Goal: Task Accomplishment & Management: Use online tool/utility

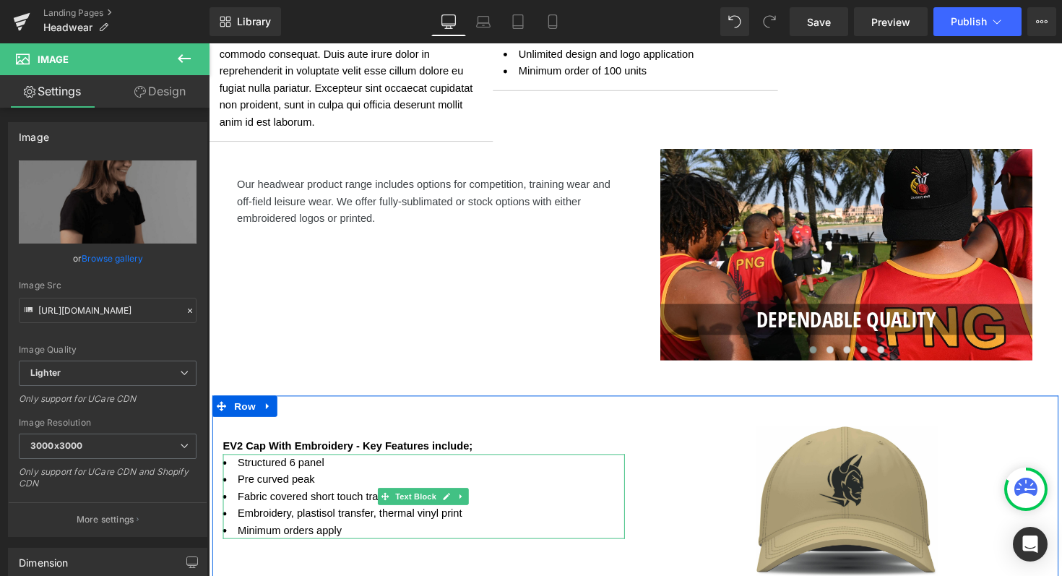
scroll to position [1736, 0]
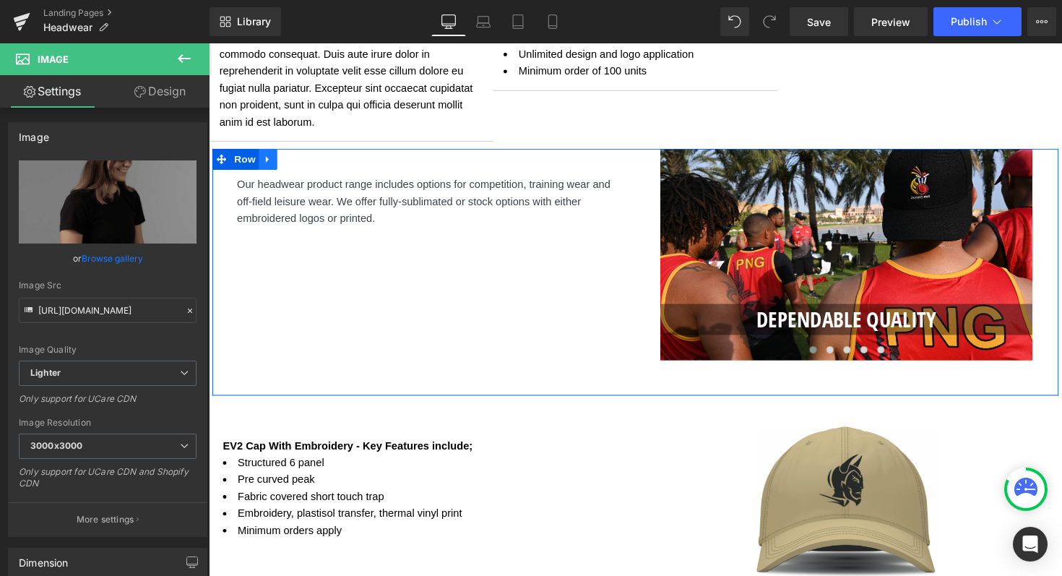
click at [272, 161] on link at bounding box center [269, 162] width 19 height 22
click at [304, 166] on icon at bounding box center [307, 162] width 10 height 10
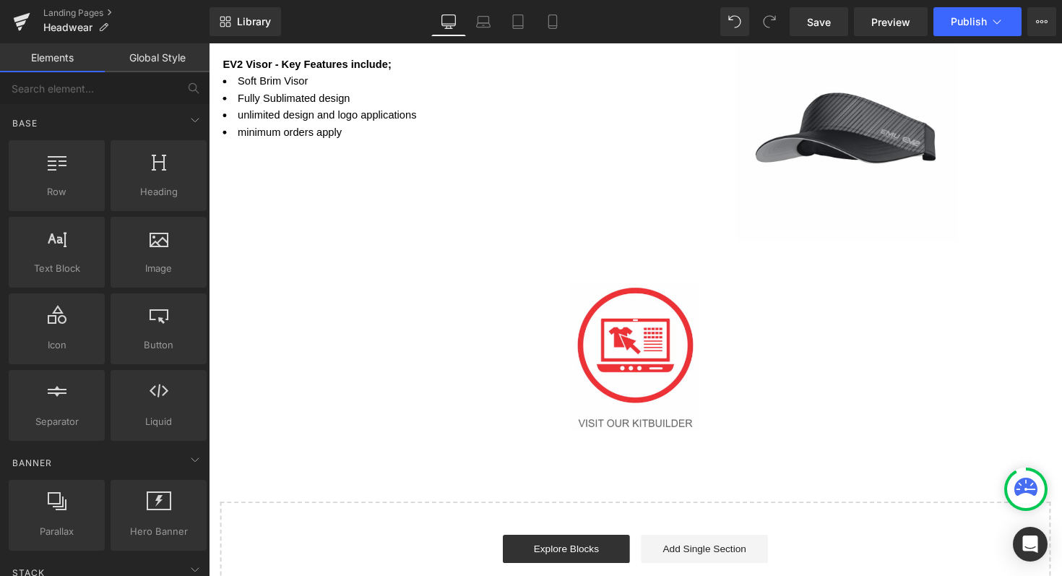
scroll to position [2252, 0]
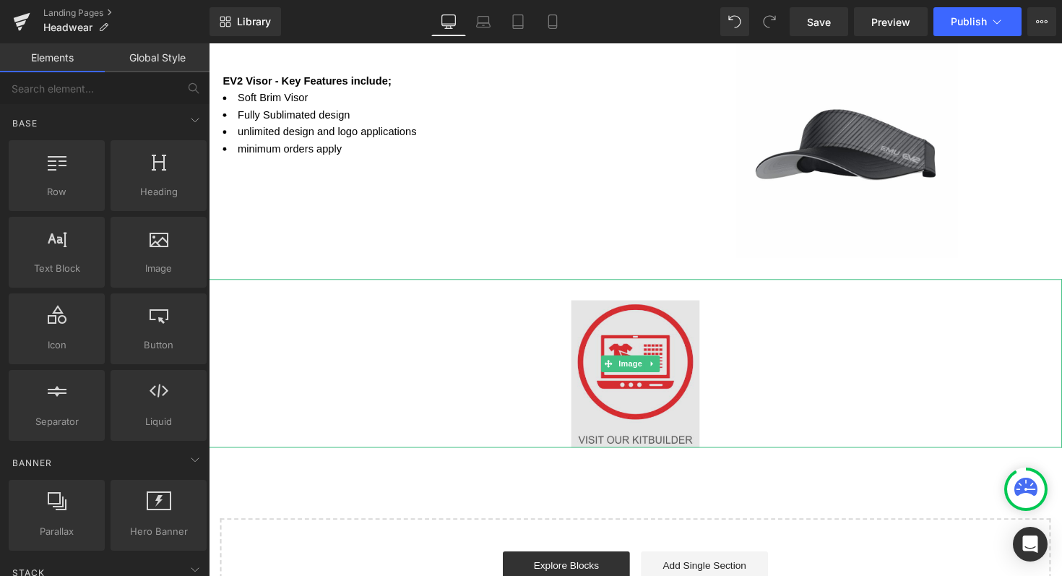
click at [634, 326] on img at bounding box center [645, 371] width 131 height 173
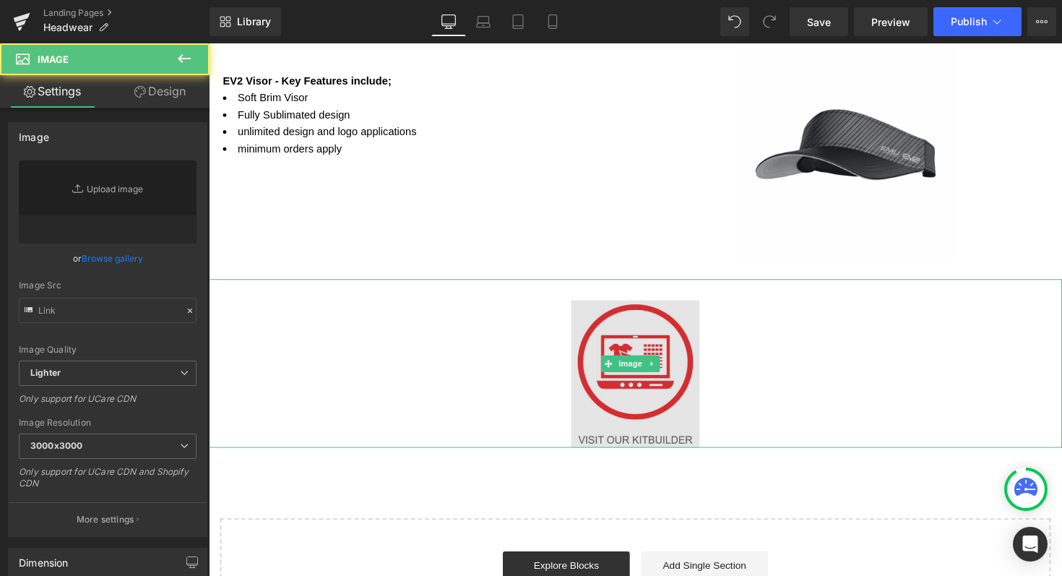
type input "[URL][DOMAIN_NAME]"
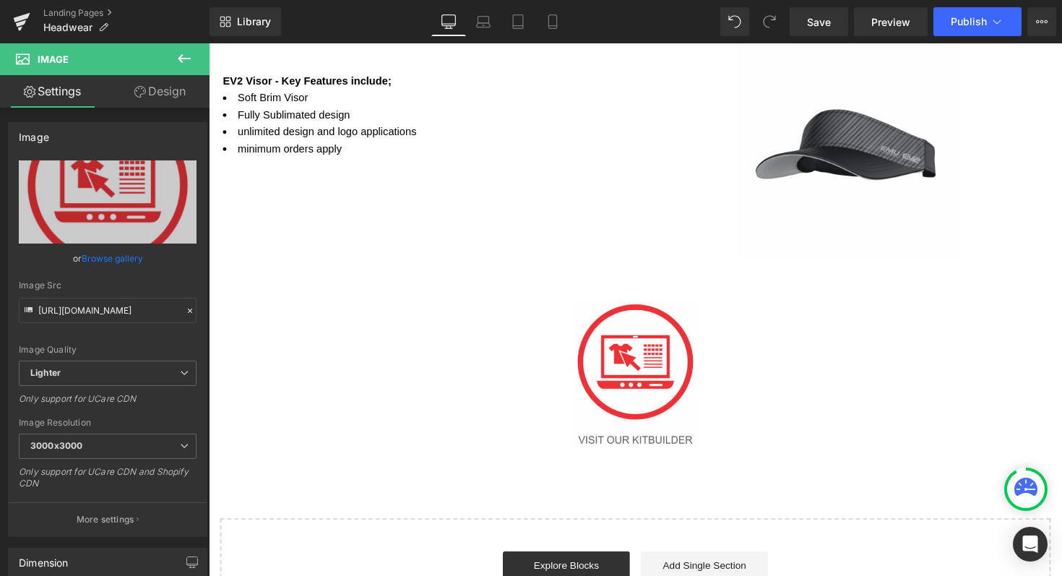
click at [191, 59] on icon at bounding box center [183, 58] width 17 height 17
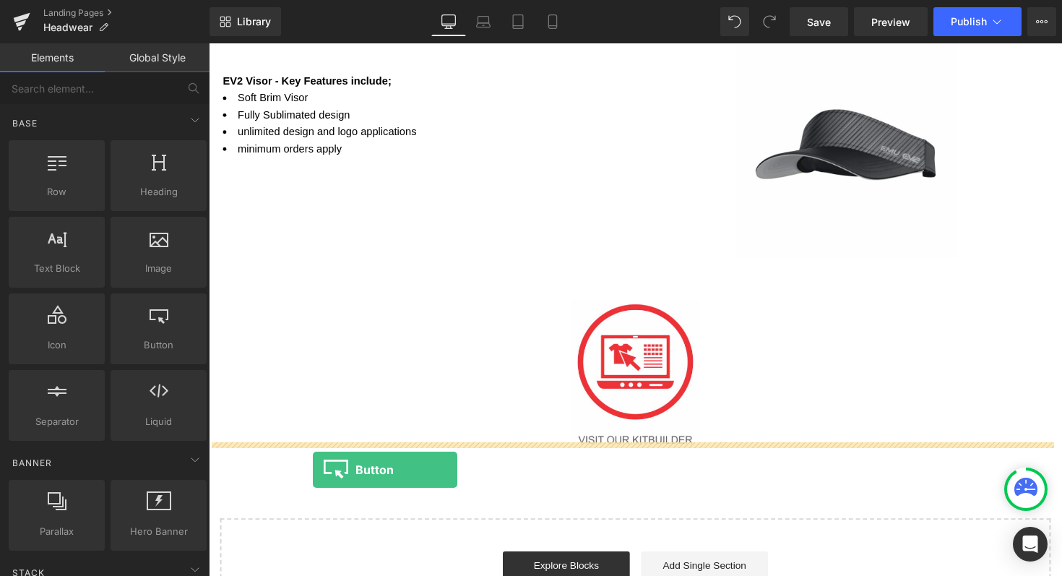
drag, startPoint x: 352, startPoint y: 378, endPoint x: 316, endPoint y: 480, distance: 107.6
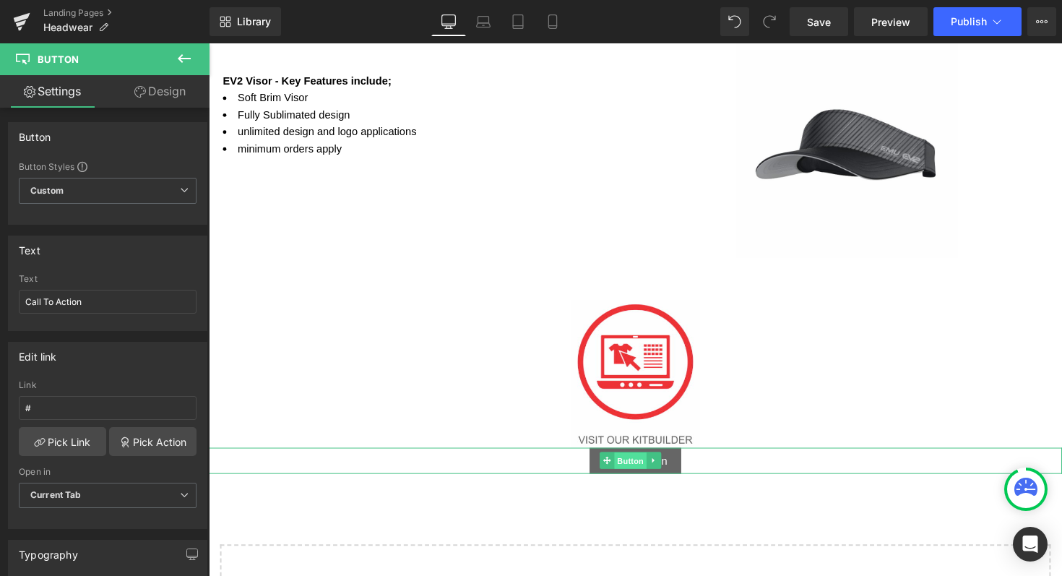
click at [648, 468] on span "Button" at bounding box center [640, 470] width 33 height 17
drag, startPoint x: 92, startPoint y: 300, endPoint x: 0, endPoint y: 300, distance: 92.4
click at [0, 300] on div "Text Call To Action Text Call To Action" at bounding box center [108, 278] width 216 height 106
type input "SHOP NOW"
click at [662, 468] on icon at bounding box center [663, 470] width 2 height 5
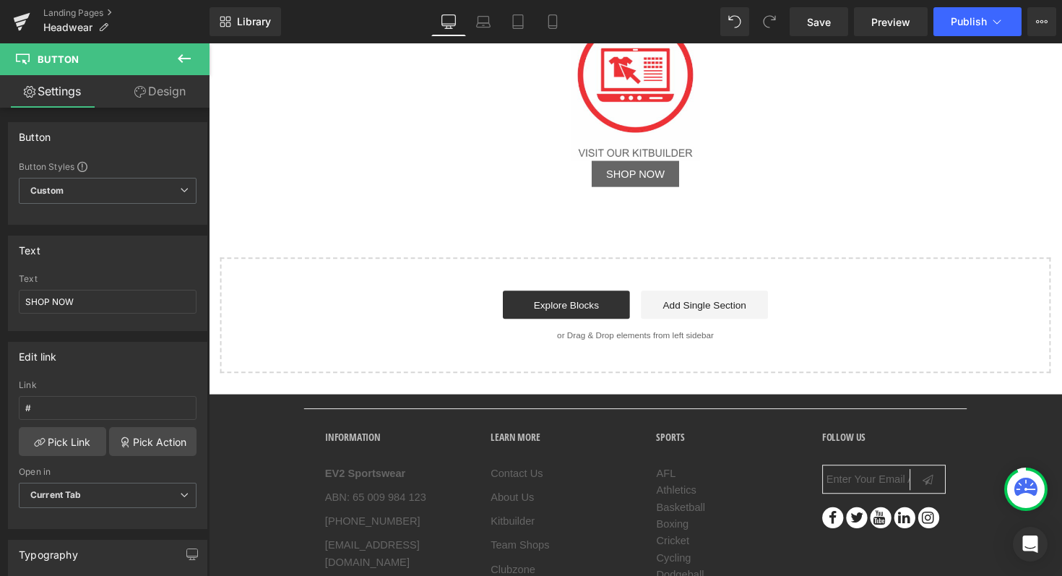
scroll to position [2543, 0]
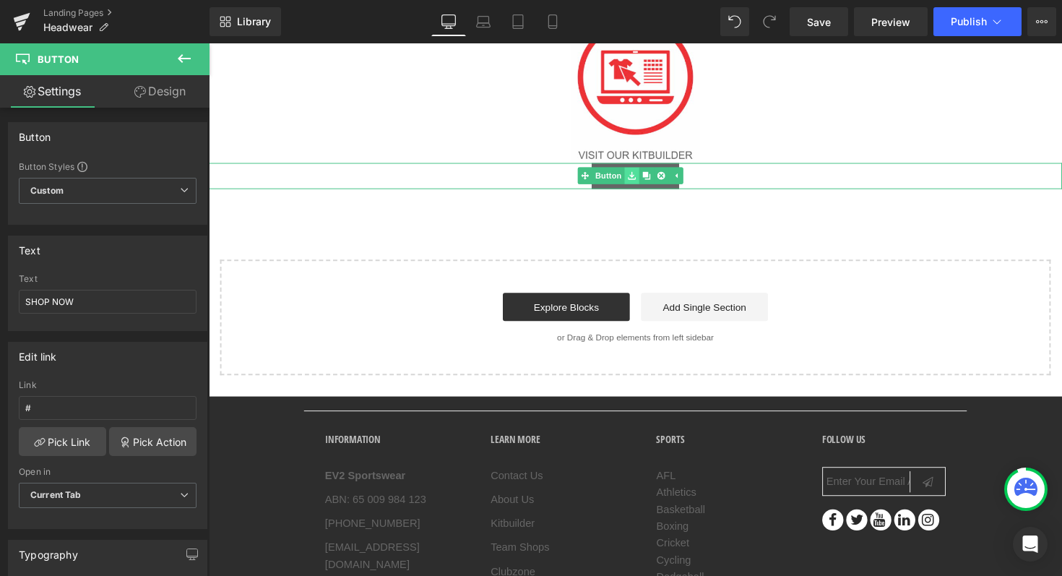
click at [641, 175] on icon at bounding box center [642, 179] width 8 height 8
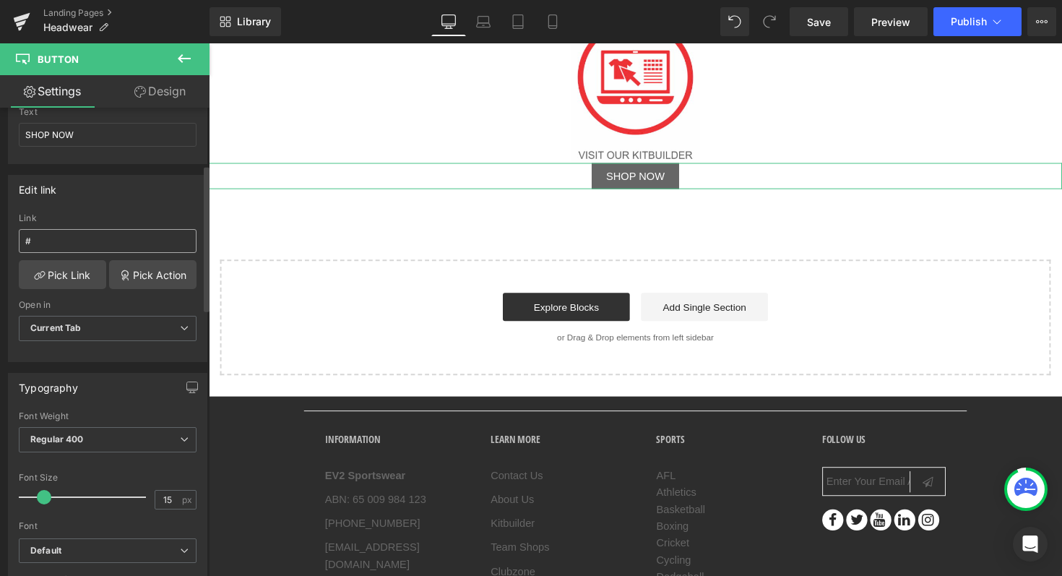
scroll to position [273, 0]
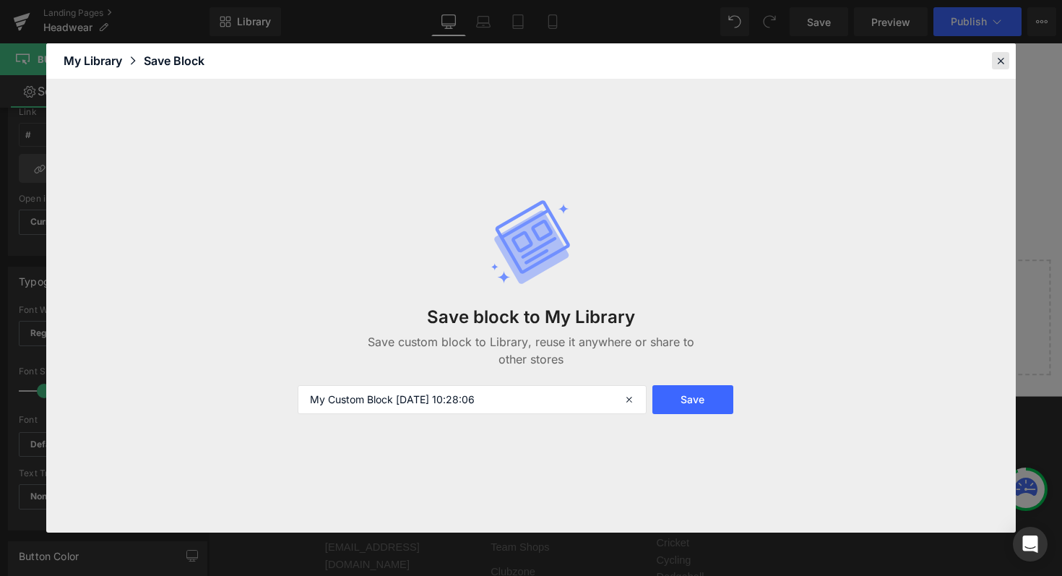
click at [999, 66] on icon at bounding box center [1000, 60] width 13 height 13
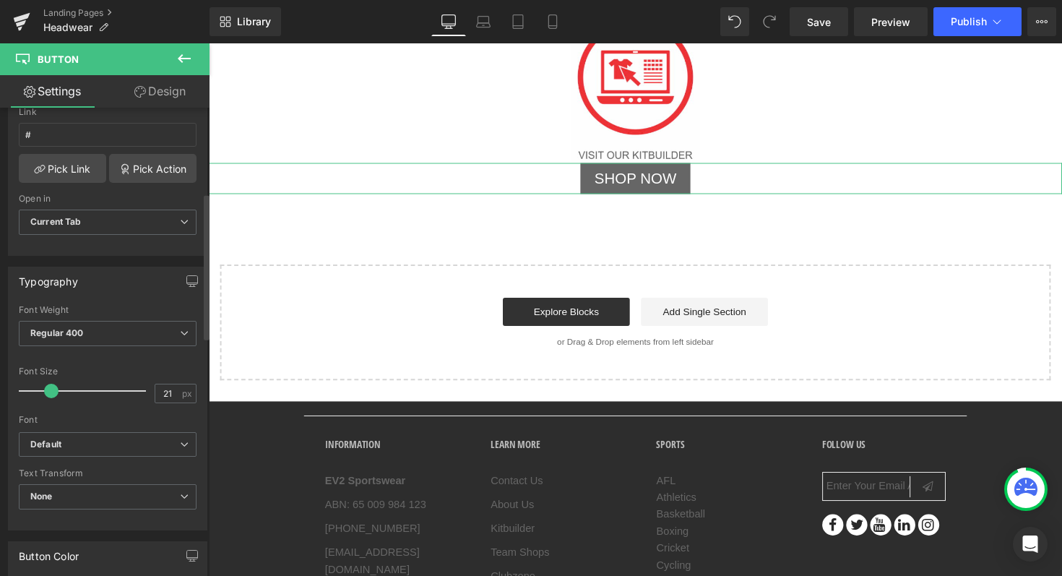
type input "22"
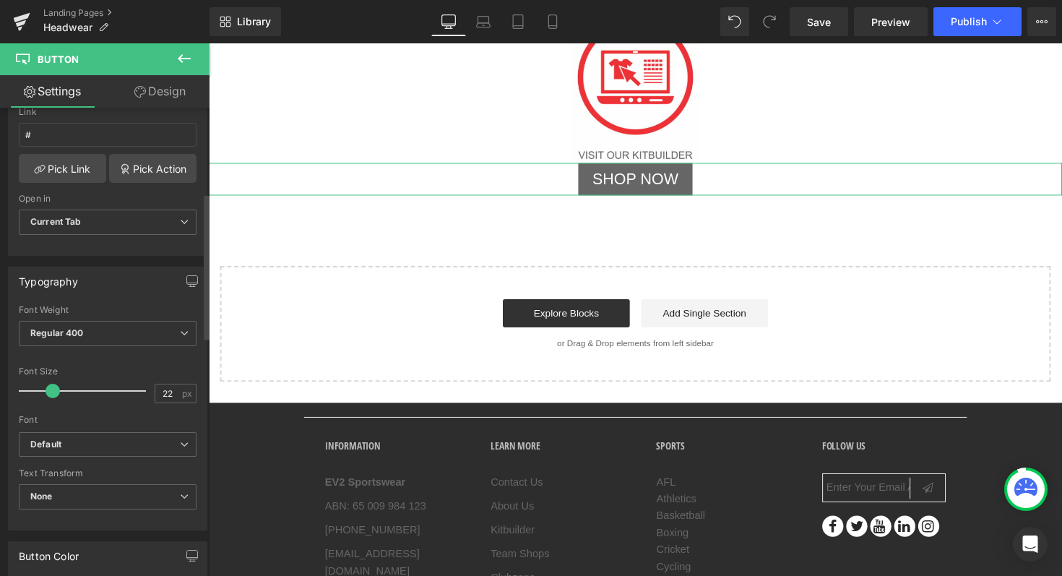
drag, startPoint x: 43, startPoint y: 389, endPoint x: 51, endPoint y: 388, distance: 8.0
click at [51, 388] on span at bounding box center [52, 390] width 14 height 14
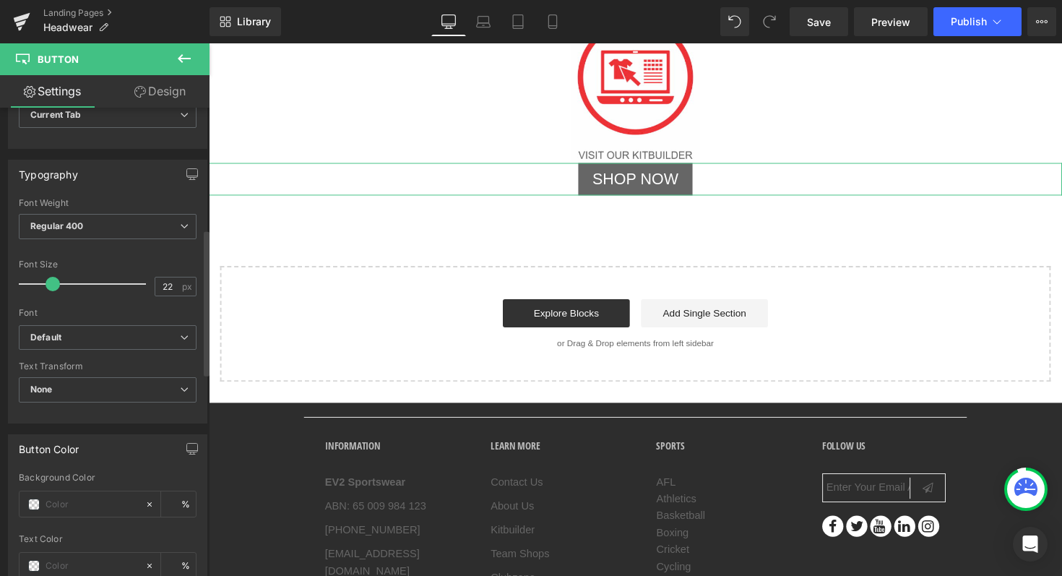
scroll to position [389, 0]
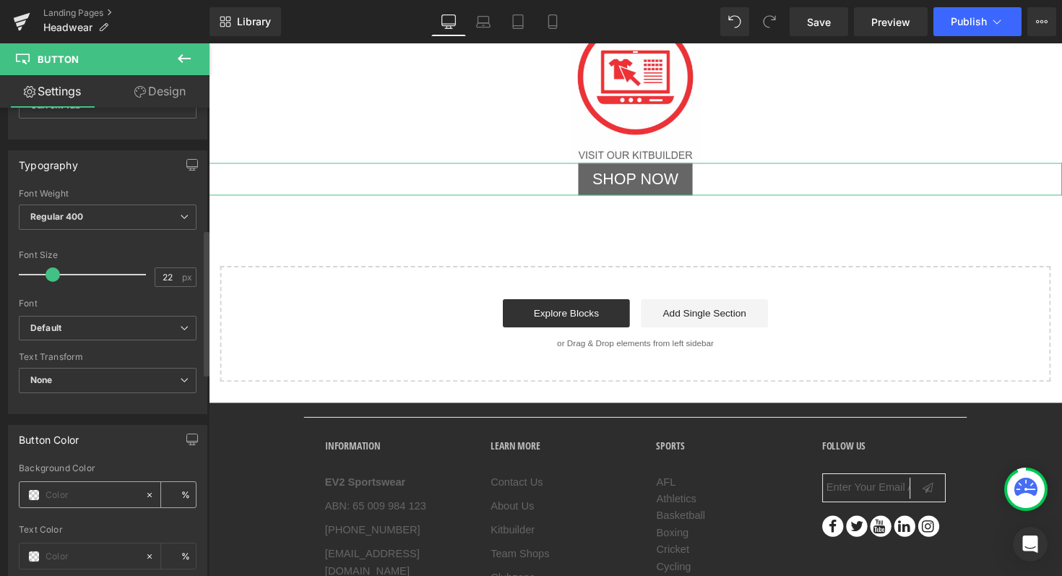
click at [64, 492] on input "text" at bounding box center [91, 495] width 92 height 16
type input "0"
click at [126, 207] on span "Regular 400" at bounding box center [108, 216] width 178 height 25
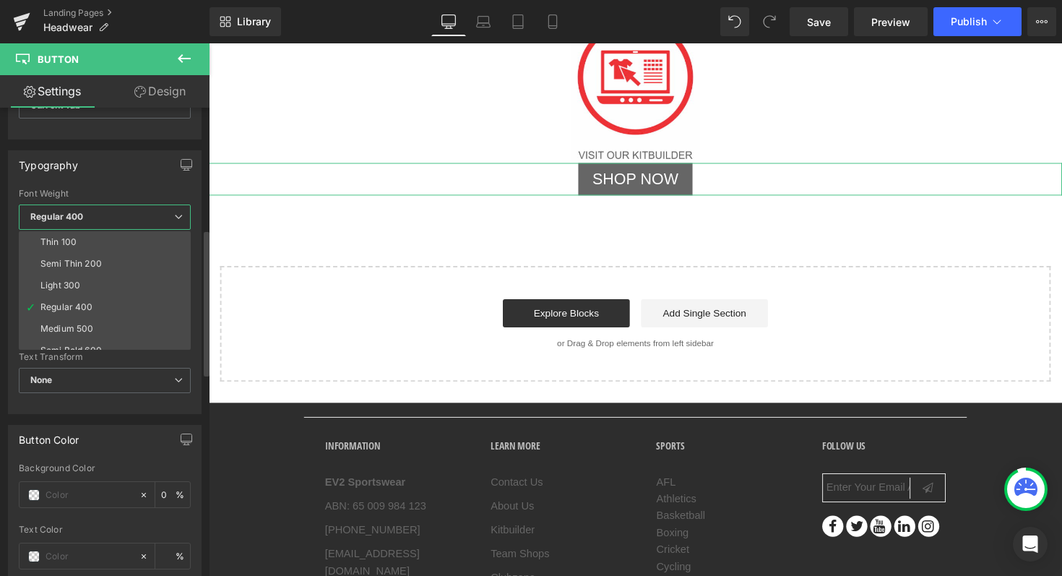
click at [90, 168] on div "Typography" at bounding box center [105, 164] width 192 height 27
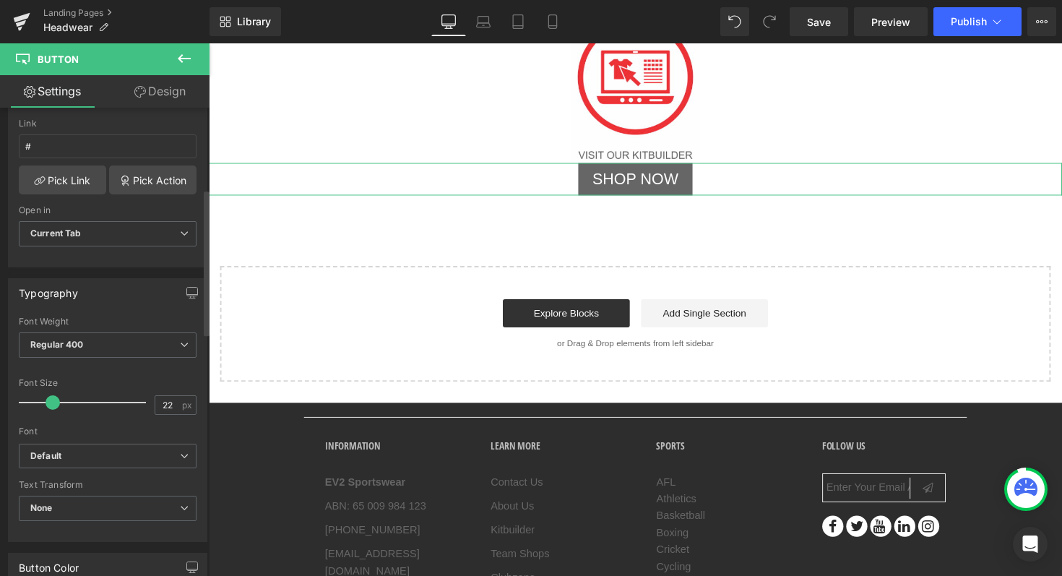
scroll to position [260, 0]
click at [46, 457] on icon "Default" at bounding box center [45, 457] width 31 height 12
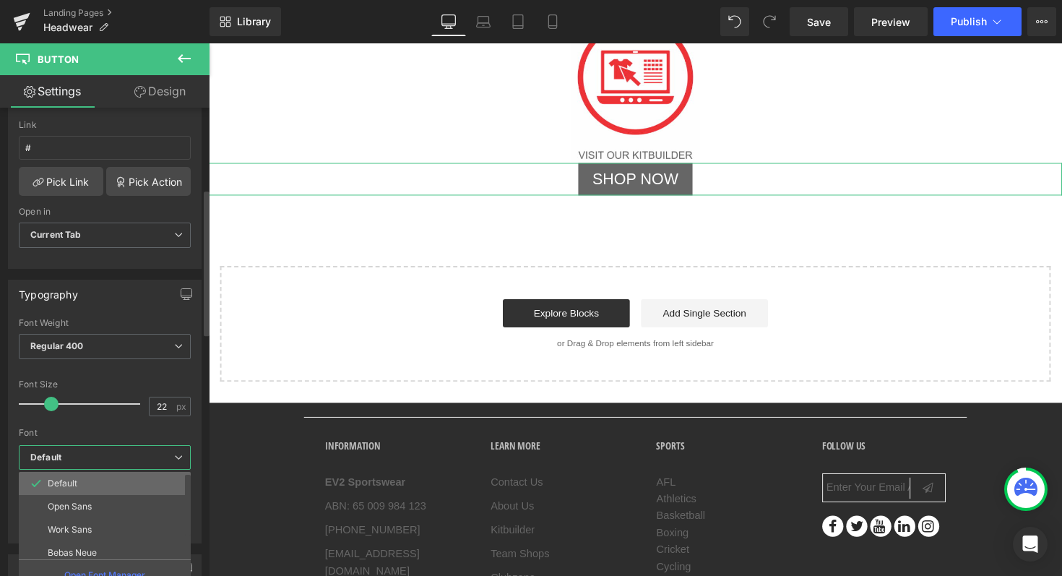
click at [61, 485] on p "Default" at bounding box center [63, 483] width 30 height 10
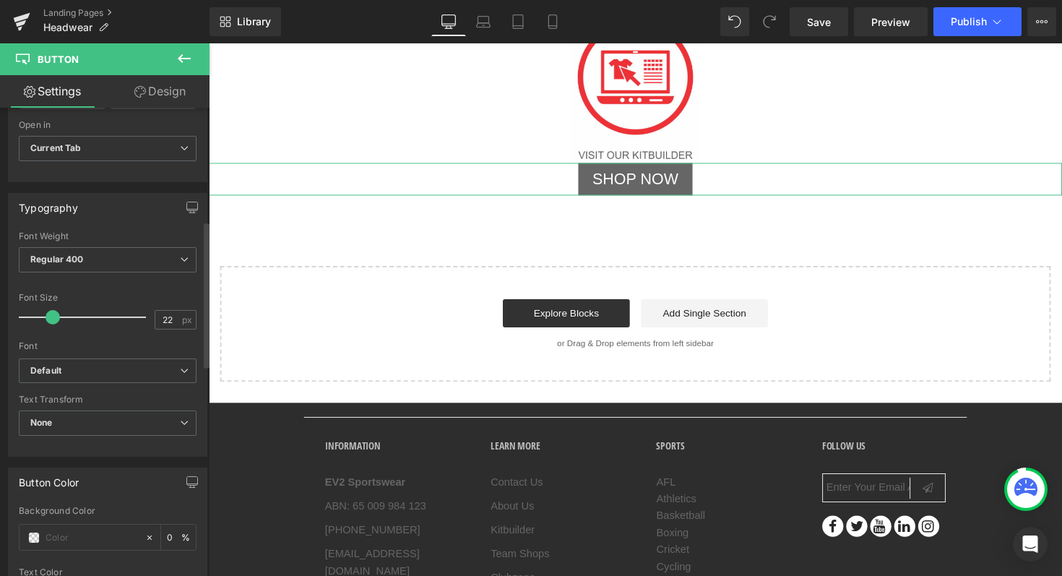
scroll to position [368, 0]
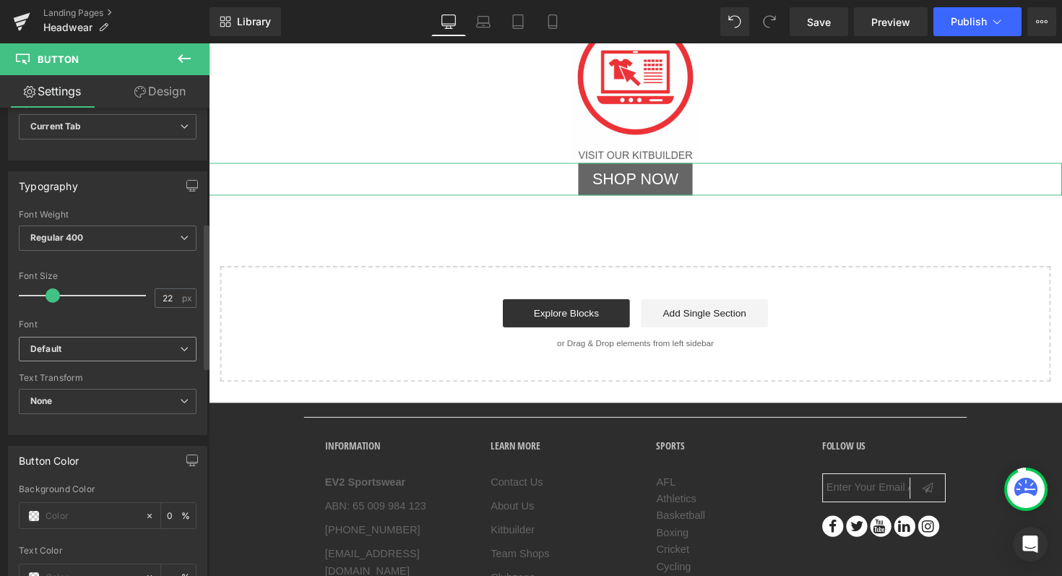
click at [93, 339] on span "Default" at bounding box center [108, 349] width 178 height 25
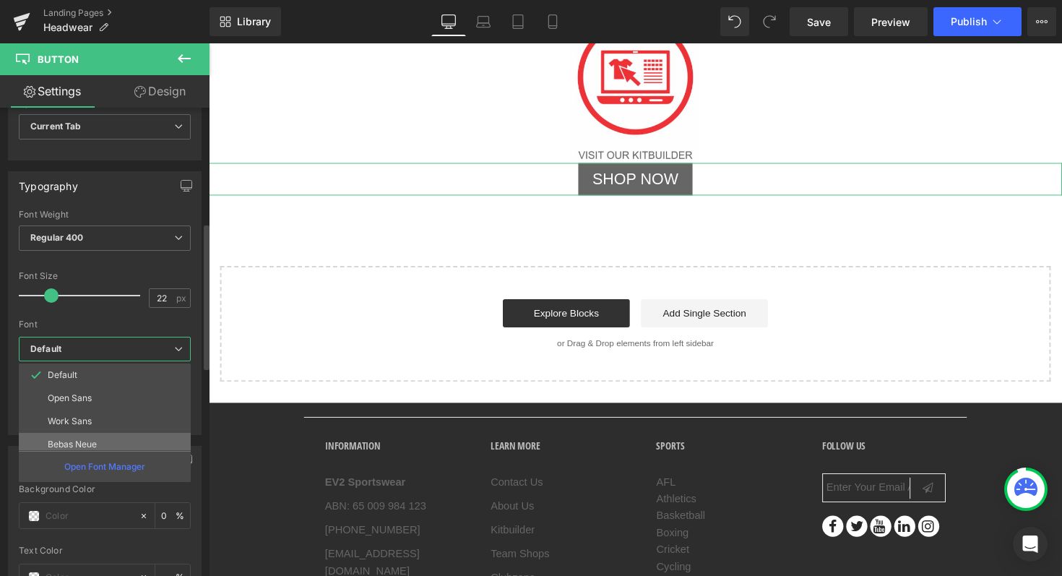
click at [69, 435] on li "Bebas Neue" at bounding box center [108, 444] width 178 height 23
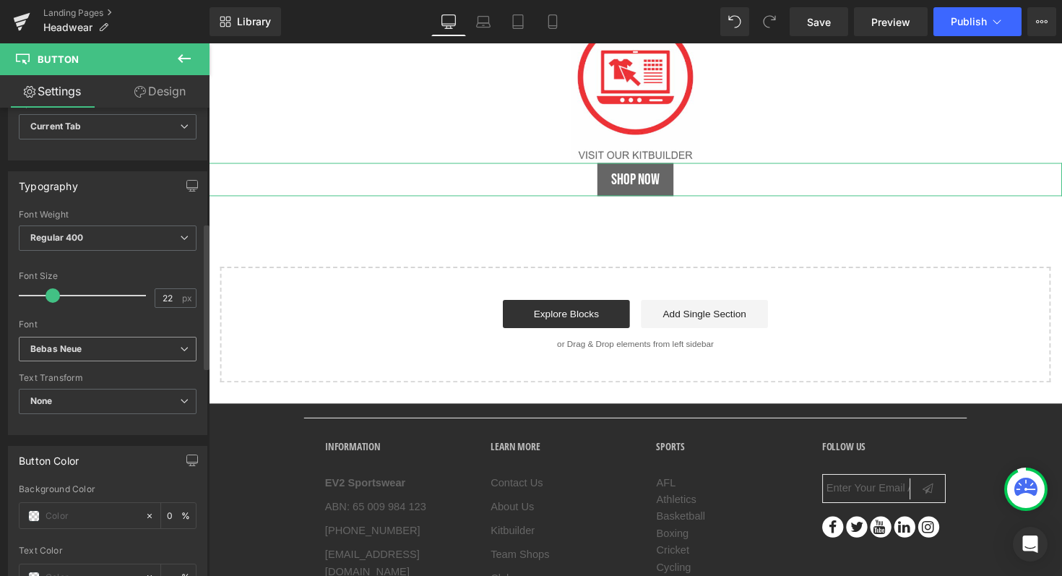
click at [90, 351] on b "Bebas Neue" at bounding box center [104, 349] width 149 height 12
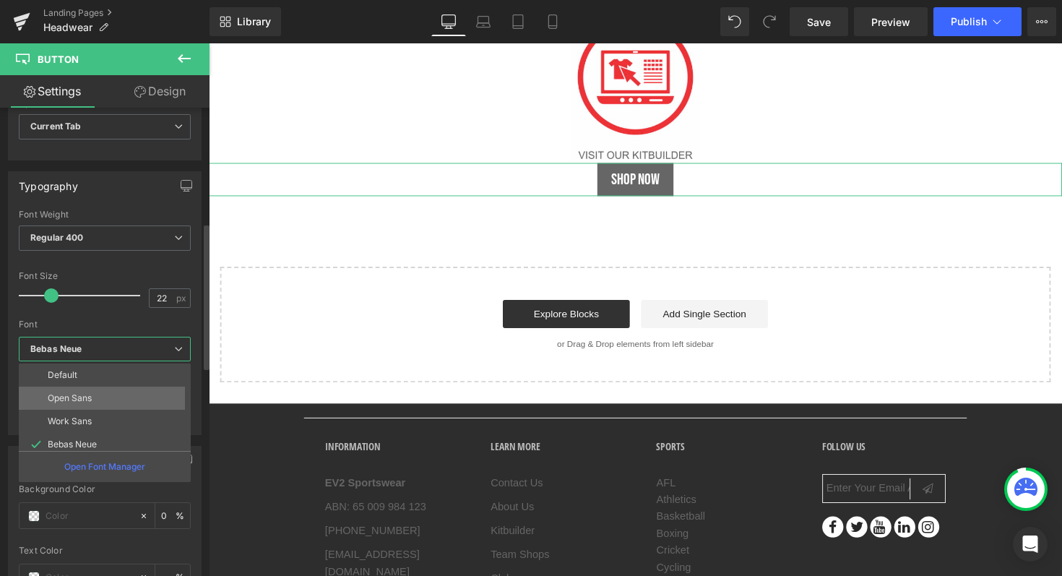
click at [73, 402] on li "Open Sans" at bounding box center [108, 397] width 178 height 23
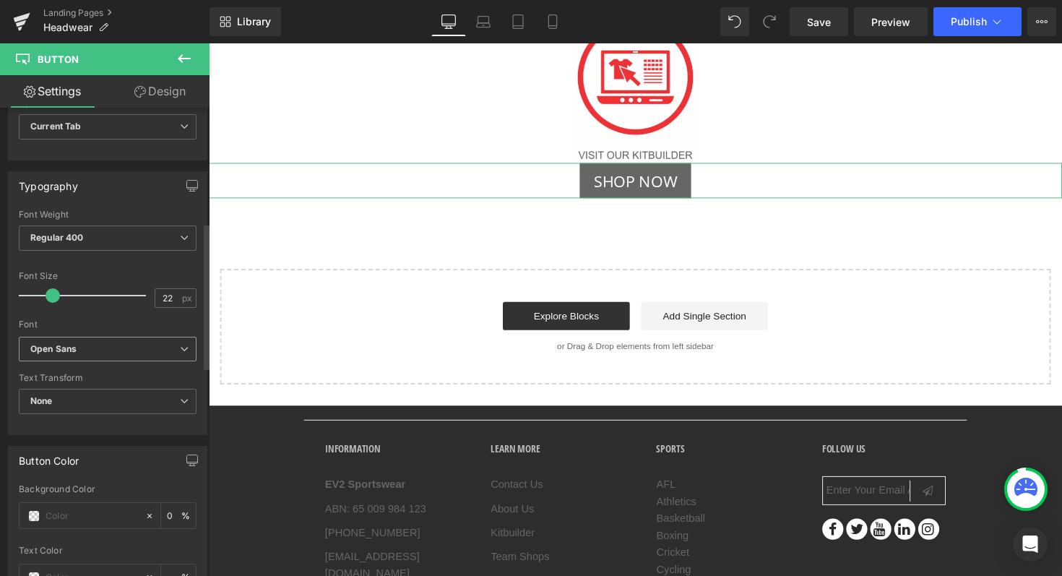
click at [95, 353] on b "Open Sans" at bounding box center [104, 349] width 149 height 12
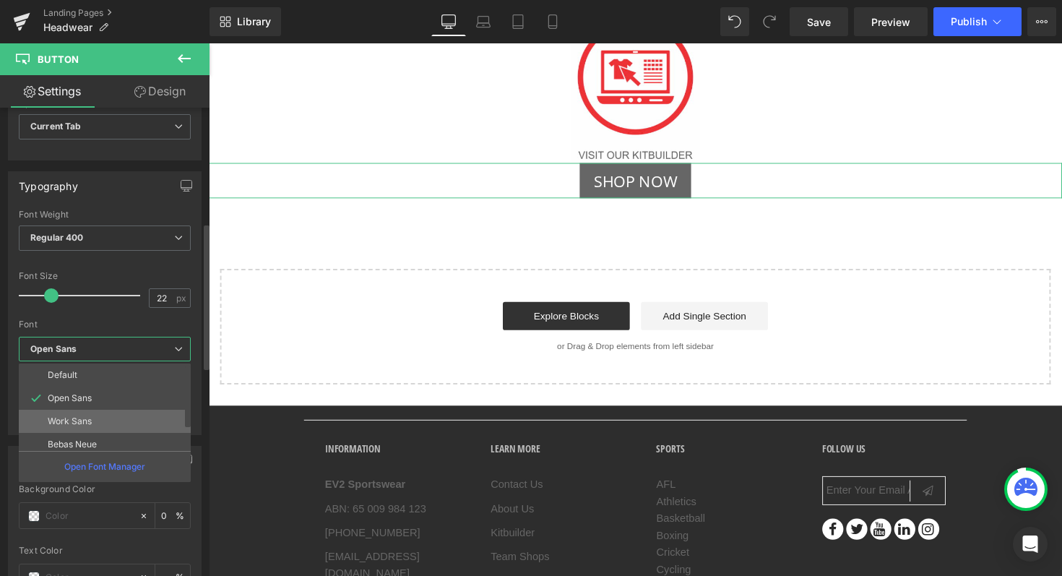
click at [86, 415] on li "Work Sans" at bounding box center [108, 420] width 178 height 23
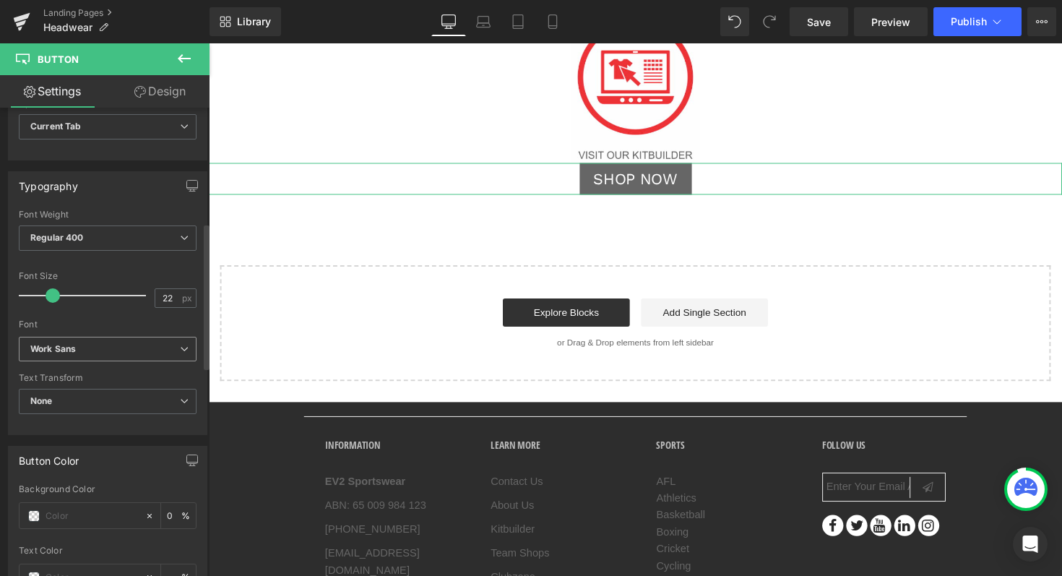
click at [84, 343] on b "Work Sans" at bounding box center [104, 349] width 149 height 12
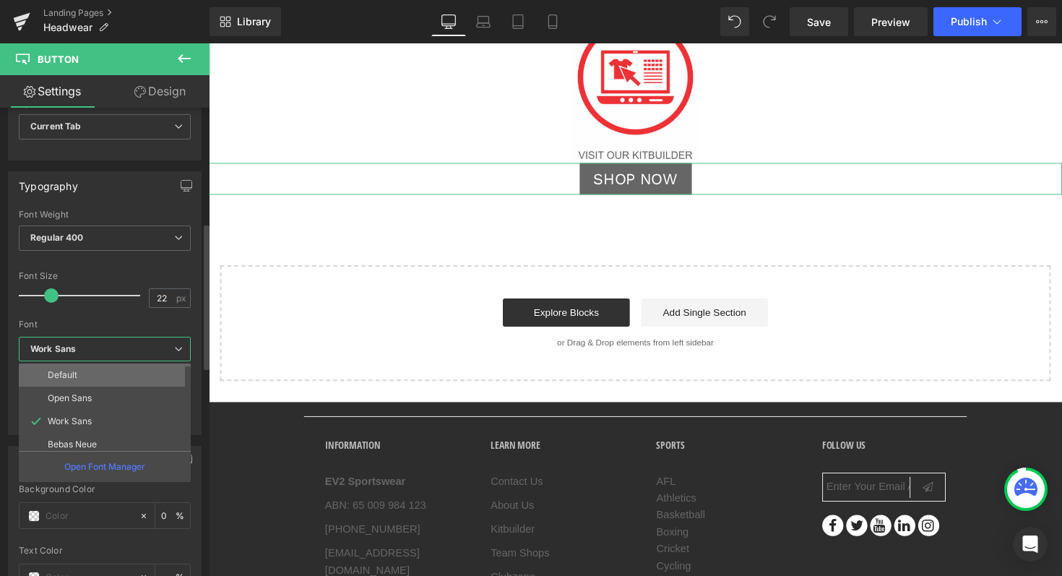
click at [80, 369] on li "Default" at bounding box center [108, 374] width 178 height 23
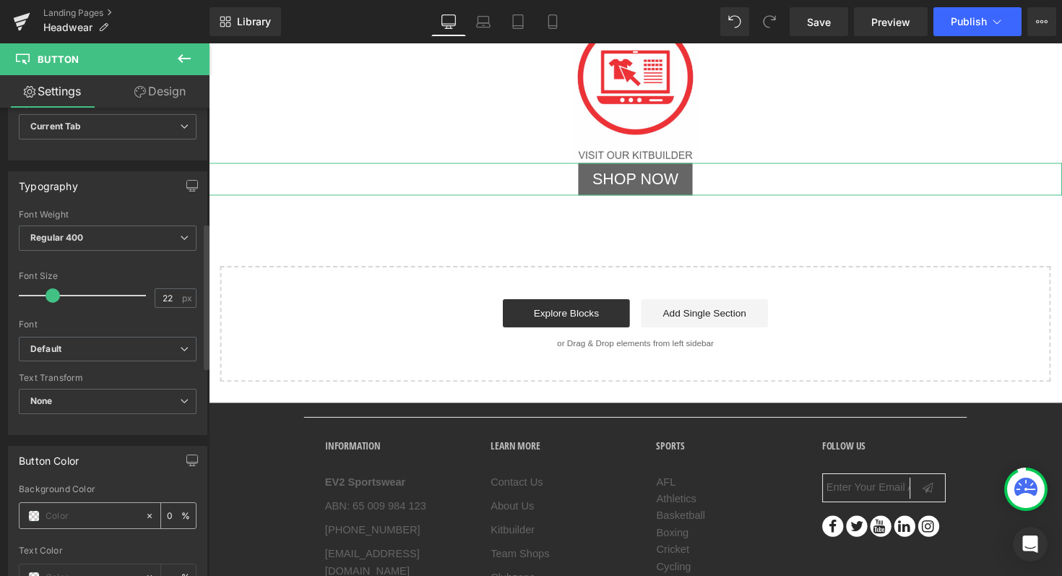
click at [75, 517] on input "text" at bounding box center [91, 516] width 92 height 16
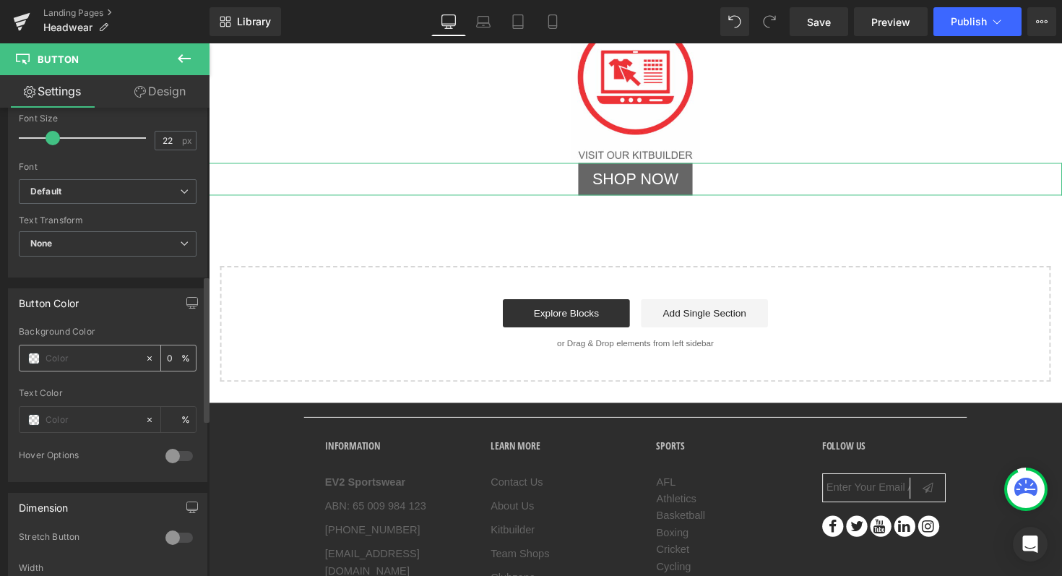
scroll to position [540, 0]
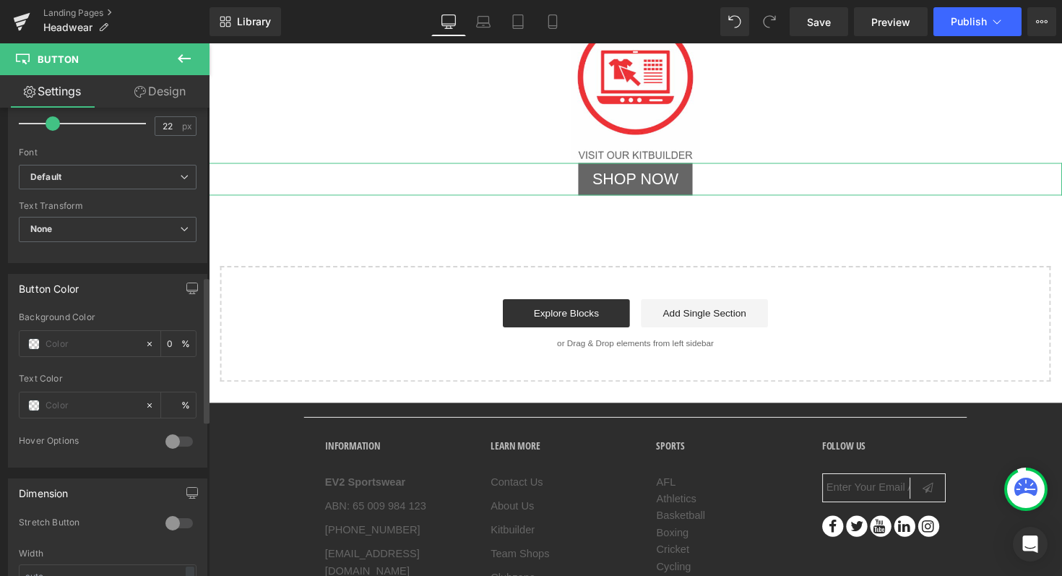
paste input "0077ff"
type input "0077ff"
type input "100"
click at [113, 305] on div "Button Color rgb(0, 119, 255) Background Color 0077ff 100 % Text Color % 0 Hove…" at bounding box center [107, 371] width 199 height 194
type input "#0077ff"
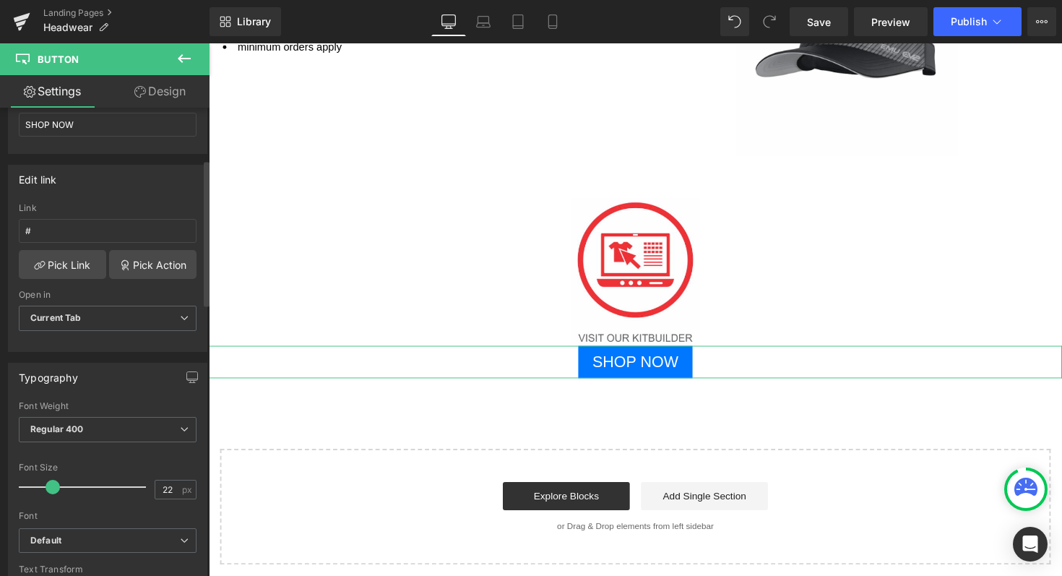
scroll to position [104, 0]
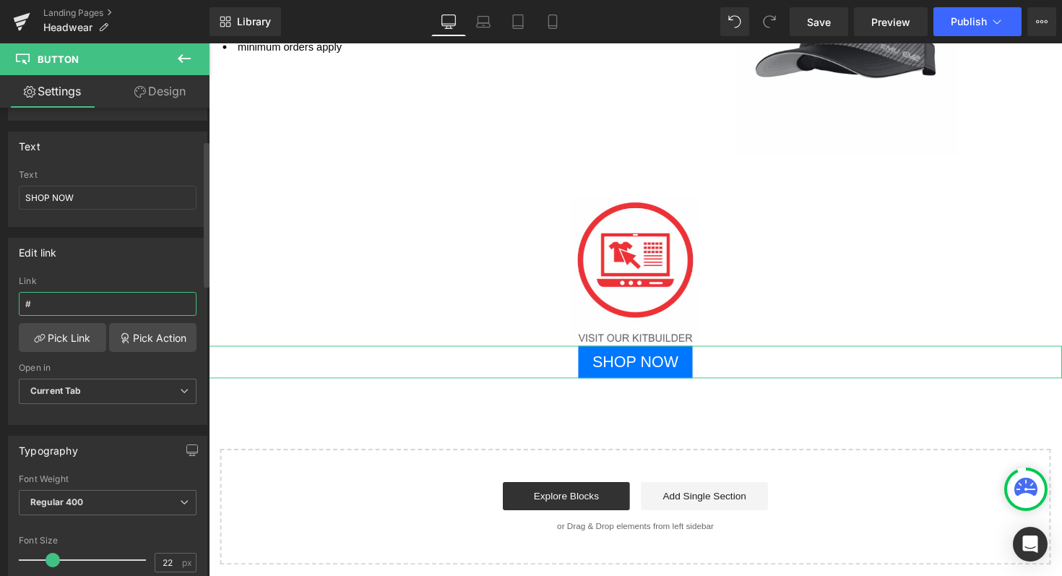
click at [56, 302] on input "#" at bounding box center [108, 304] width 178 height 24
paste input "[URL][DOMAIN_NAME]"
type input "#[URL][DOMAIN_NAME]"
click at [139, 270] on div "Edit link #[URL][DOMAIN_NAME] Link #[URL][DOMAIN_NAME] Pick Link Pick Action Cu…" at bounding box center [107, 331] width 199 height 187
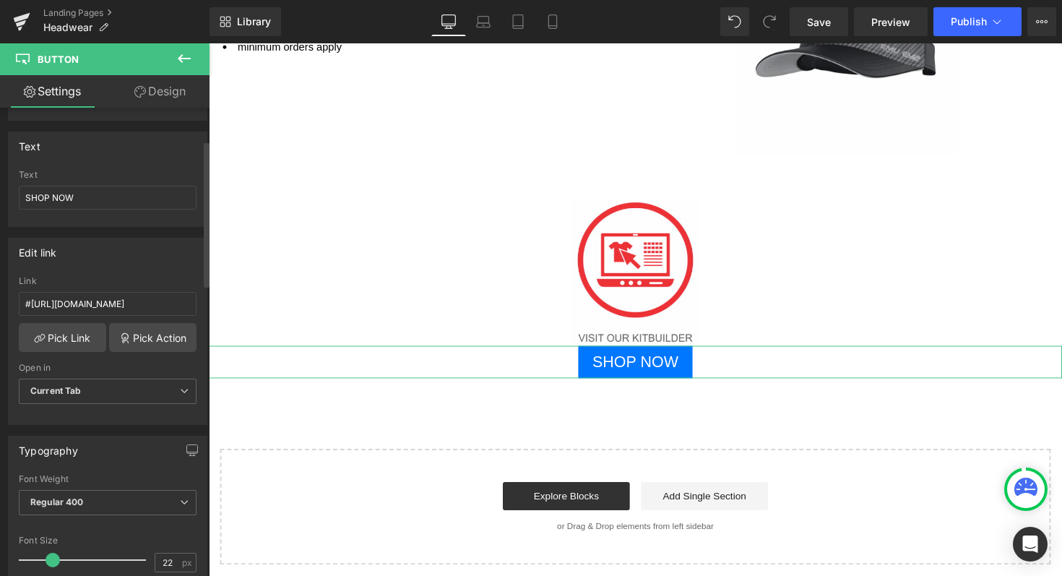
scroll to position [0, 0]
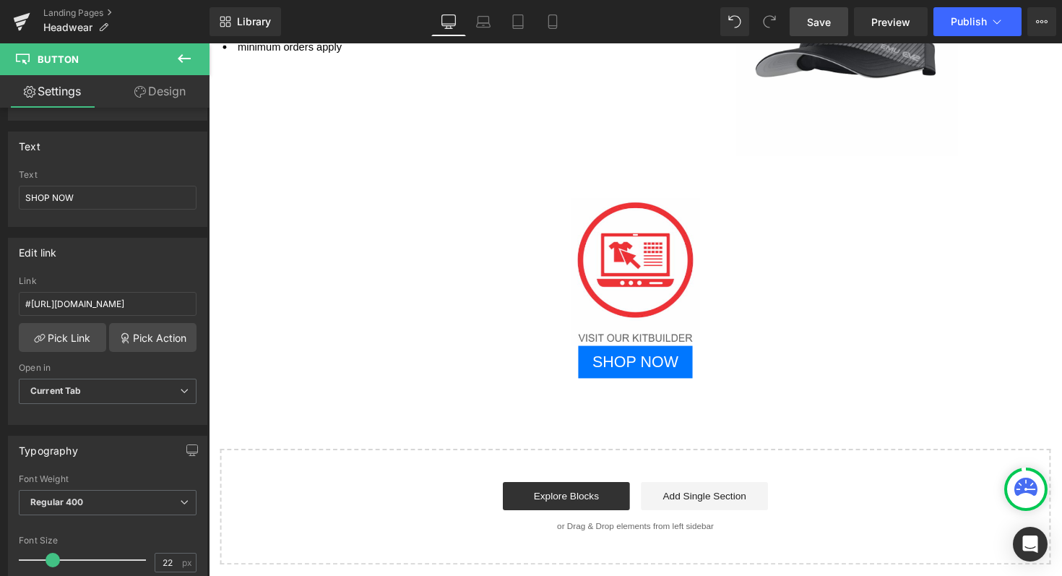
click at [819, 20] on span "Save" at bounding box center [819, 21] width 24 height 15
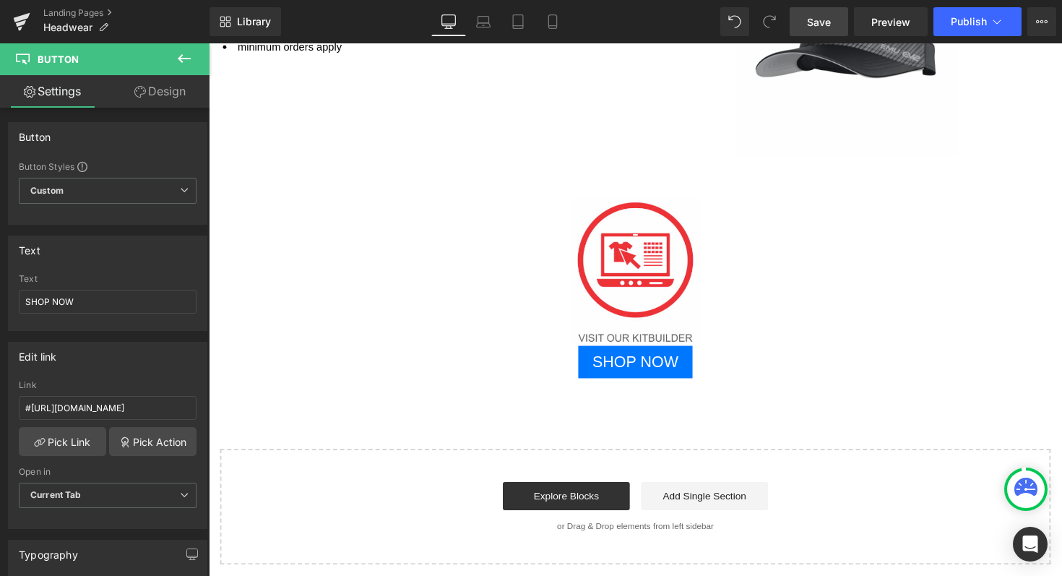
click at [815, 17] on span "Save" at bounding box center [819, 21] width 24 height 15
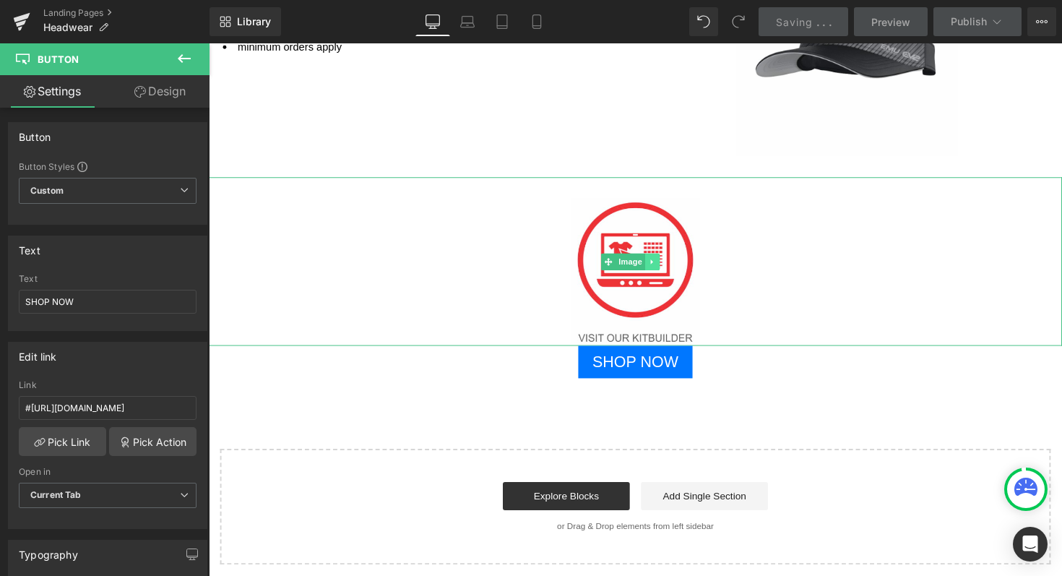
click at [664, 263] on icon at bounding box center [663, 267] width 8 height 9
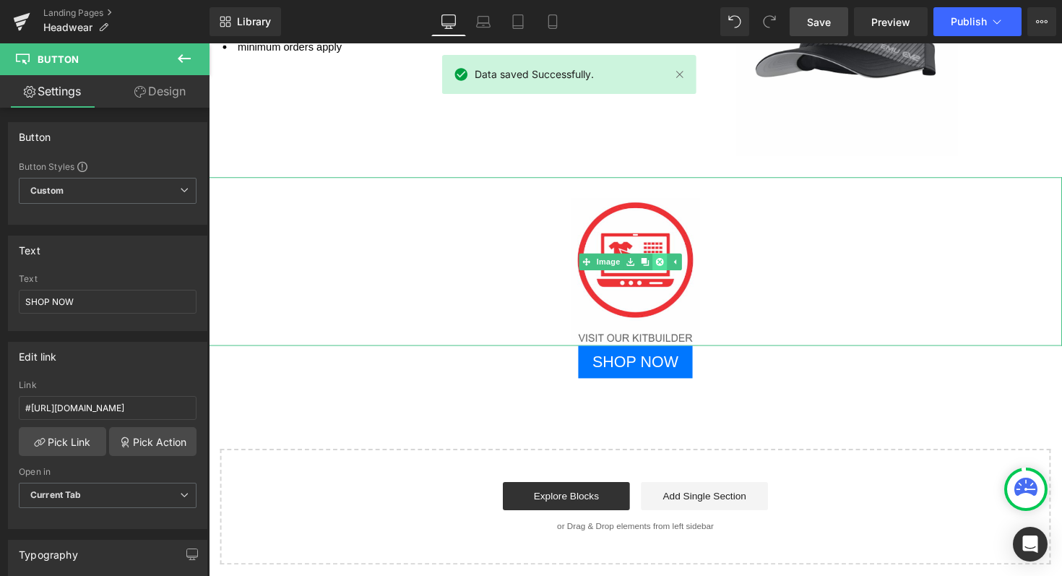
click at [669, 263] on icon at bounding box center [670, 267] width 8 height 8
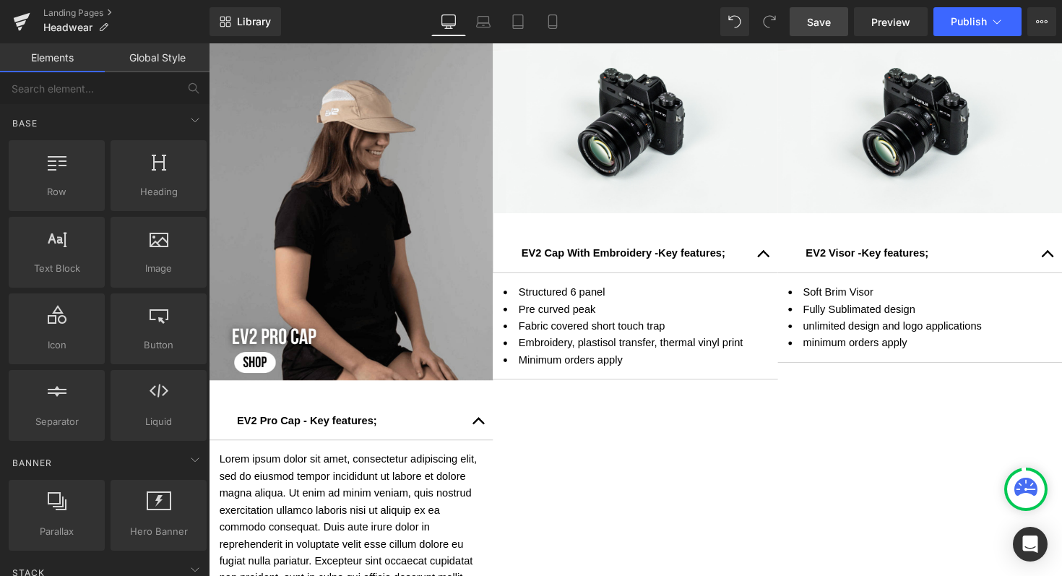
scroll to position [80, 0]
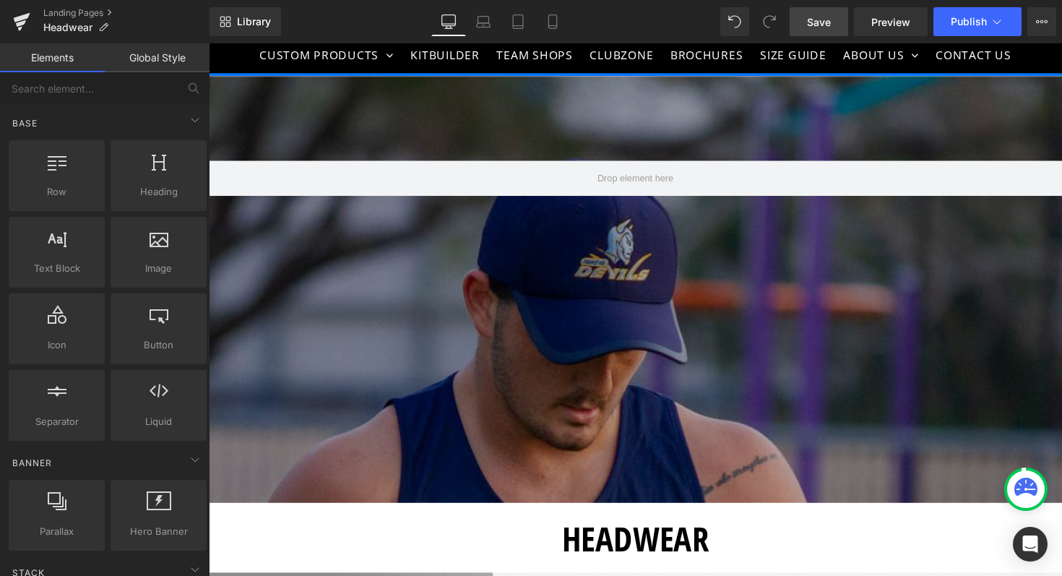
click at [825, 14] on span "Save" at bounding box center [819, 21] width 24 height 15
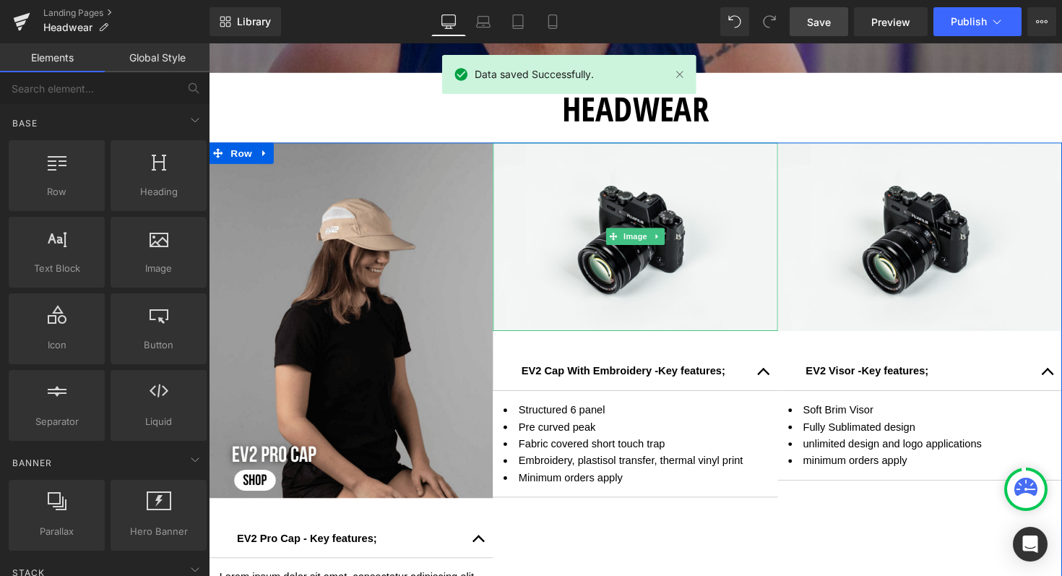
scroll to position [521, 0]
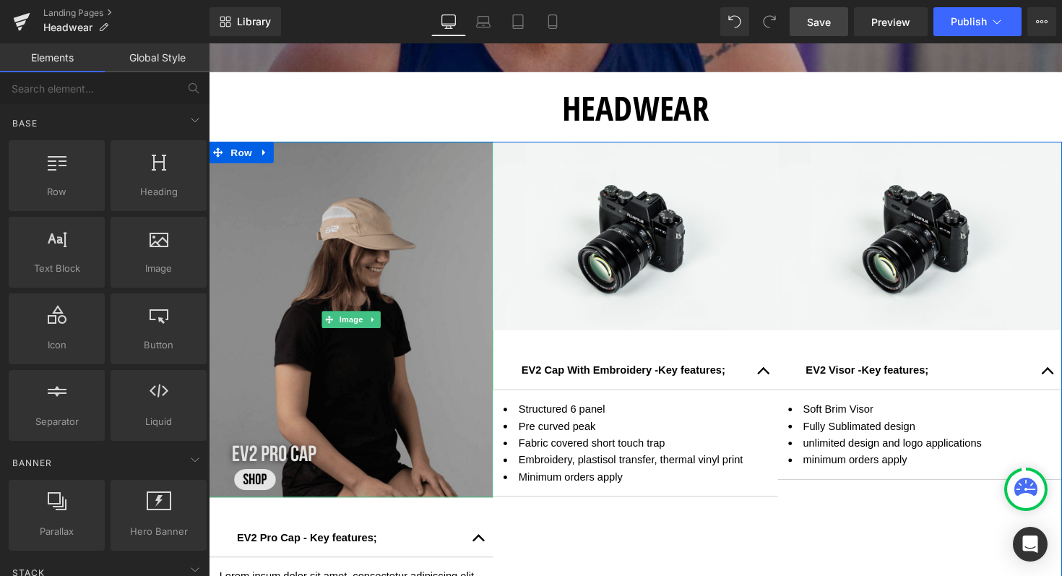
click at [291, 214] on img at bounding box center [354, 326] width 291 height 364
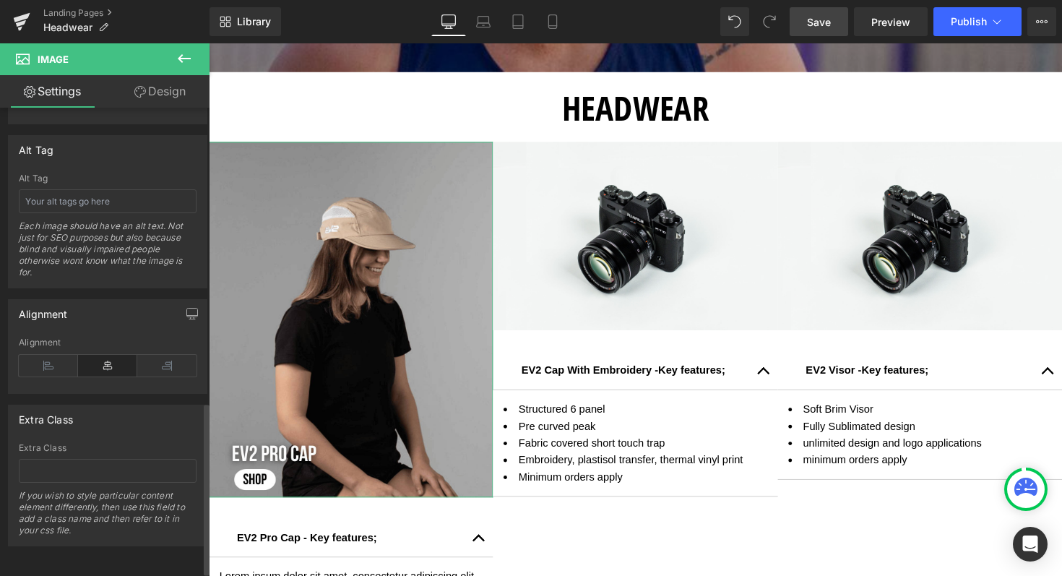
scroll to position [813, 0]
click at [157, 94] on link "Design" at bounding box center [160, 91] width 105 height 32
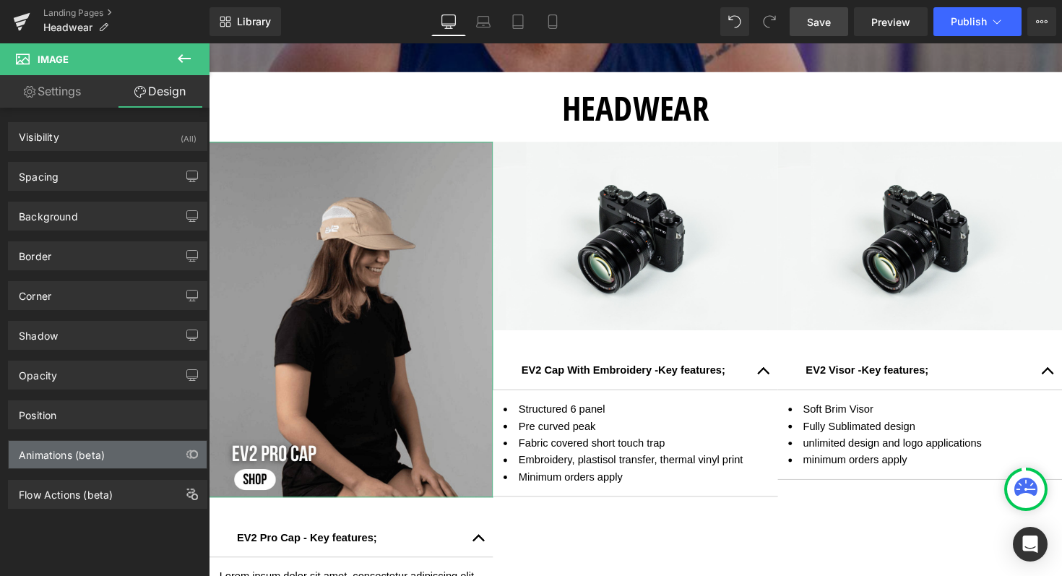
click at [108, 443] on div "Animations (beta)" at bounding box center [108, 454] width 198 height 27
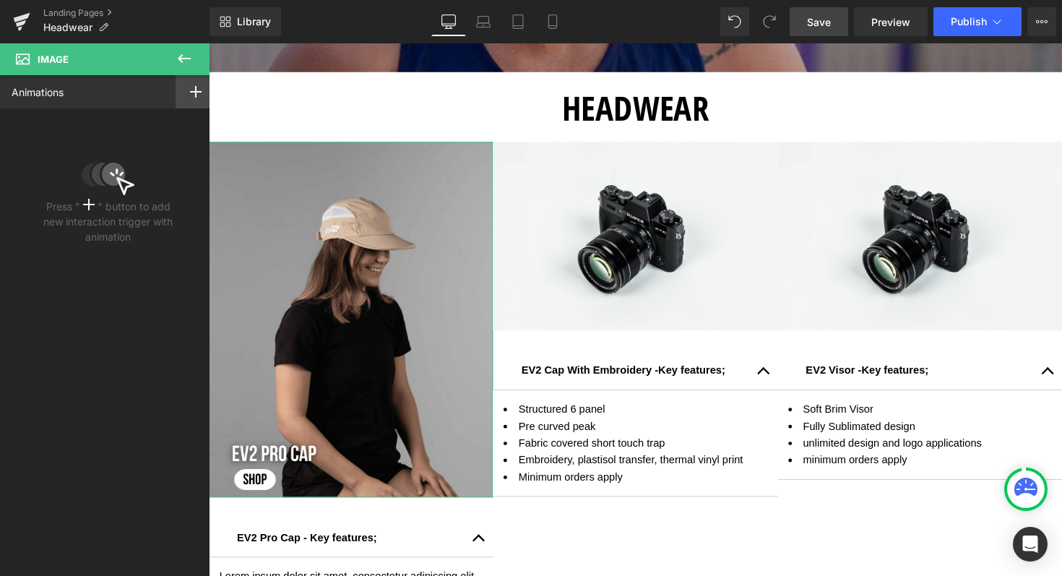
click at [192, 90] on icon at bounding box center [196, 92] width 12 height 12
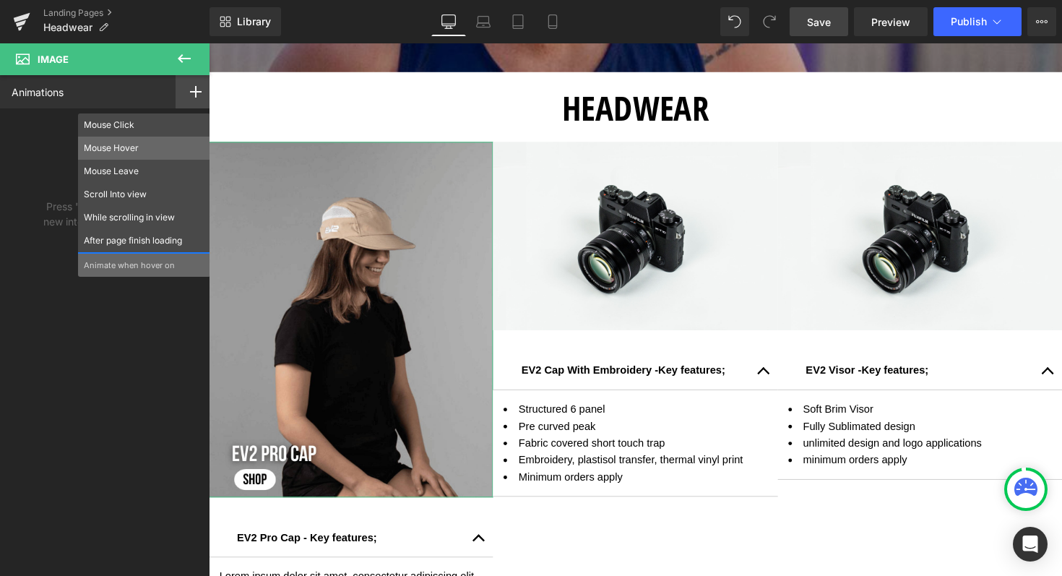
click at [116, 147] on p "Mouse Hover" at bounding box center [144, 148] width 121 height 13
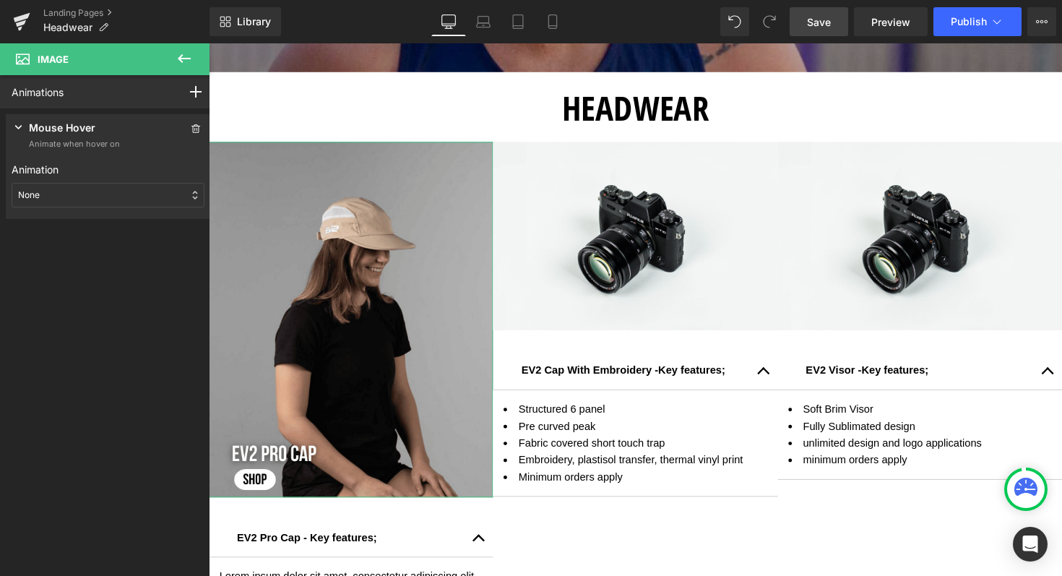
click at [84, 204] on div "None" at bounding box center [108, 195] width 193 height 25
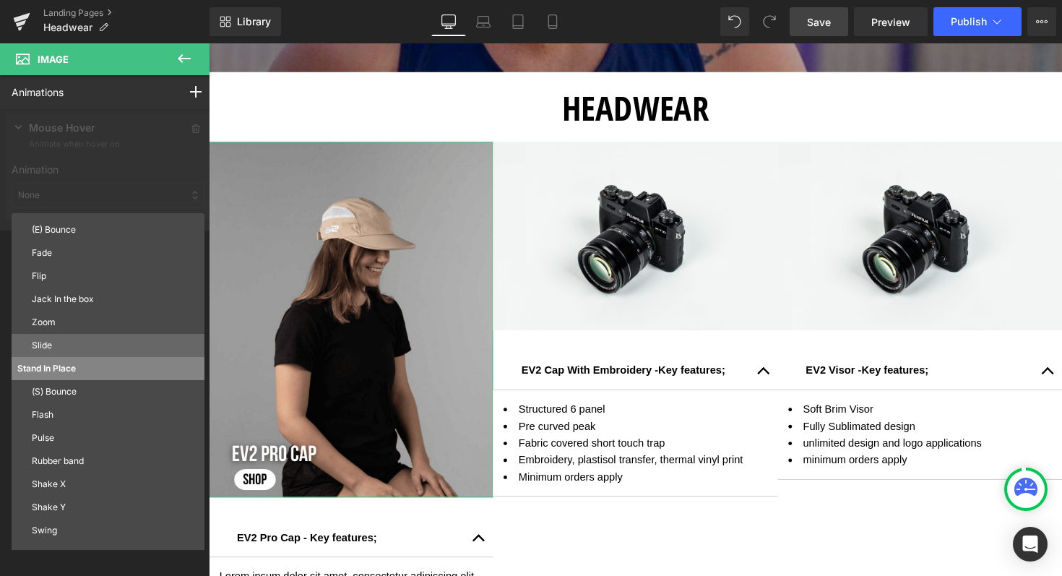
scroll to position [65, 0]
click at [61, 319] on p "Zoom" at bounding box center [115, 321] width 167 height 13
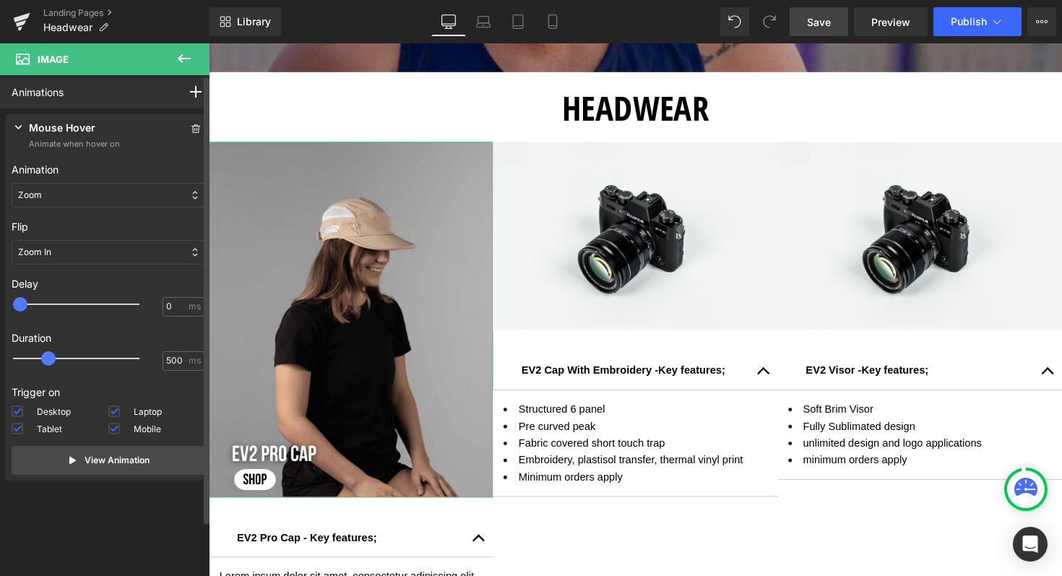
click at [192, 191] on icon at bounding box center [195, 195] width 6 height 10
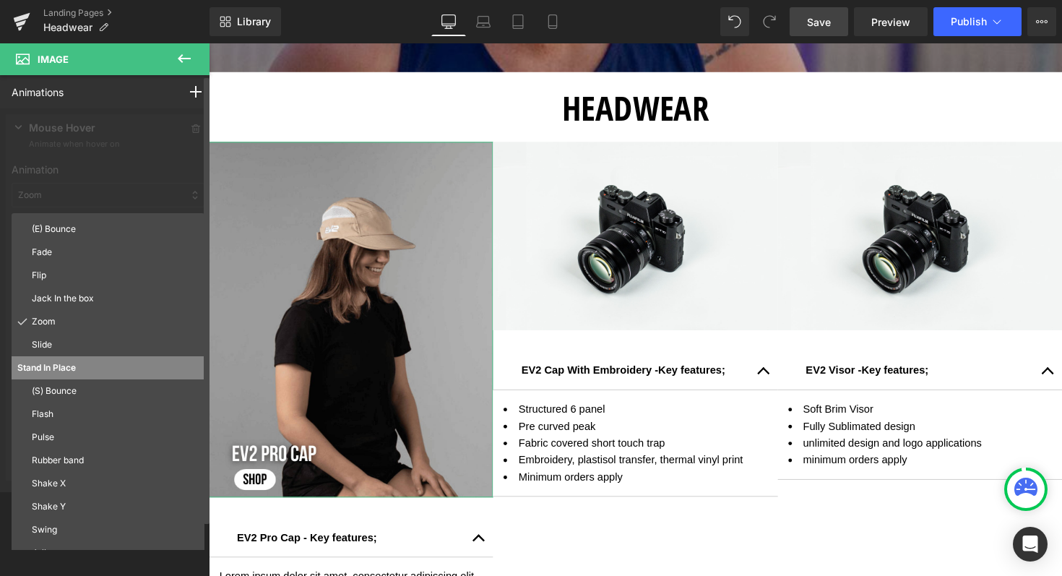
click at [147, 185] on div at bounding box center [108, 299] width 216 height 383
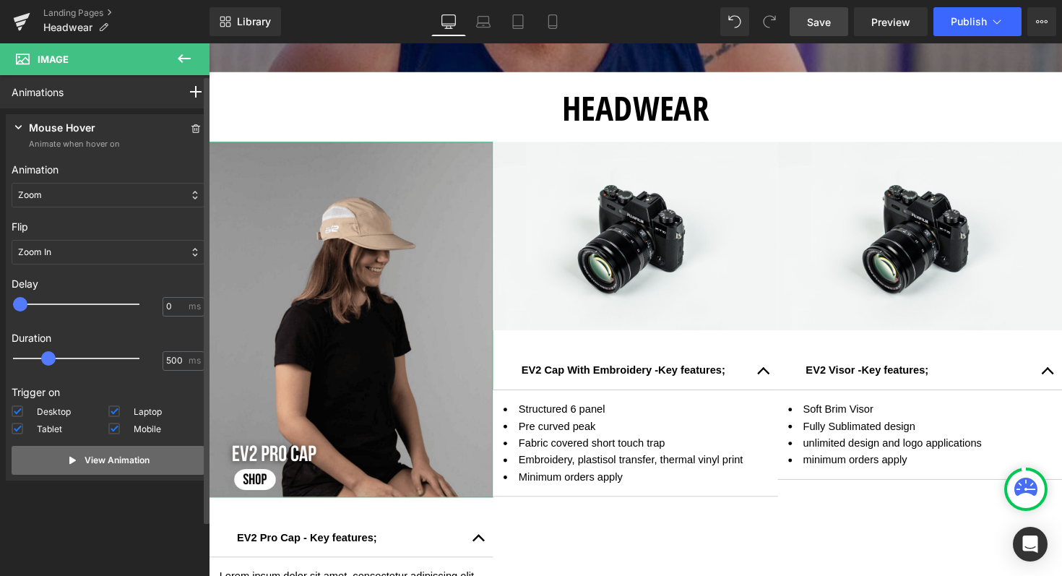
click at [135, 458] on p "View Animation" at bounding box center [116, 460] width 65 height 13
click at [192, 198] on div "Zoom" at bounding box center [108, 195] width 193 height 25
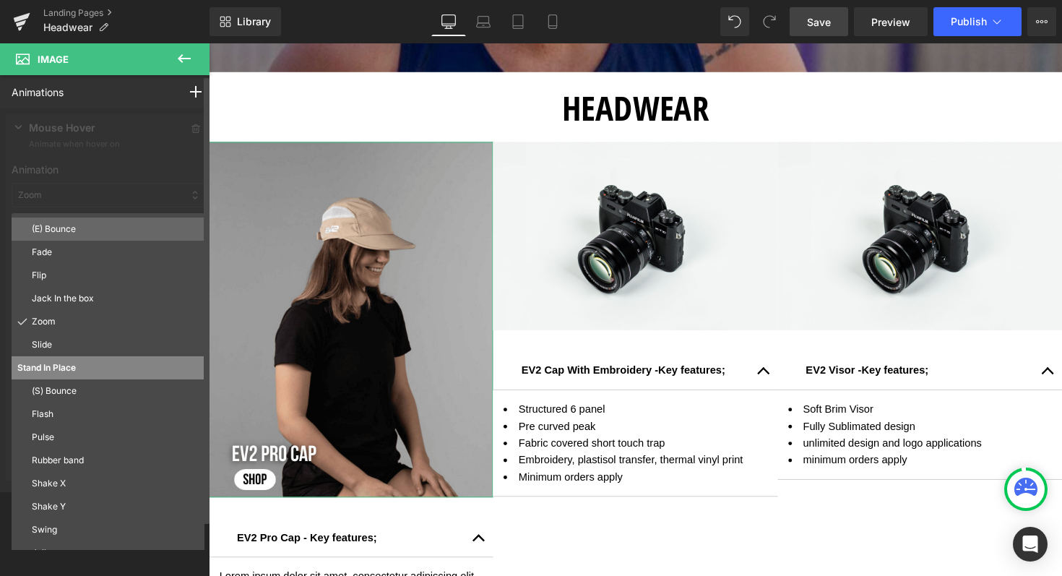
click at [64, 231] on p "(E) Bounce" at bounding box center [115, 228] width 167 height 13
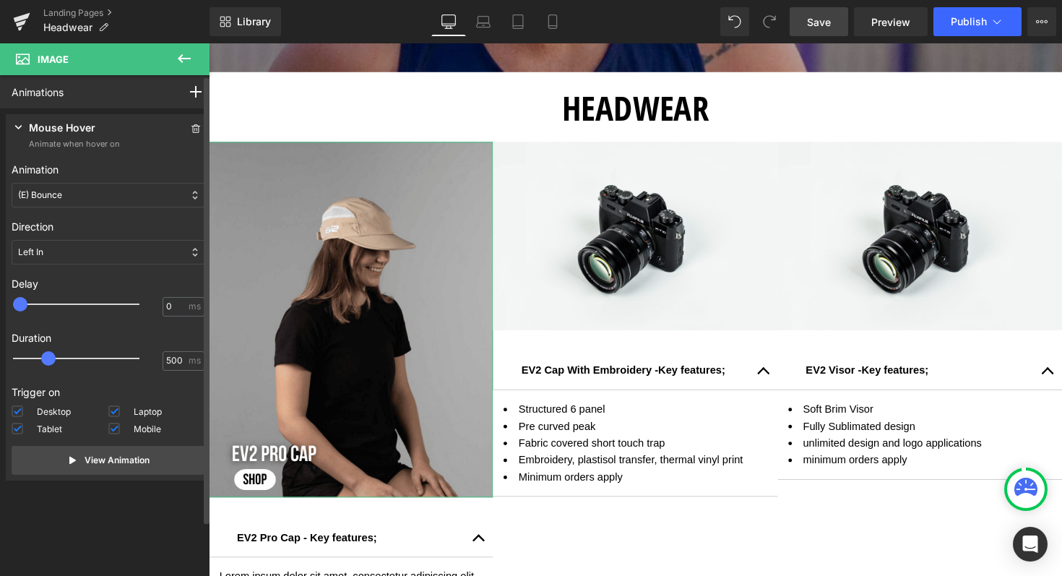
click at [94, 187] on div "(E) Bounce" at bounding box center [108, 195] width 193 height 25
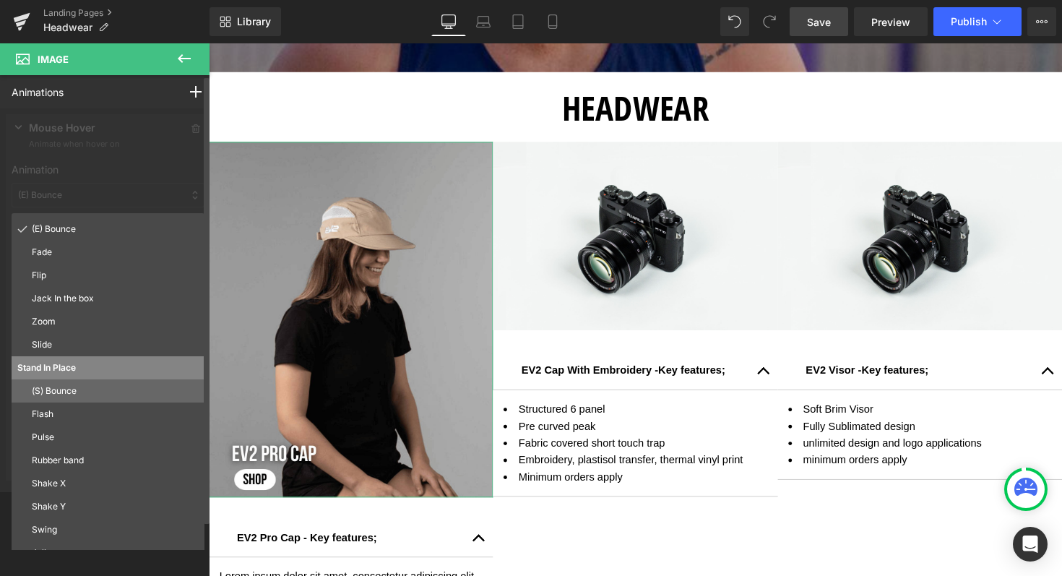
click at [80, 394] on p "(S) Bounce" at bounding box center [115, 390] width 167 height 13
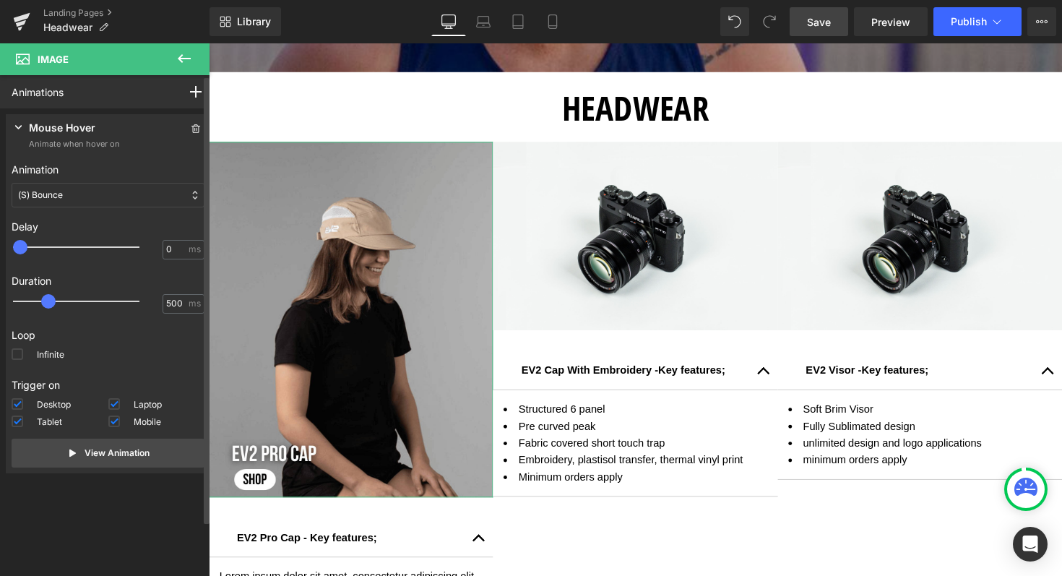
click at [128, 185] on div "(S) Bounce" at bounding box center [108, 195] width 193 height 25
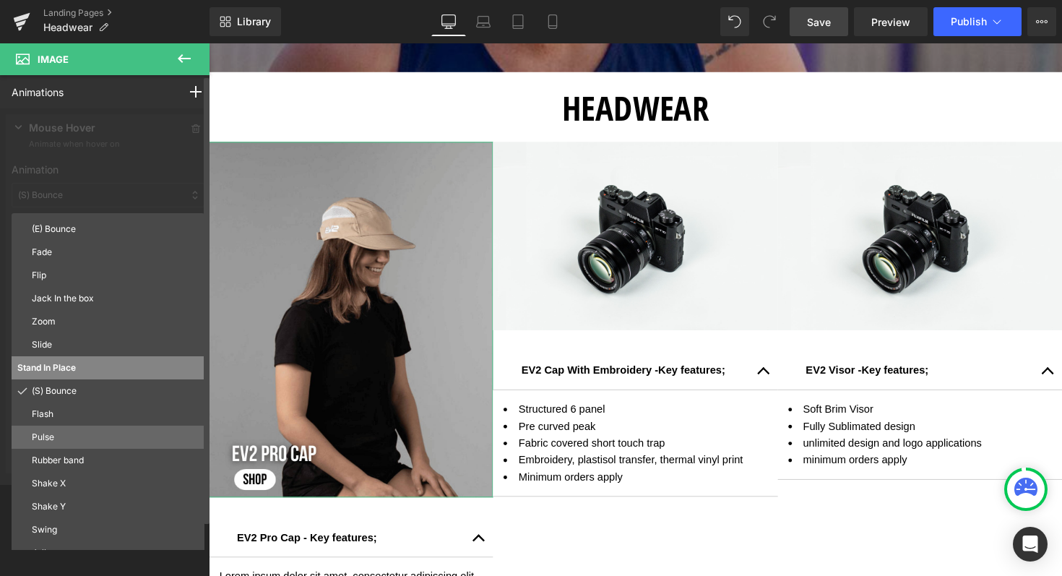
click at [54, 435] on p "Pulse" at bounding box center [115, 436] width 167 height 13
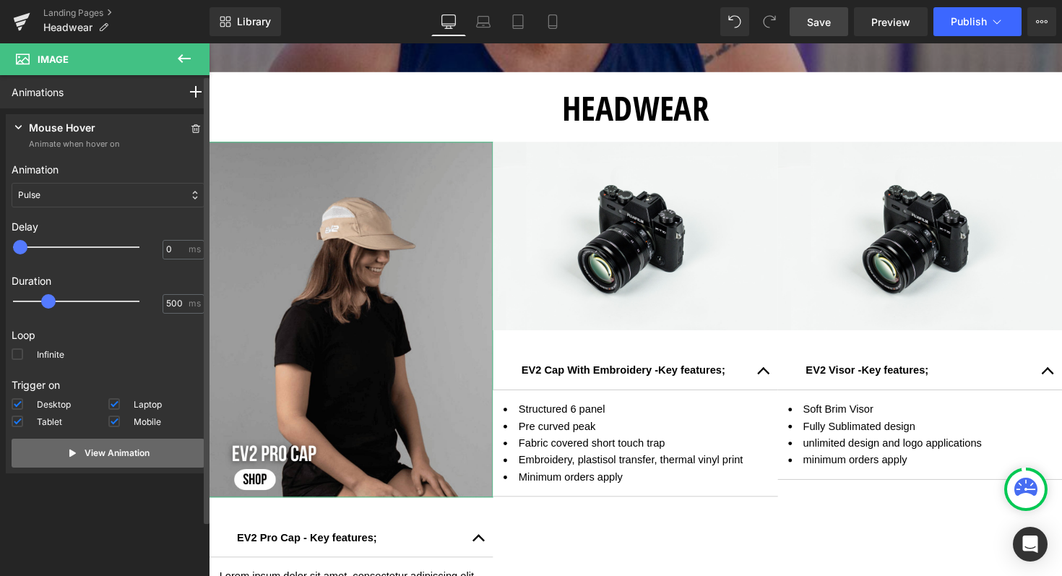
click at [126, 458] on p "View Animation" at bounding box center [116, 452] width 65 height 13
click at [77, 124] on p "Mouse Hover" at bounding box center [62, 129] width 66 height 18
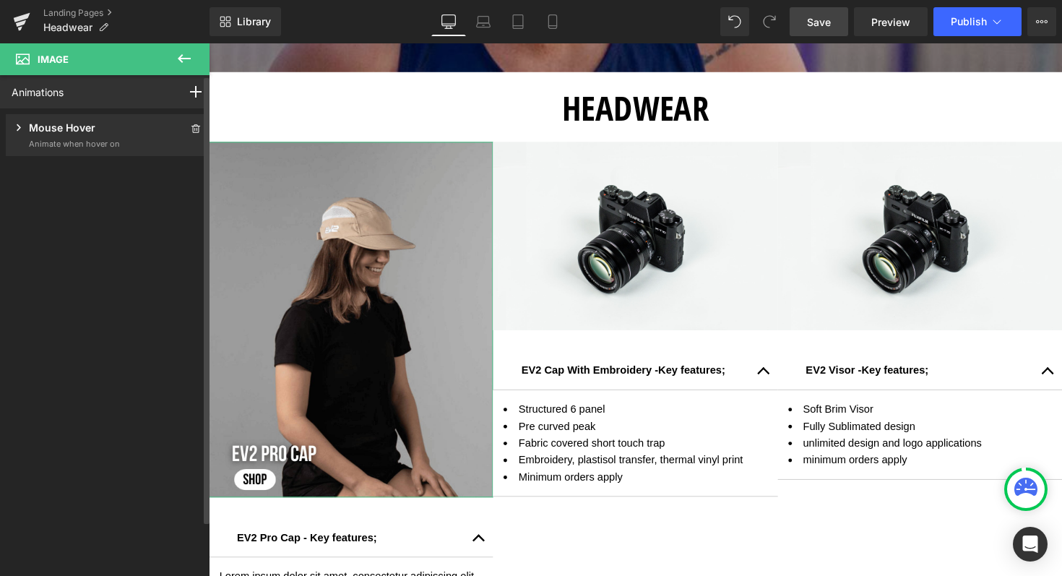
click at [63, 131] on p "Mouse Hover" at bounding box center [62, 129] width 66 height 18
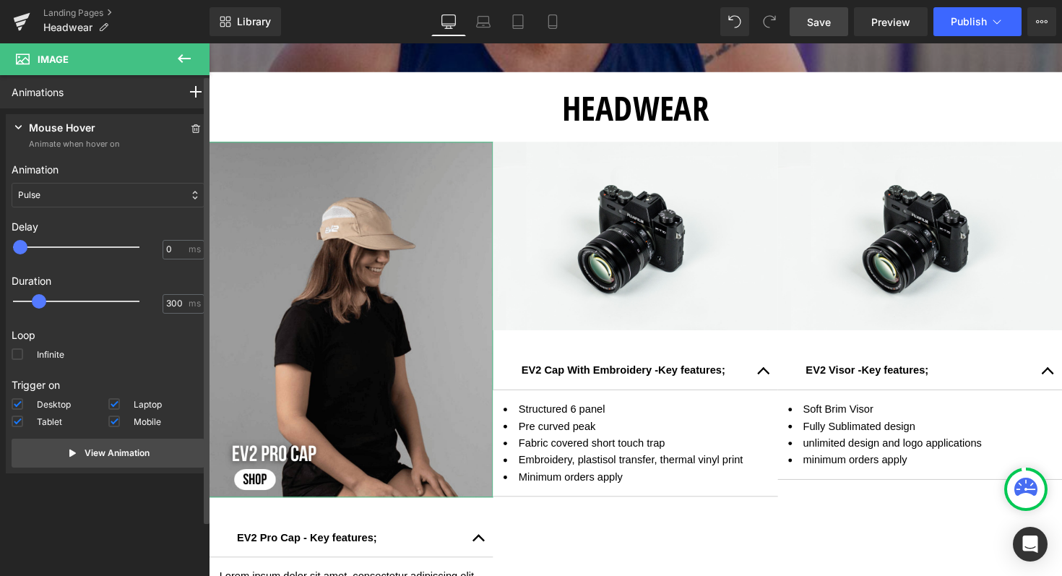
type input "250"
drag, startPoint x: 48, startPoint y: 303, endPoint x: 36, endPoint y: 303, distance: 12.3
click at [36, 303] on span at bounding box center [33, 301] width 14 height 14
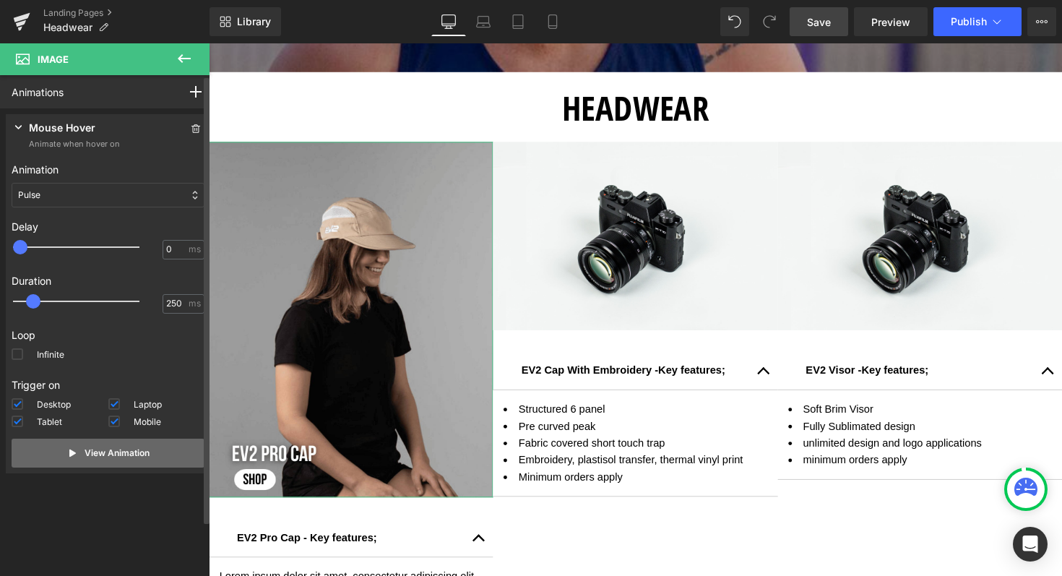
click at [105, 448] on p "View Animation" at bounding box center [116, 452] width 65 height 13
click at [135, 185] on div "Pulse" at bounding box center [108, 195] width 193 height 25
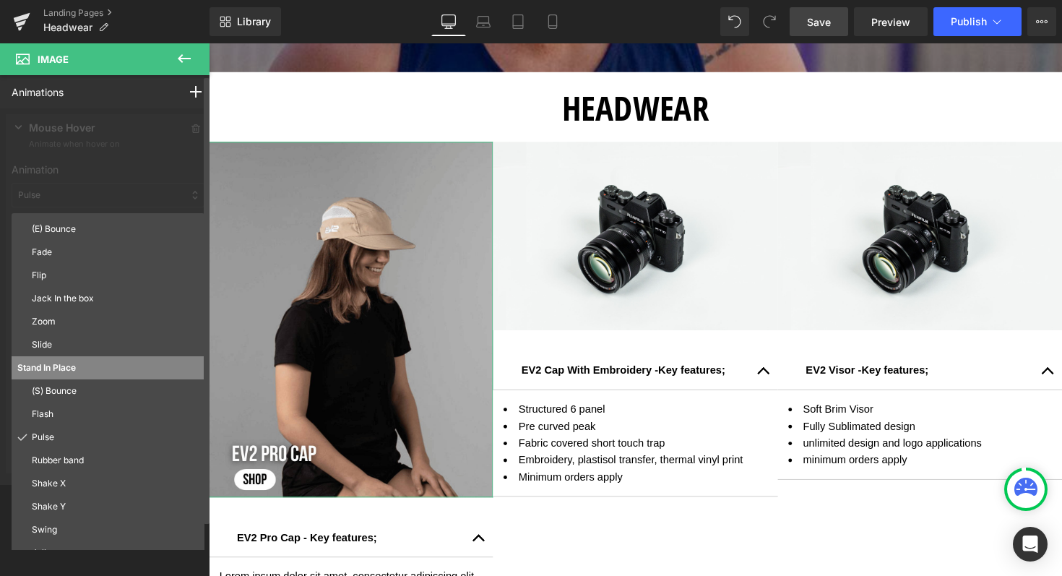
click at [125, 168] on div at bounding box center [108, 296] width 216 height 376
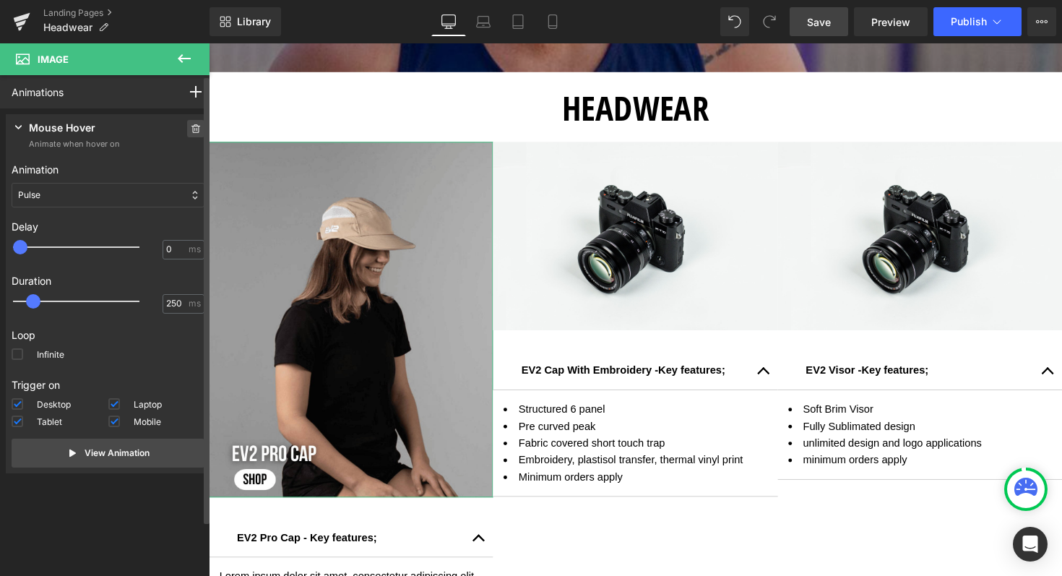
click at [191, 130] on icon at bounding box center [196, 128] width 10 height 9
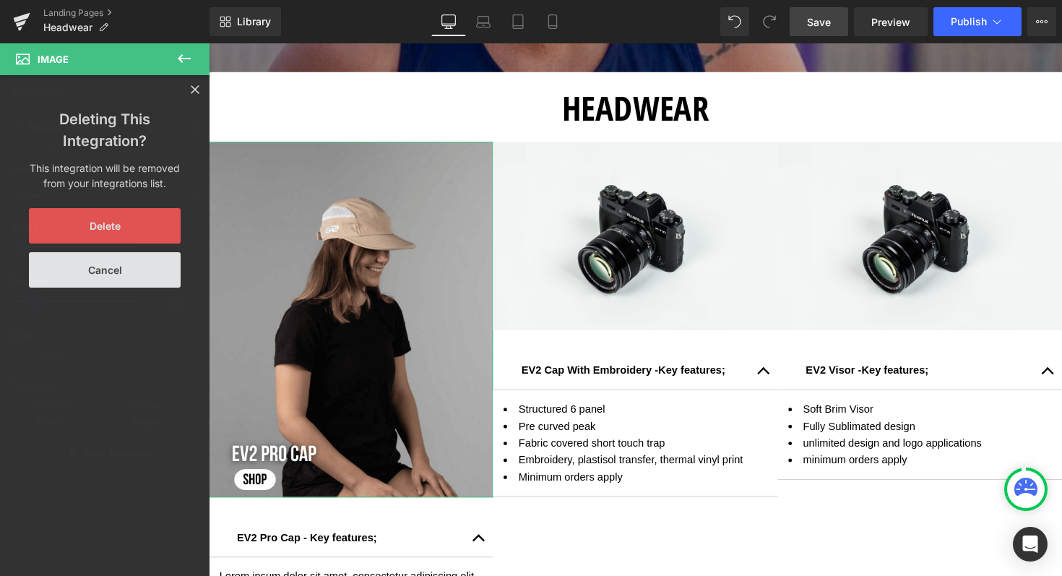
click at [121, 233] on button "Delete" at bounding box center [105, 225] width 152 height 35
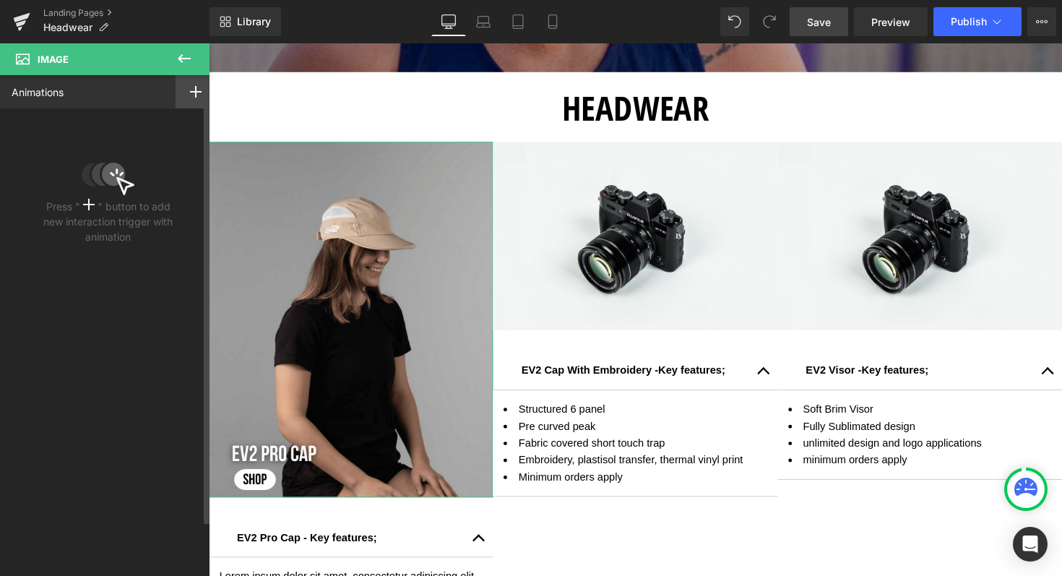
click at [195, 96] on rect at bounding box center [195, 92] width 1 height 12
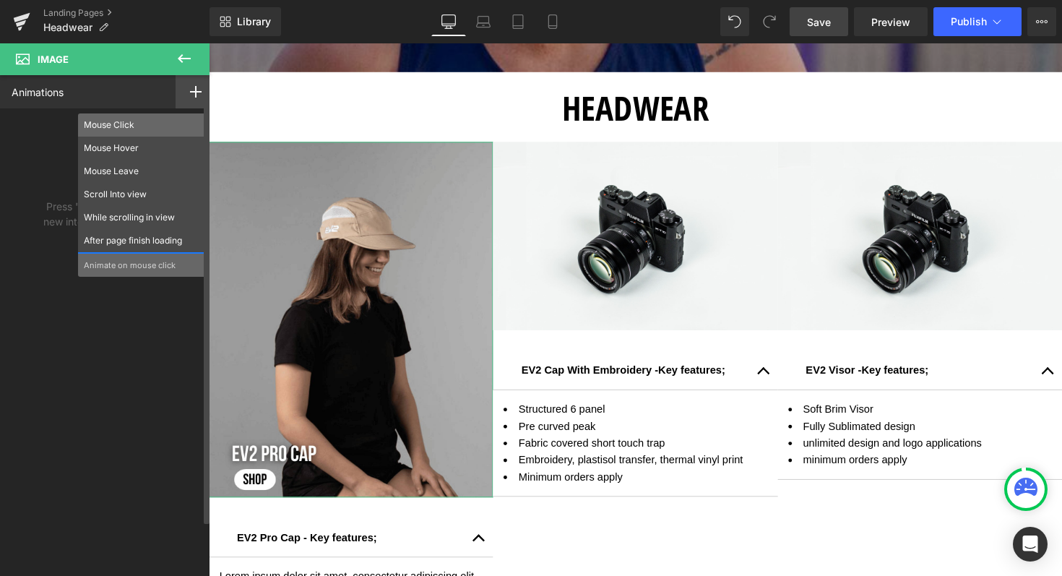
click at [118, 121] on p "Mouse Click" at bounding box center [144, 124] width 121 height 13
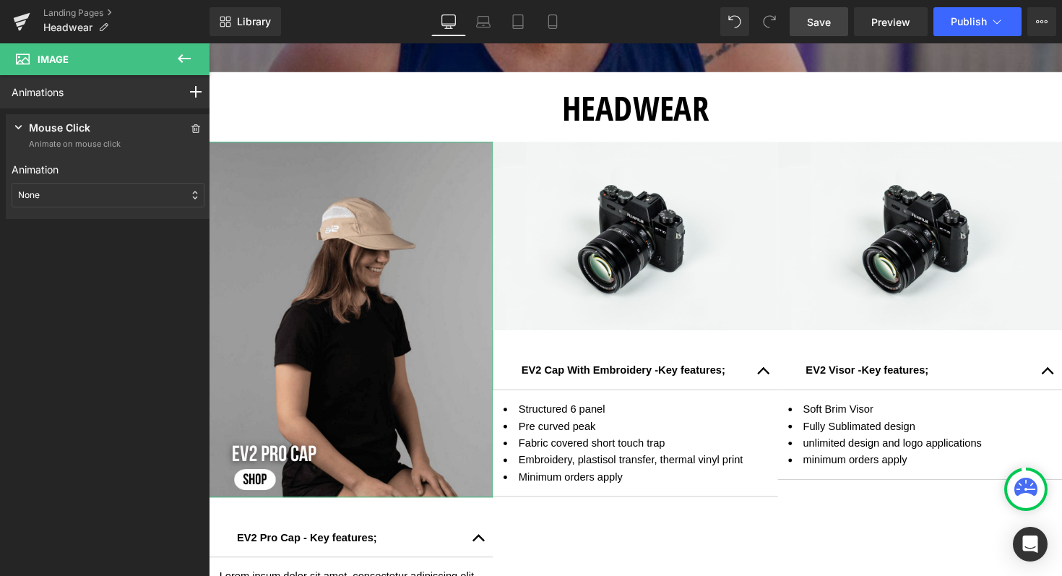
click at [56, 196] on div "None" at bounding box center [108, 195] width 193 height 25
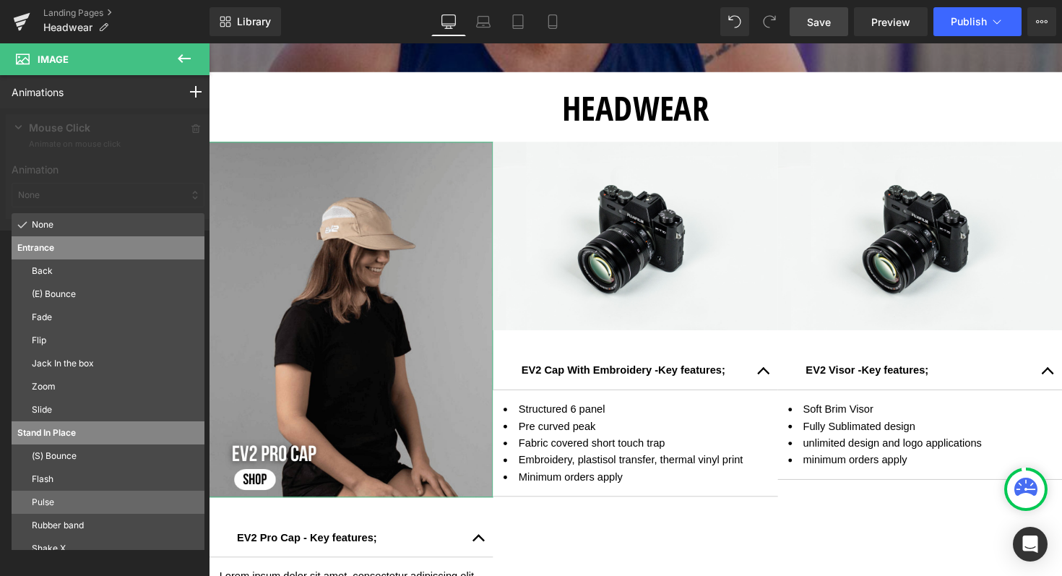
click at [55, 502] on p "Pulse" at bounding box center [115, 501] width 167 height 13
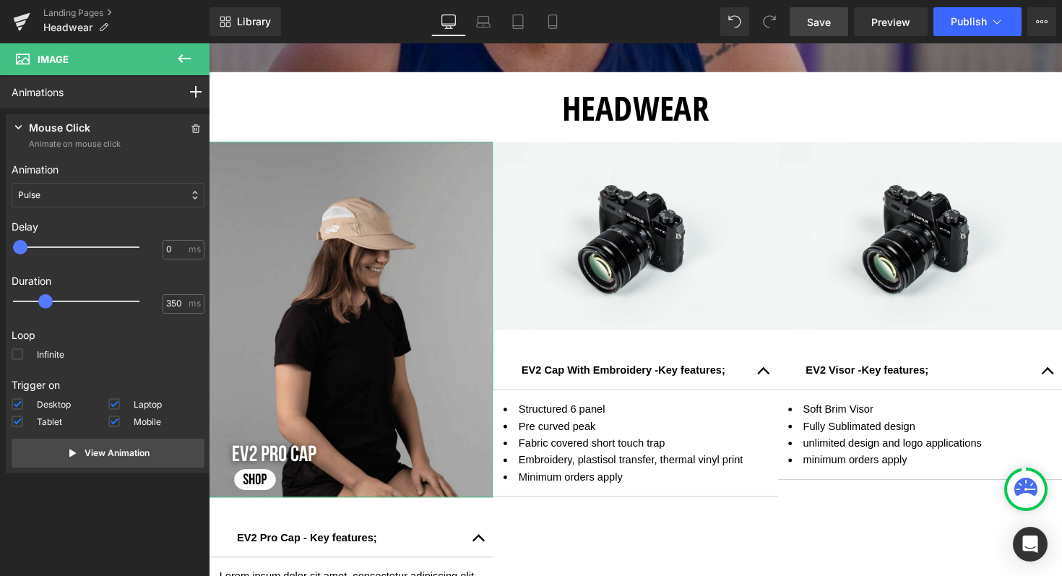
type input "300"
drag, startPoint x: 45, startPoint y: 301, endPoint x: 36, endPoint y: 301, distance: 9.4
click at [36, 301] on span at bounding box center [36, 301] width 14 height 14
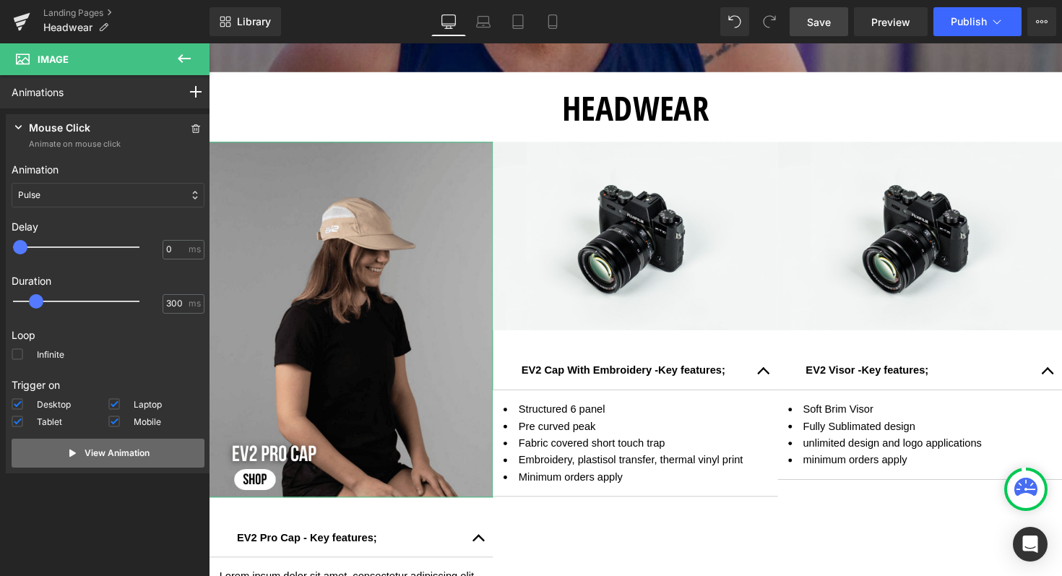
click at [105, 454] on p "View Animation" at bounding box center [116, 452] width 65 height 13
click at [90, 513] on div "Animations Mouse Click Mouse Hover Mouse Leave Scroll Into view While scrolling…" at bounding box center [108, 312] width 216 height 474
click at [187, 56] on icon at bounding box center [183, 58] width 17 height 17
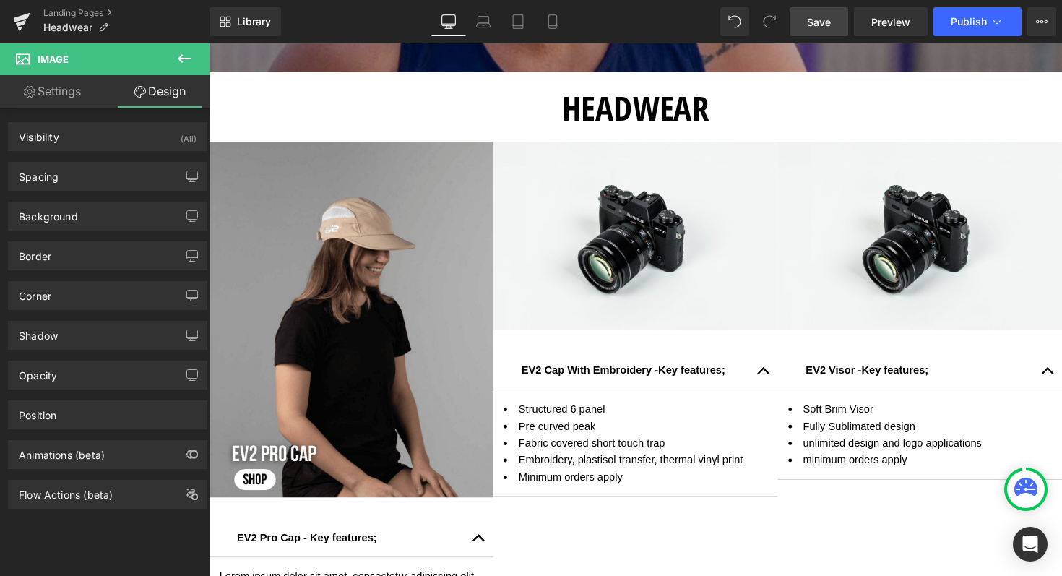
click at [820, 24] on span "Save" at bounding box center [819, 21] width 24 height 15
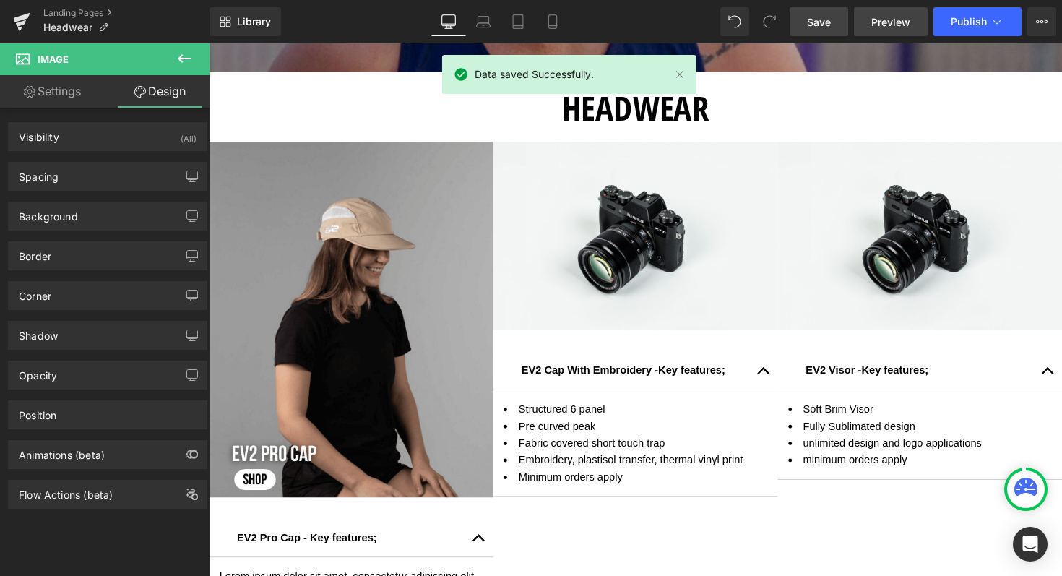
click at [885, 27] on span "Preview" at bounding box center [890, 21] width 39 height 15
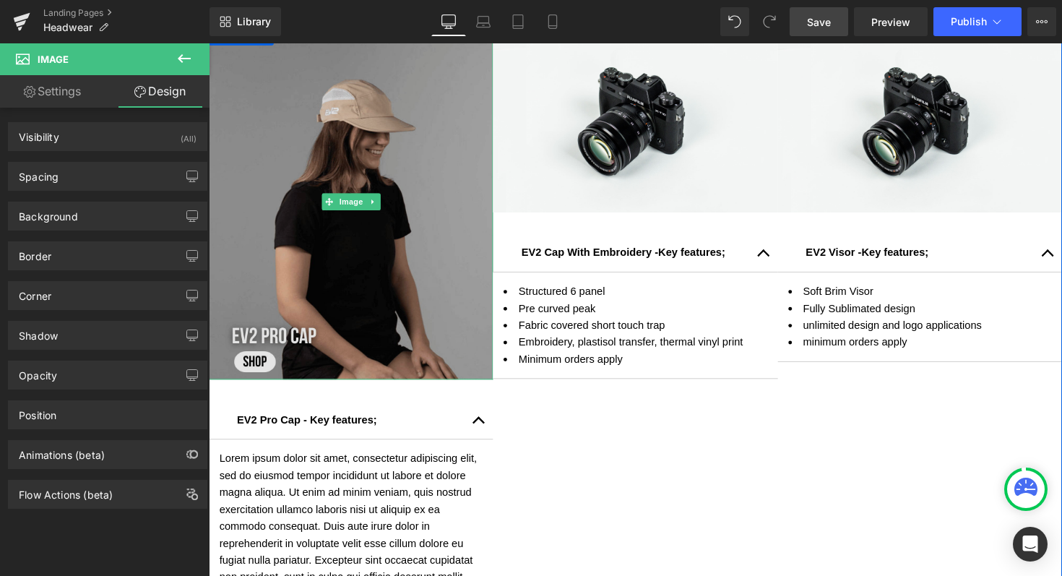
scroll to position [644, 0]
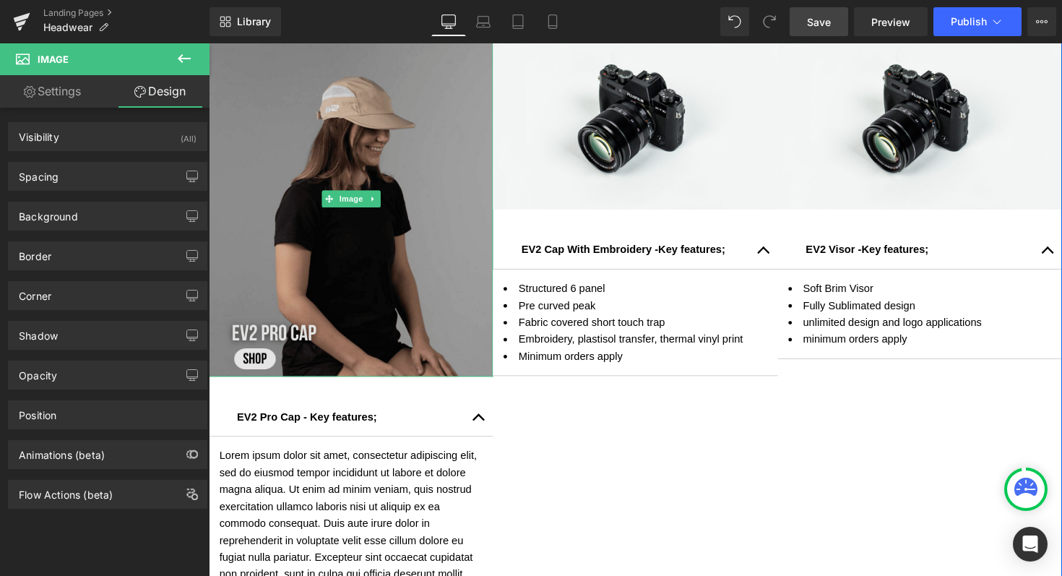
click at [348, 305] on img at bounding box center [354, 203] width 291 height 364
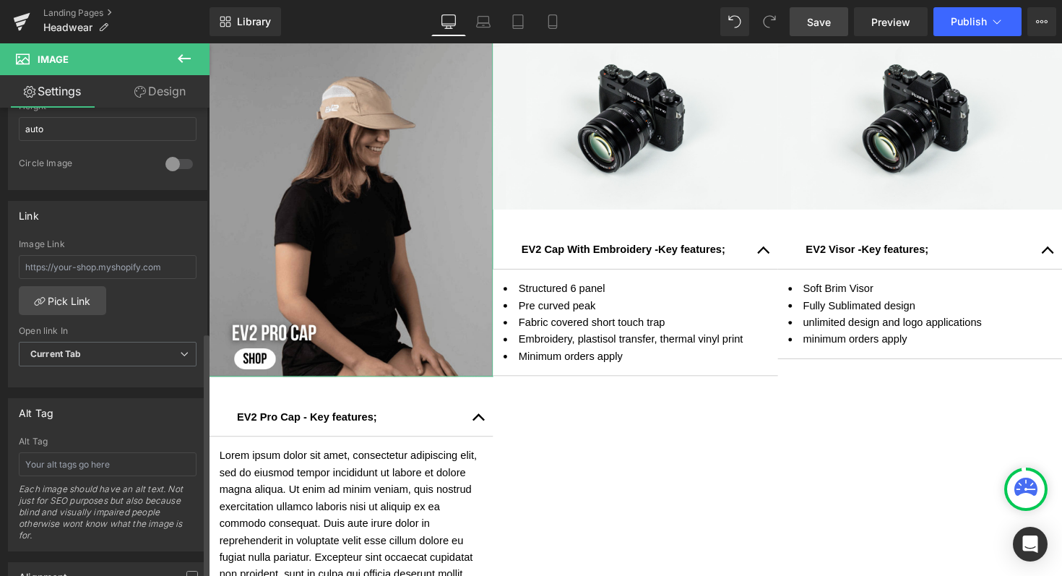
scroll to position [549, 0]
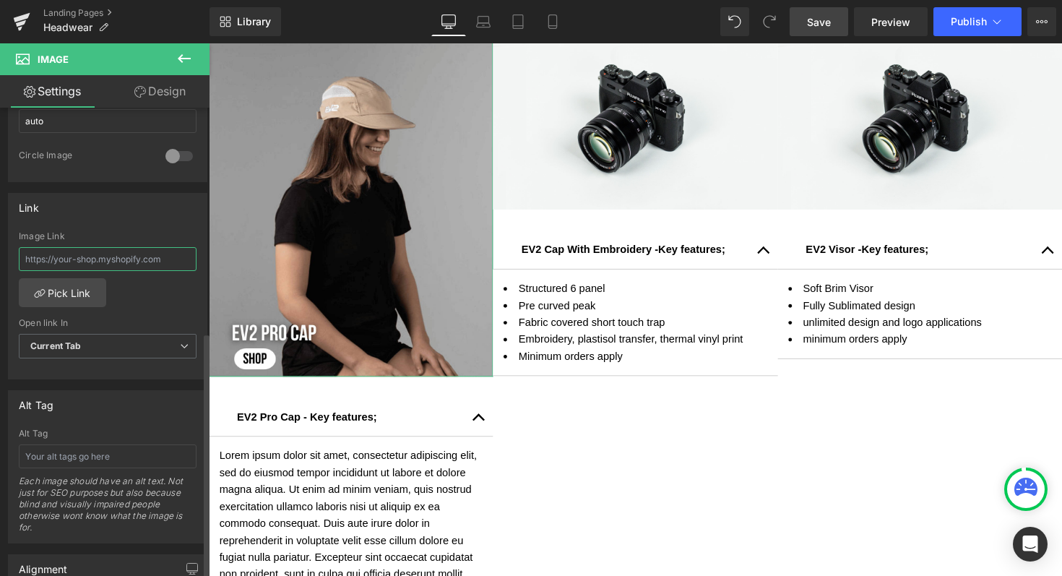
click at [97, 259] on input "text" at bounding box center [108, 259] width 178 height 24
paste input "[URL][DOMAIN_NAME]"
type input "[URL][DOMAIN_NAME]"
click at [116, 224] on div "Link [URL][DOMAIN_NAME] Image Link [URL][DOMAIN_NAME] Pick Link Current Tab New…" at bounding box center [107, 286] width 199 height 187
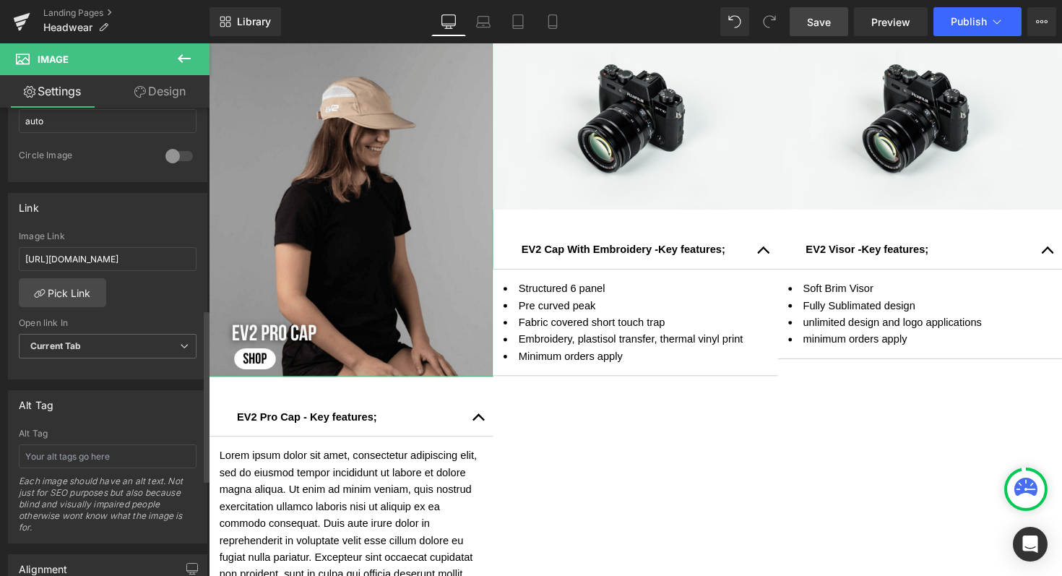
scroll to position [0, 0]
click at [828, 19] on span "Save" at bounding box center [819, 21] width 24 height 15
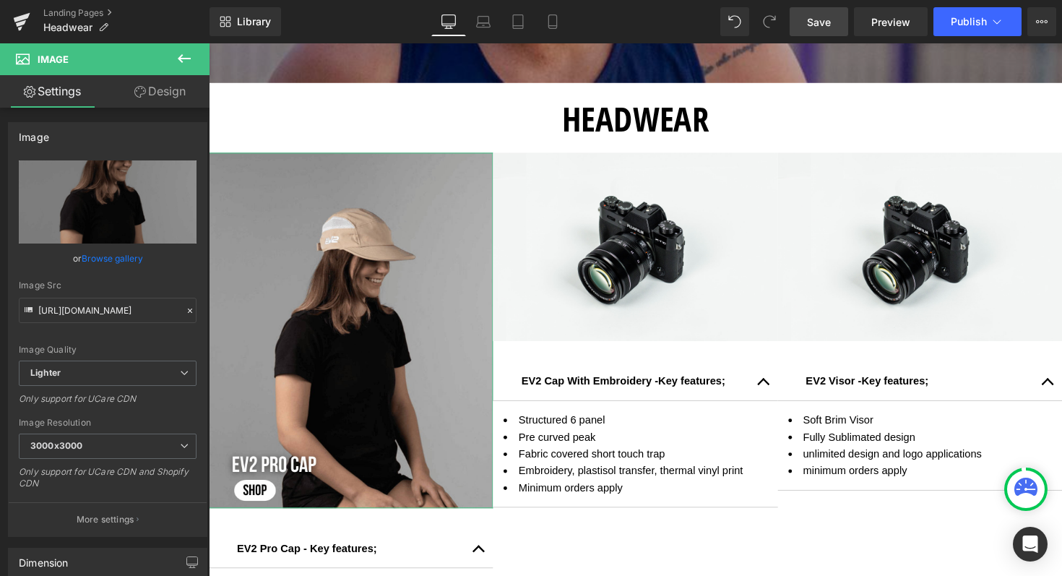
click at [165, 87] on link "Design" at bounding box center [160, 91] width 105 height 32
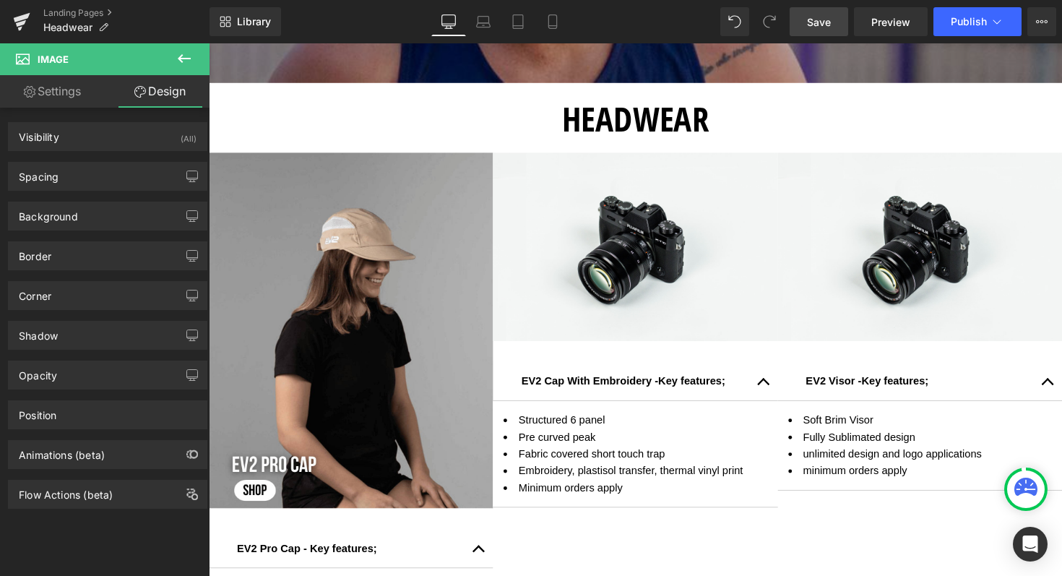
click at [181, 53] on icon at bounding box center [183, 58] width 17 height 17
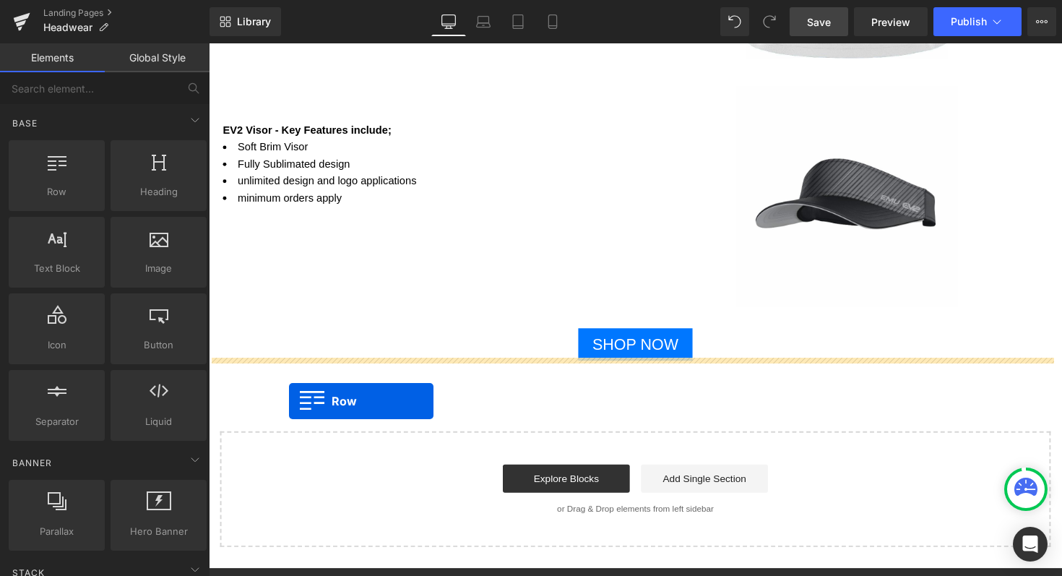
drag, startPoint x: 254, startPoint y: 223, endPoint x: 292, endPoint y: 405, distance: 185.8
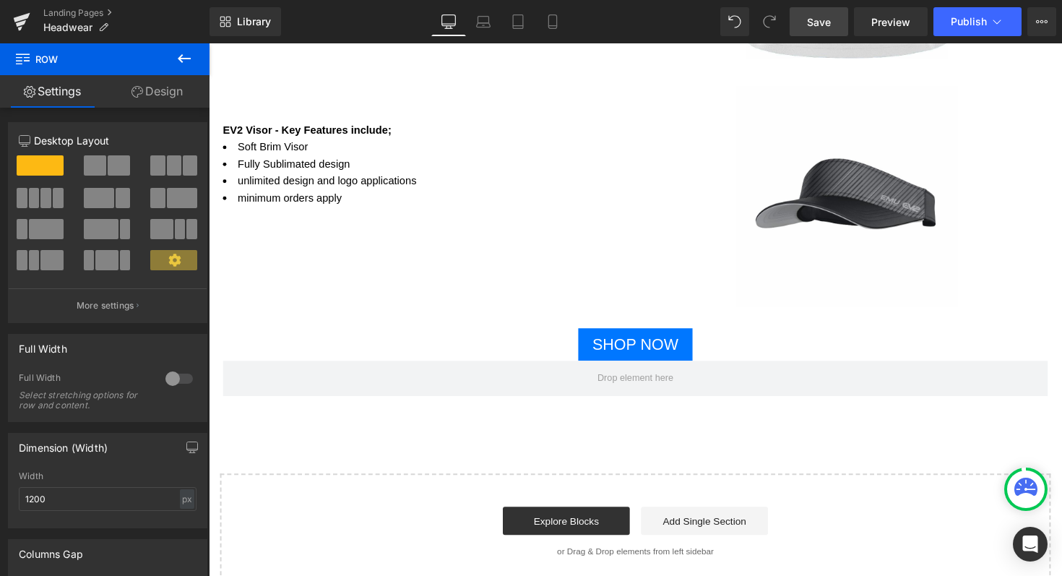
click at [186, 55] on icon at bounding box center [183, 58] width 17 height 17
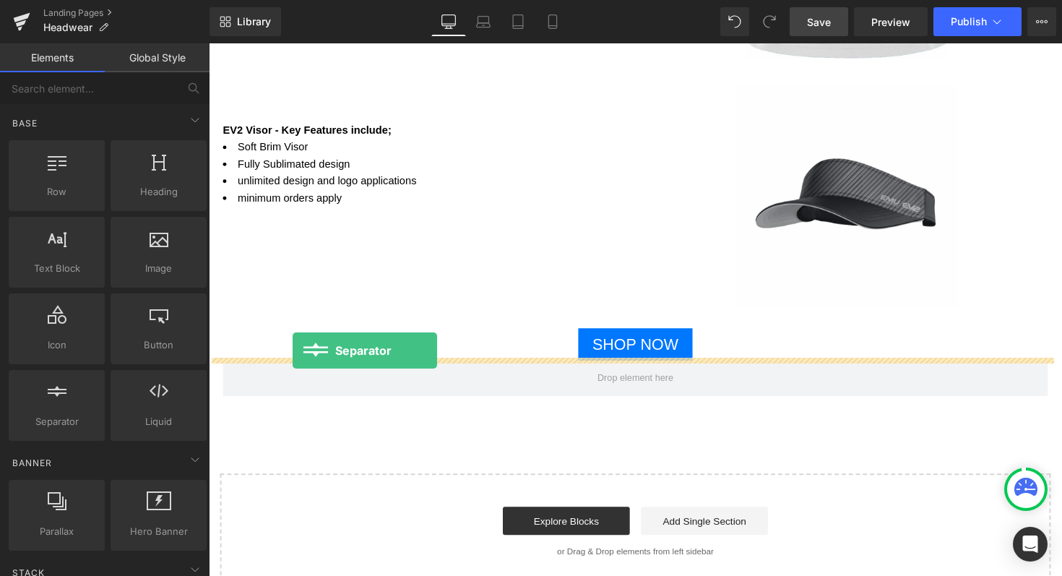
drag, startPoint x: 281, startPoint y: 456, endPoint x: 295, endPoint y: 357, distance: 99.9
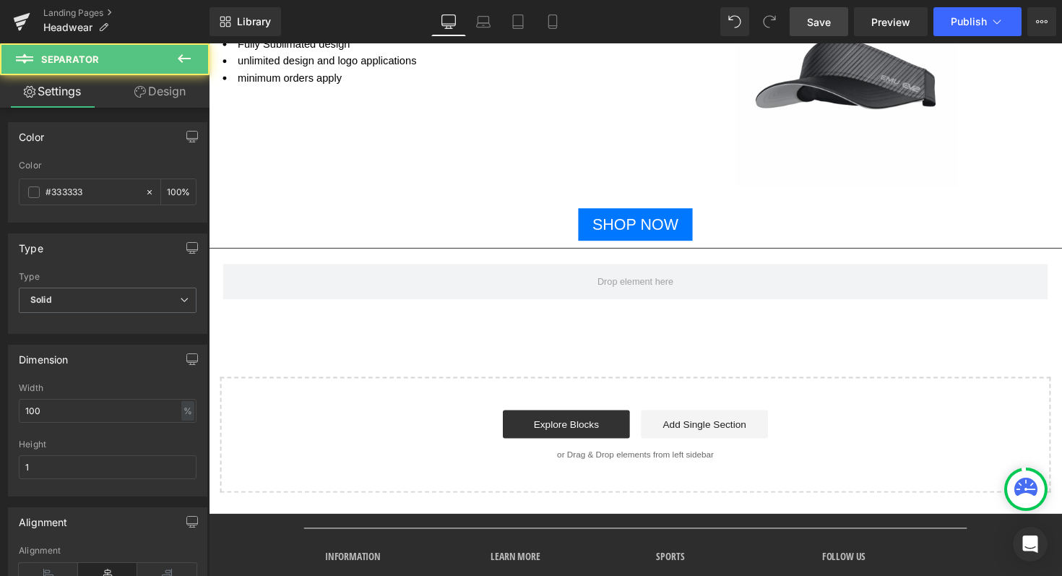
scroll to position [2342, 0]
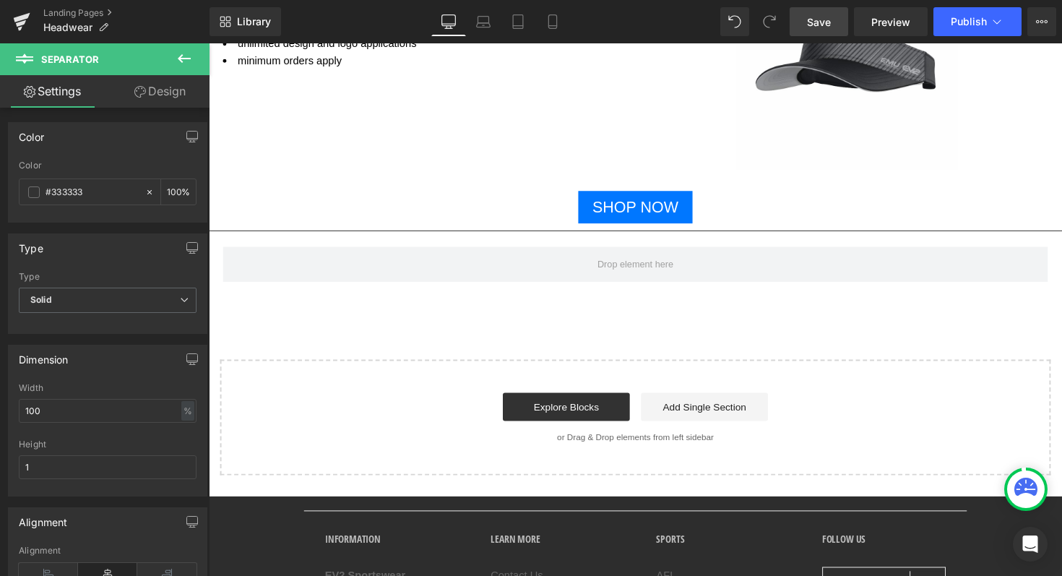
click at [181, 59] on icon at bounding box center [184, 58] width 13 height 9
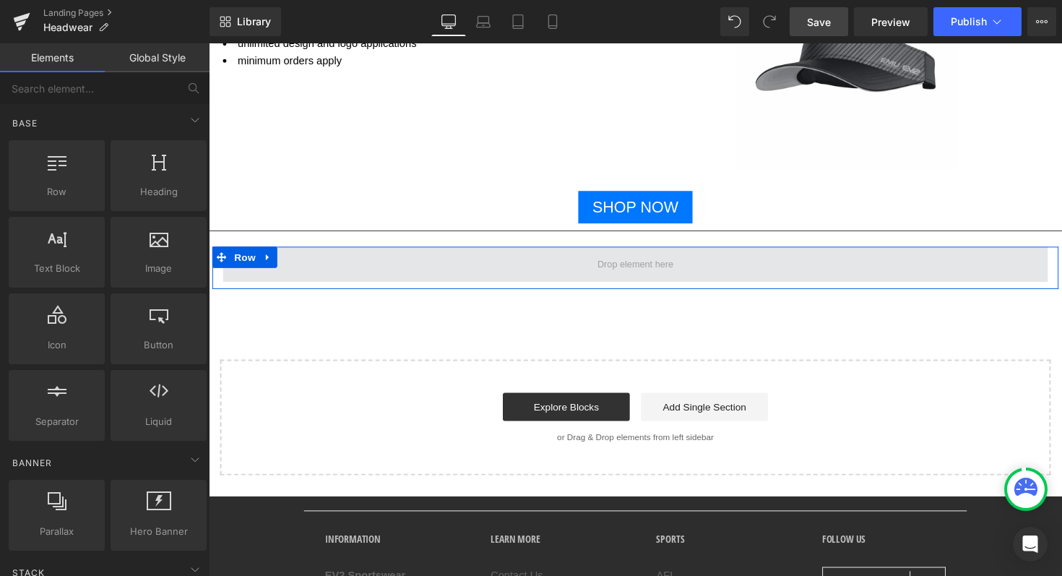
click at [455, 260] on span at bounding box center [645, 269] width 845 height 36
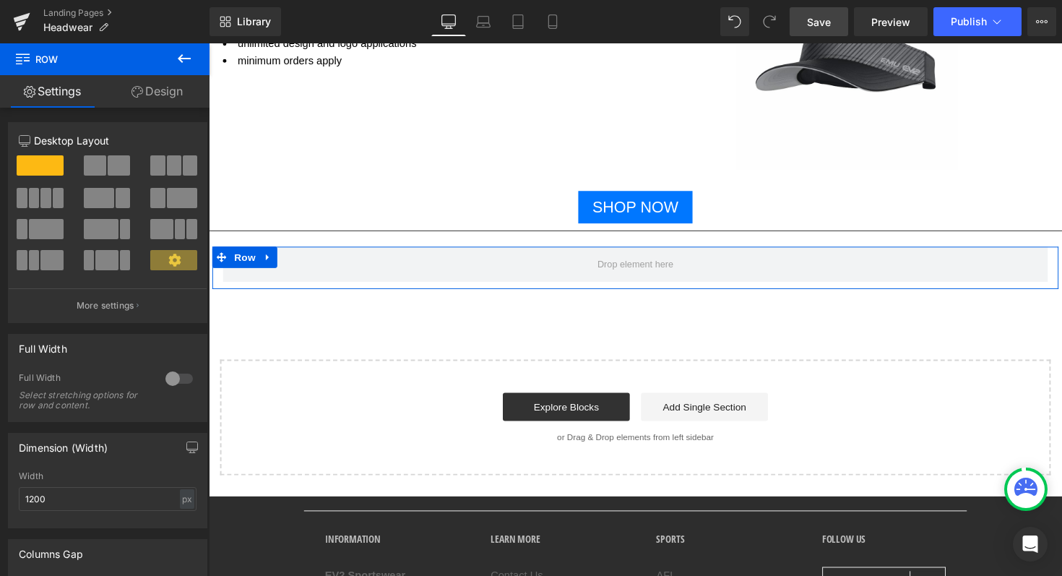
click at [37, 197] on span at bounding box center [34, 198] width 11 height 20
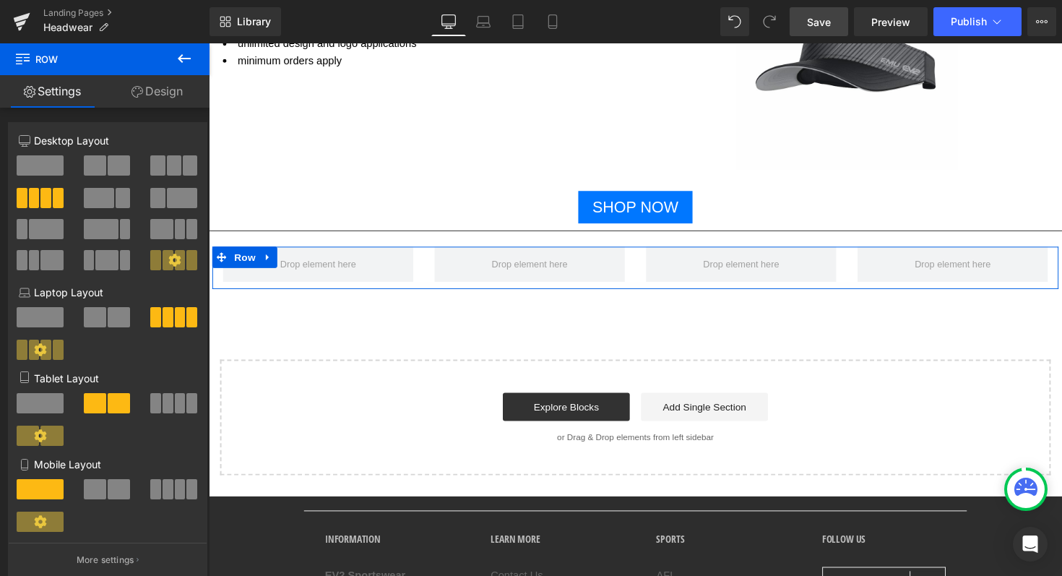
click at [45, 165] on span at bounding box center [40, 165] width 47 height 20
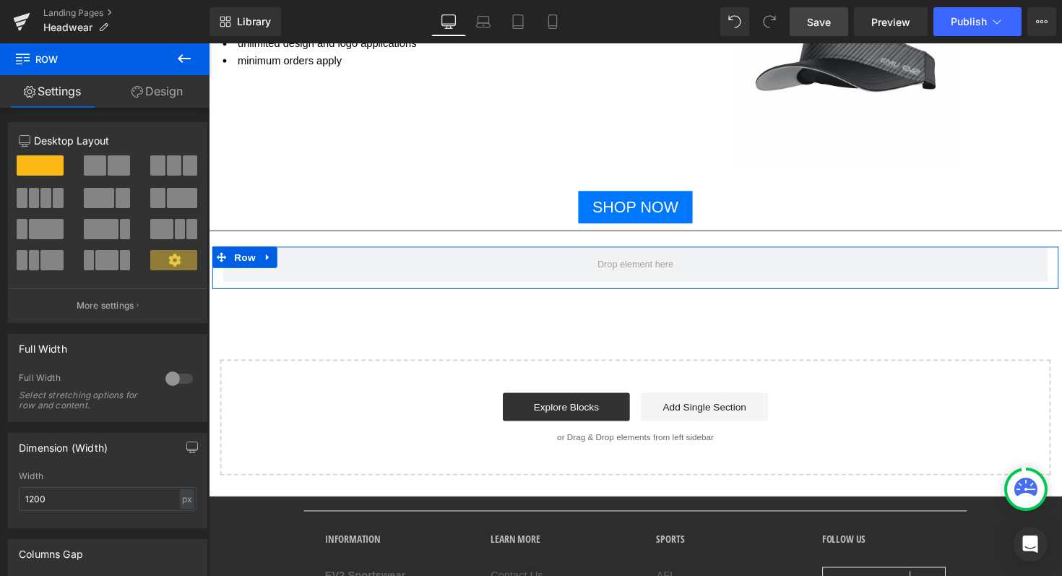
click at [95, 159] on span at bounding box center [95, 165] width 22 height 20
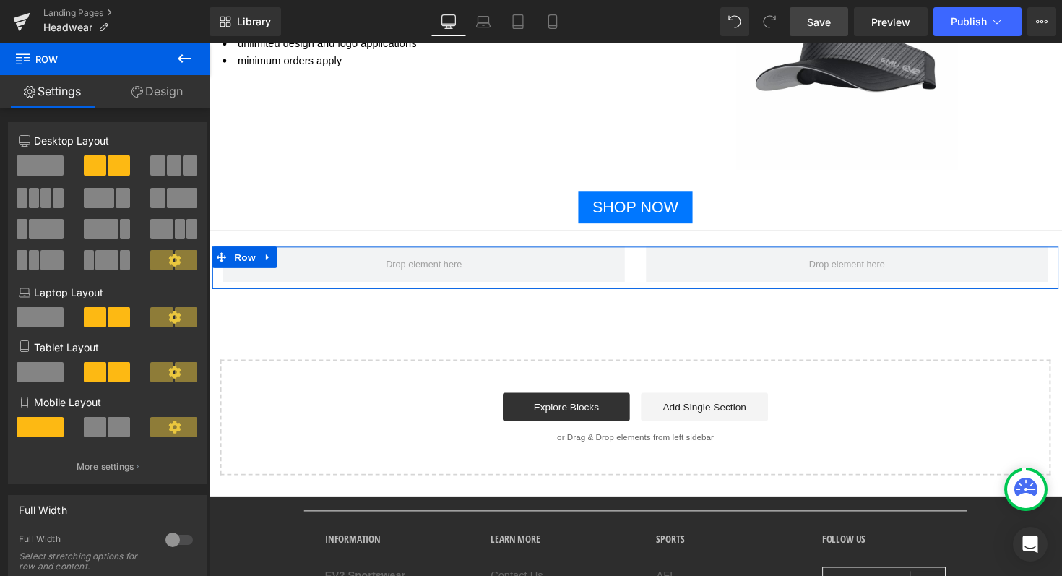
click at [169, 166] on span at bounding box center [174, 165] width 14 height 20
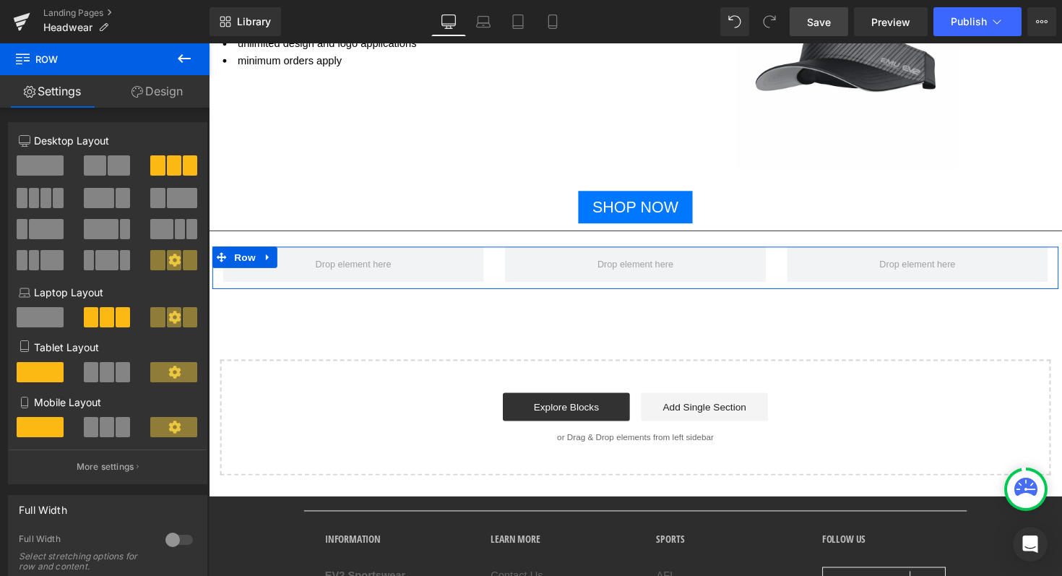
click at [44, 195] on span at bounding box center [45, 198] width 11 height 20
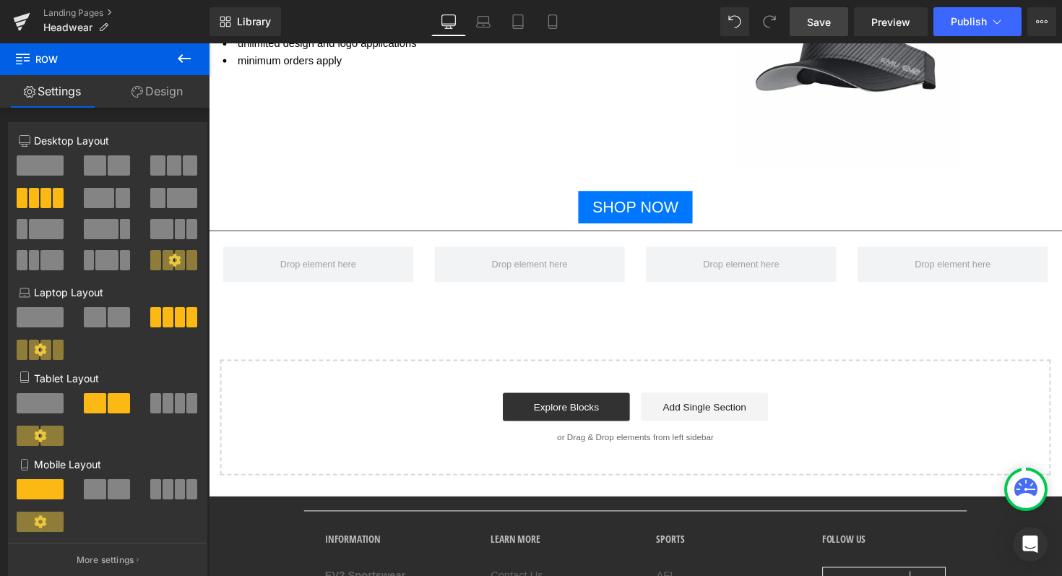
click at [183, 55] on icon at bounding box center [183, 58] width 17 height 17
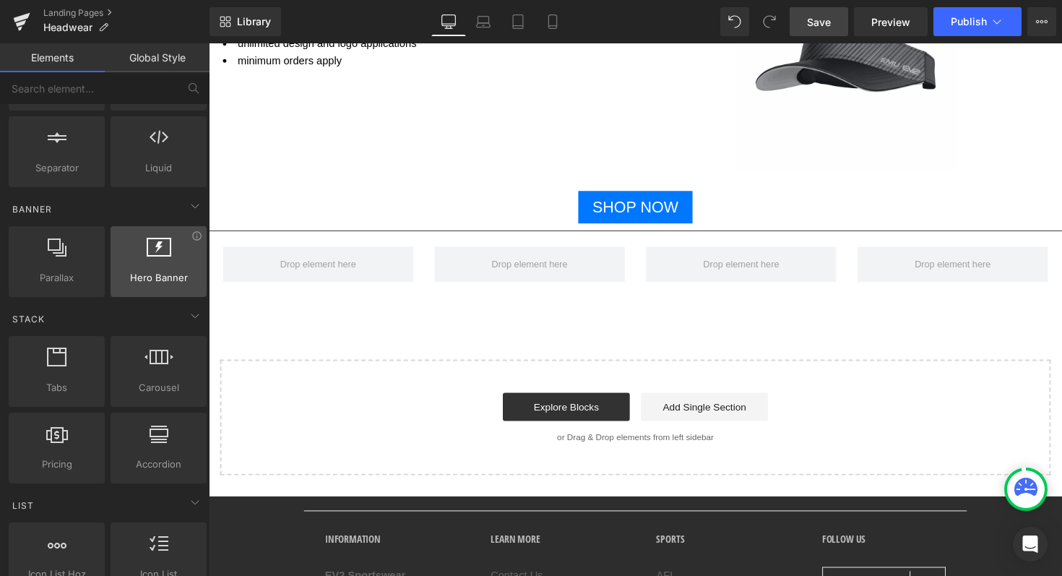
scroll to position [0, 0]
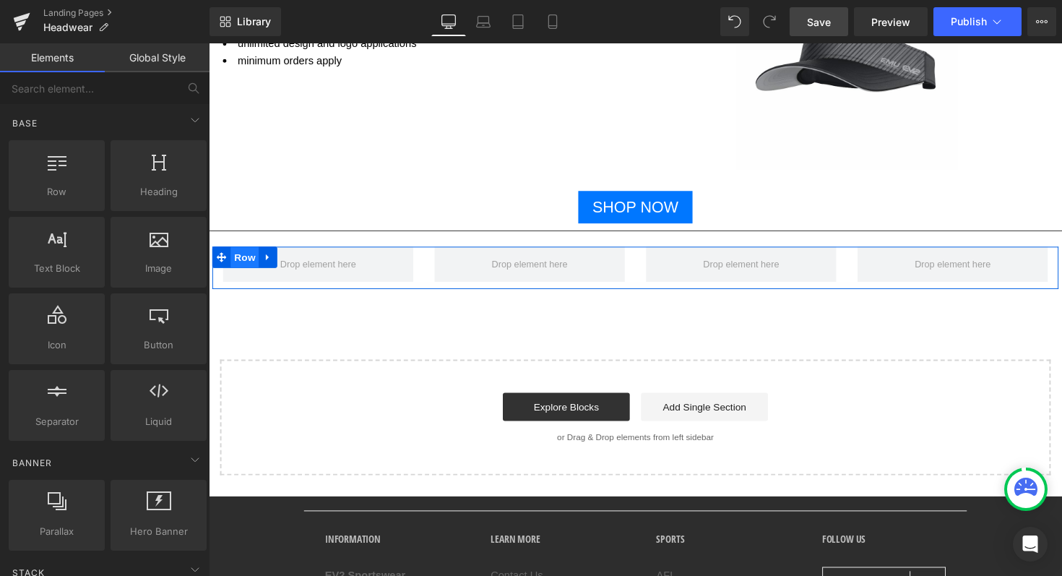
click at [235, 252] on span "Row" at bounding box center [245, 262] width 29 height 22
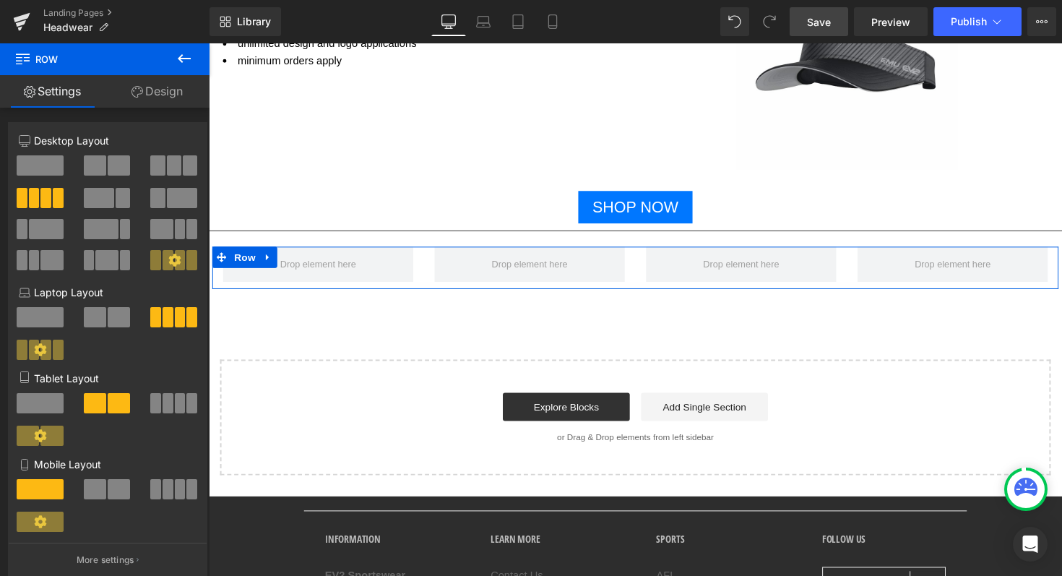
click at [36, 168] on span at bounding box center [40, 165] width 47 height 20
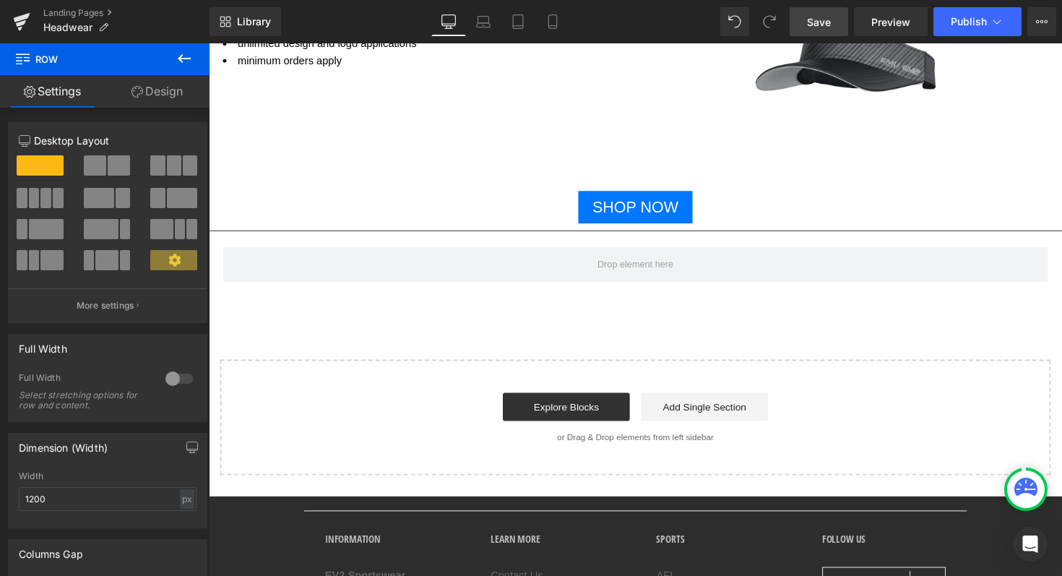
click at [184, 66] on icon at bounding box center [183, 58] width 17 height 17
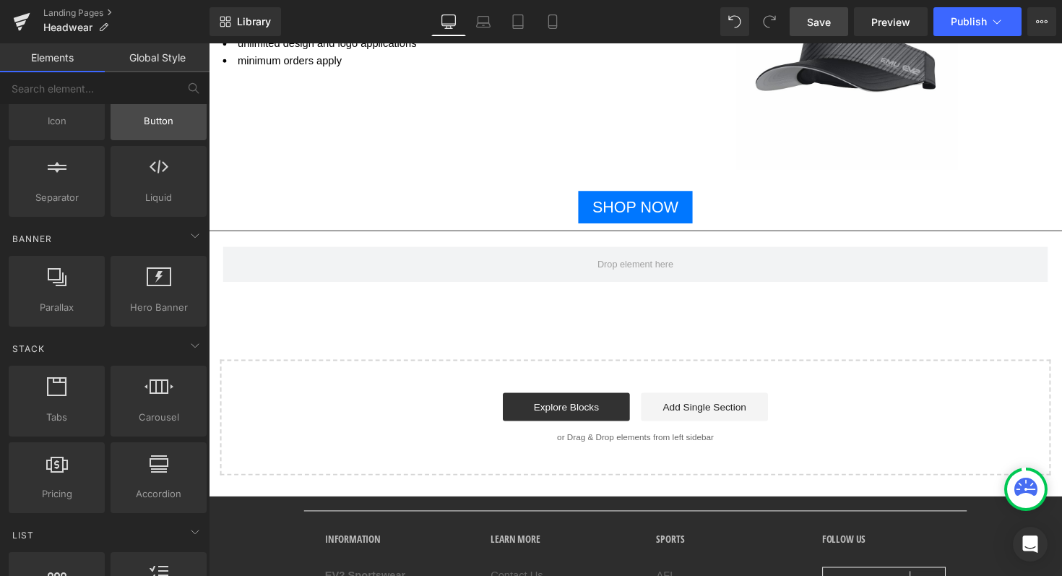
scroll to position [226, 0]
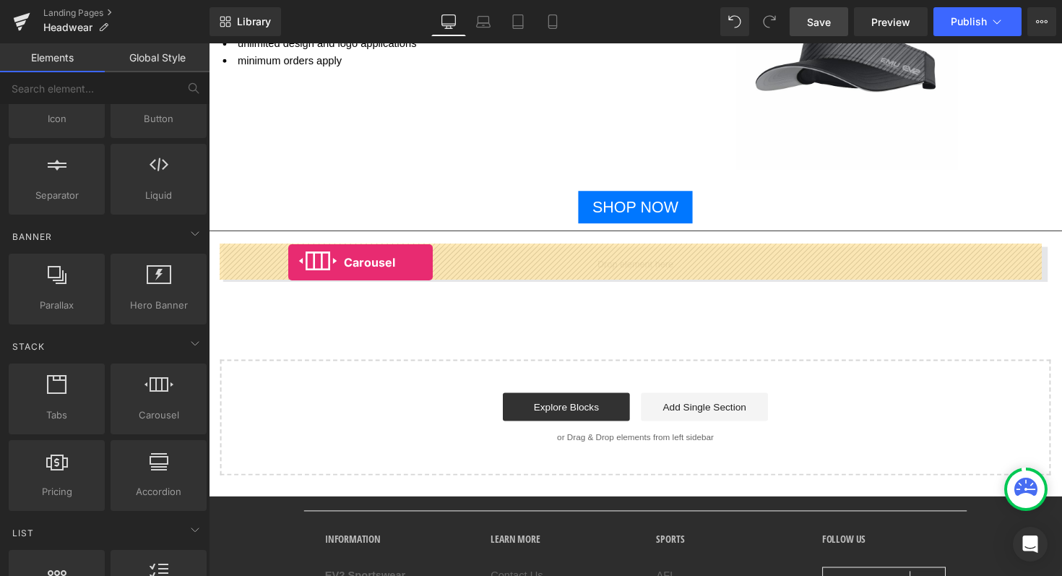
drag, startPoint x: 362, startPoint y: 446, endPoint x: 290, endPoint y: 268, distance: 192.2
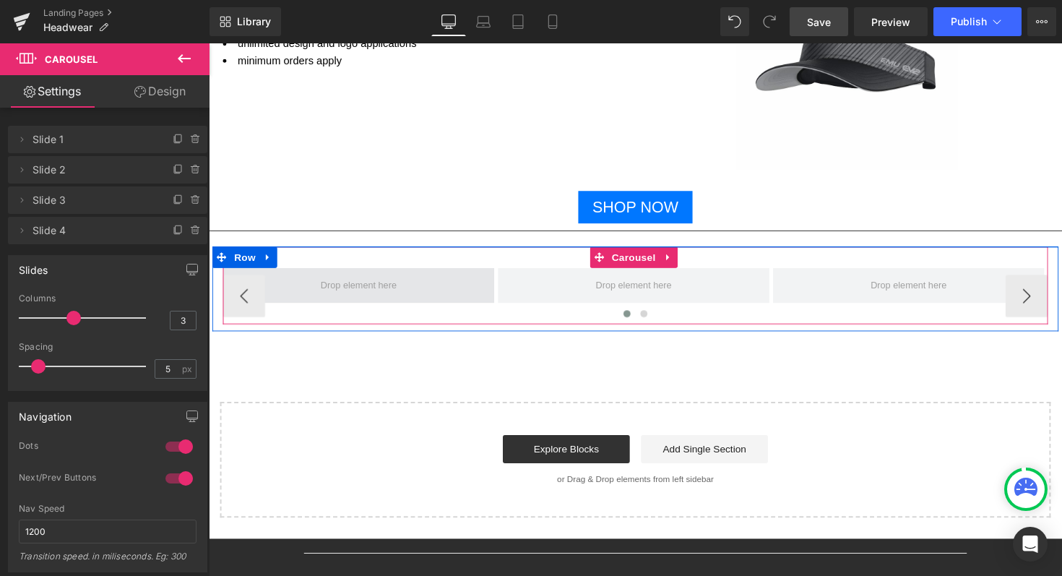
click at [343, 284] on span at bounding box center [362, 291] width 88 height 25
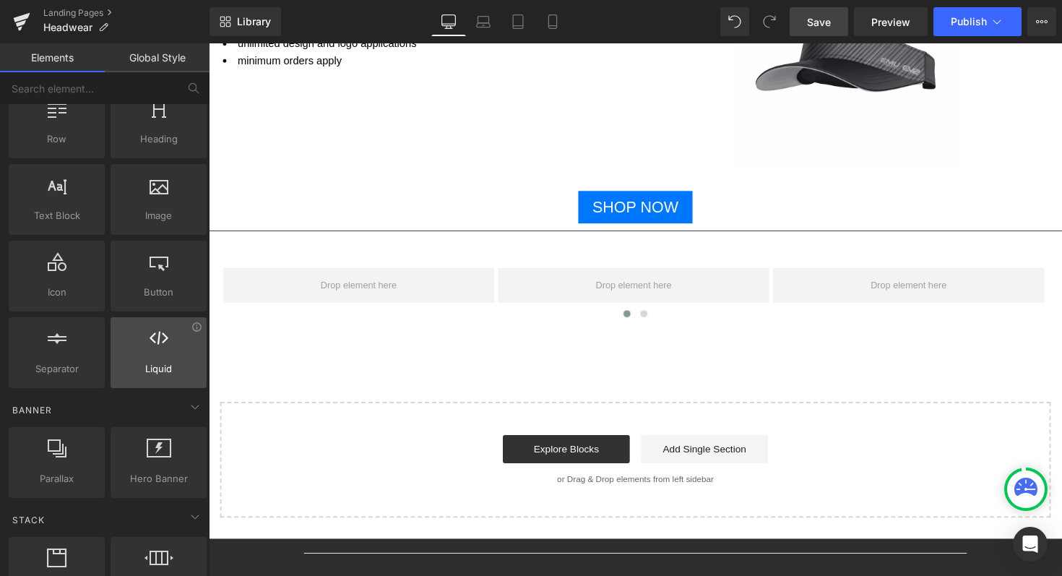
scroll to position [36, 0]
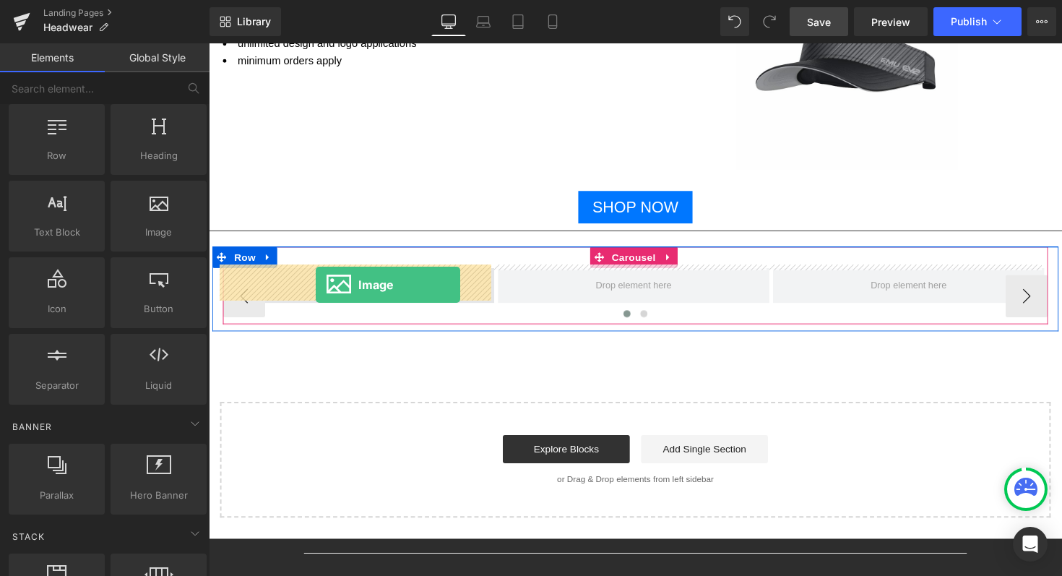
drag, startPoint x: 365, startPoint y: 266, endPoint x: 318, endPoint y: 290, distance: 52.6
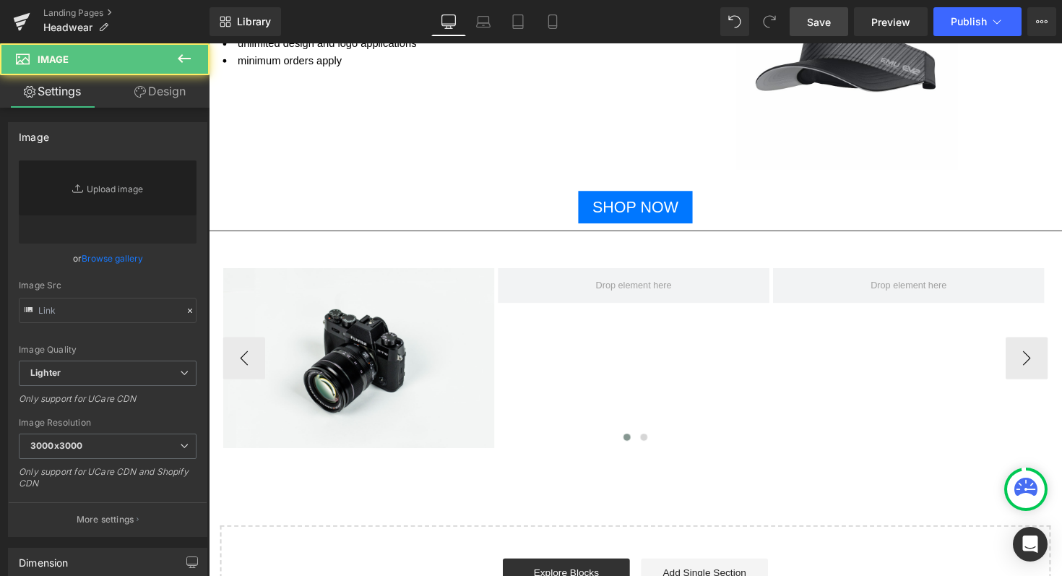
type input "//[DOMAIN_NAME][URL]"
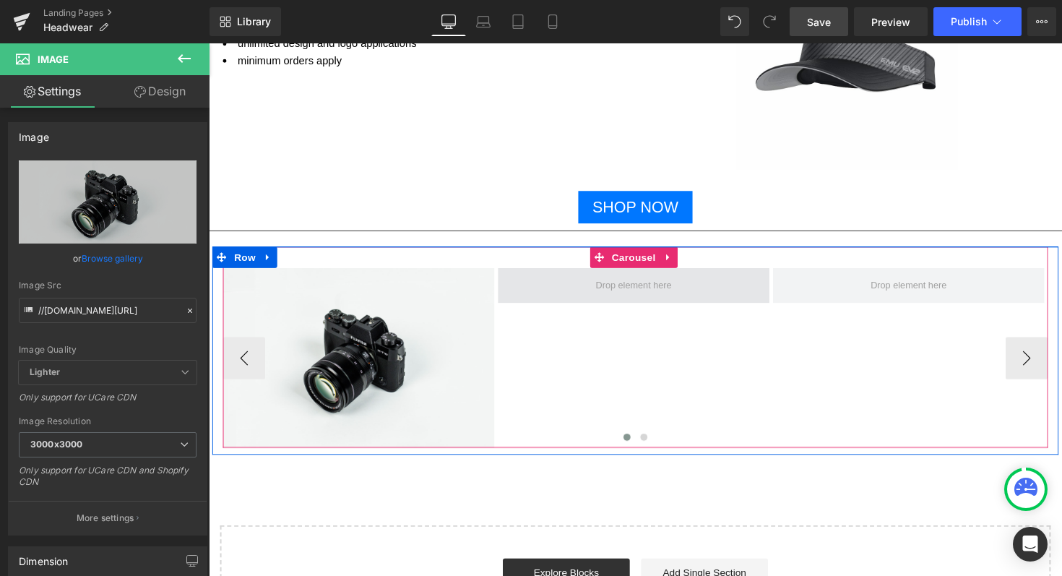
drag, startPoint x: 267, startPoint y: 266, endPoint x: 589, endPoint y: 285, distance: 322.6
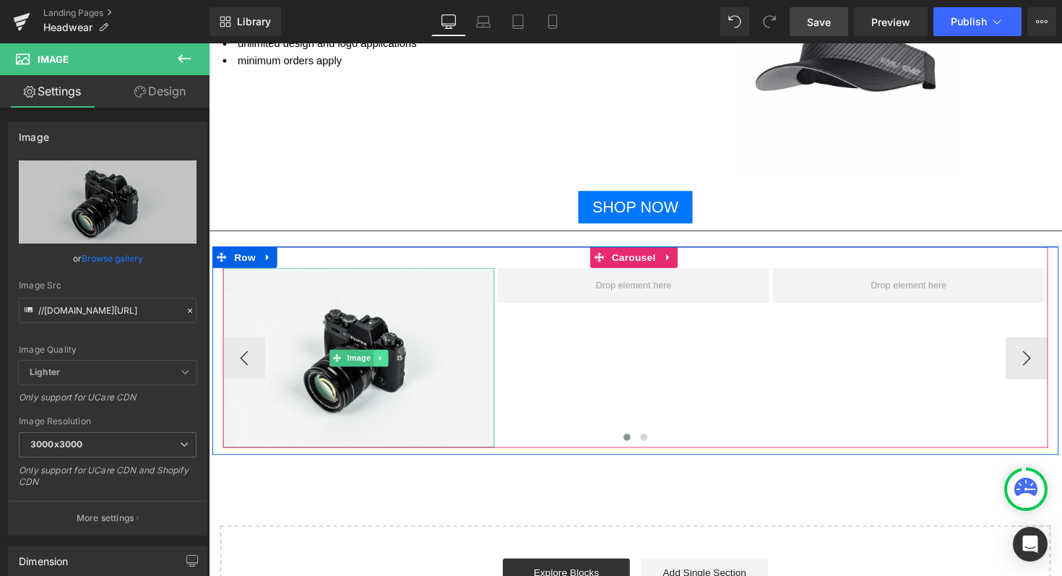
click at [384, 361] on icon at bounding box center [385, 365] width 8 height 9
click at [377, 361] on icon at bounding box center [377, 365] width 8 height 8
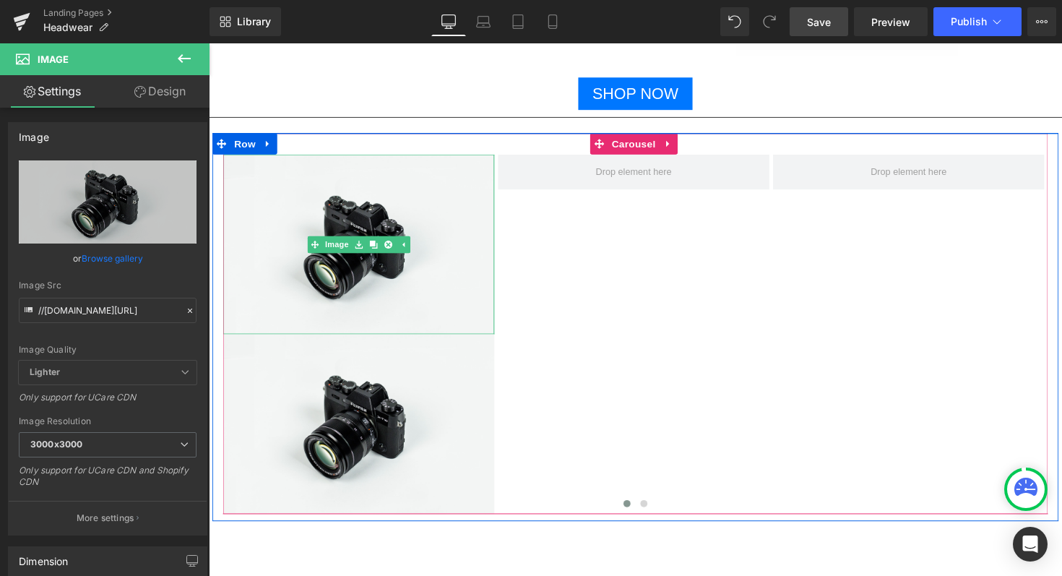
scroll to position [2461, 0]
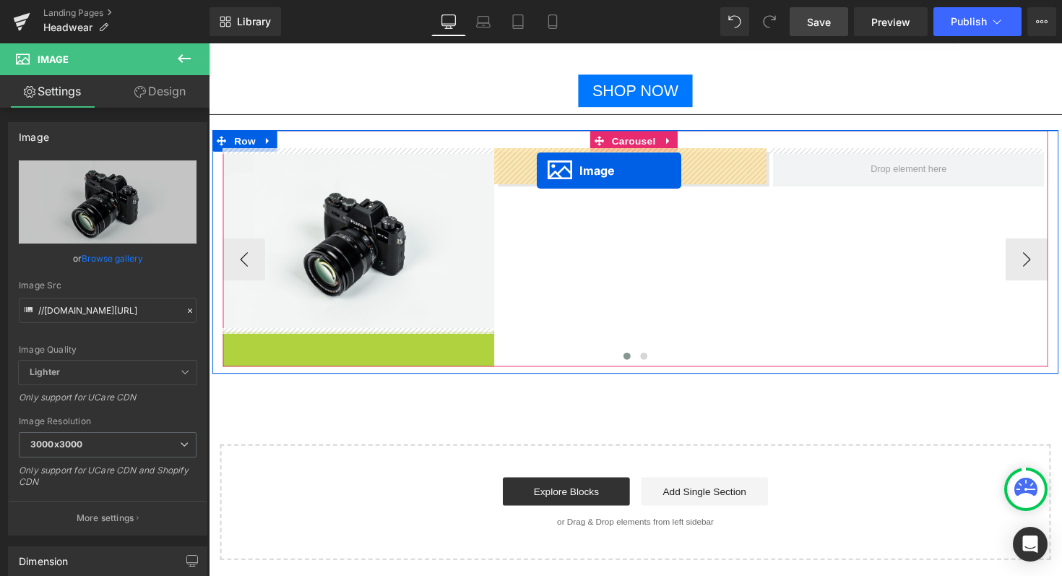
drag, startPoint x: 337, startPoint y: 430, endPoint x: 545, endPoint y: 173, distance: 330.1
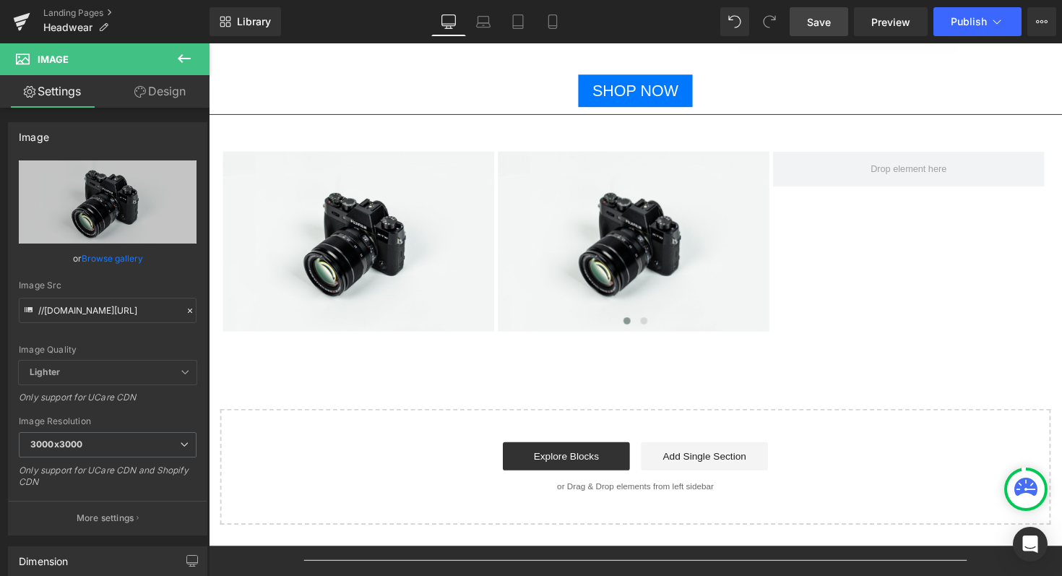
click at [188, 54] on icon at bounding box center [183, 58] width 17 height 17
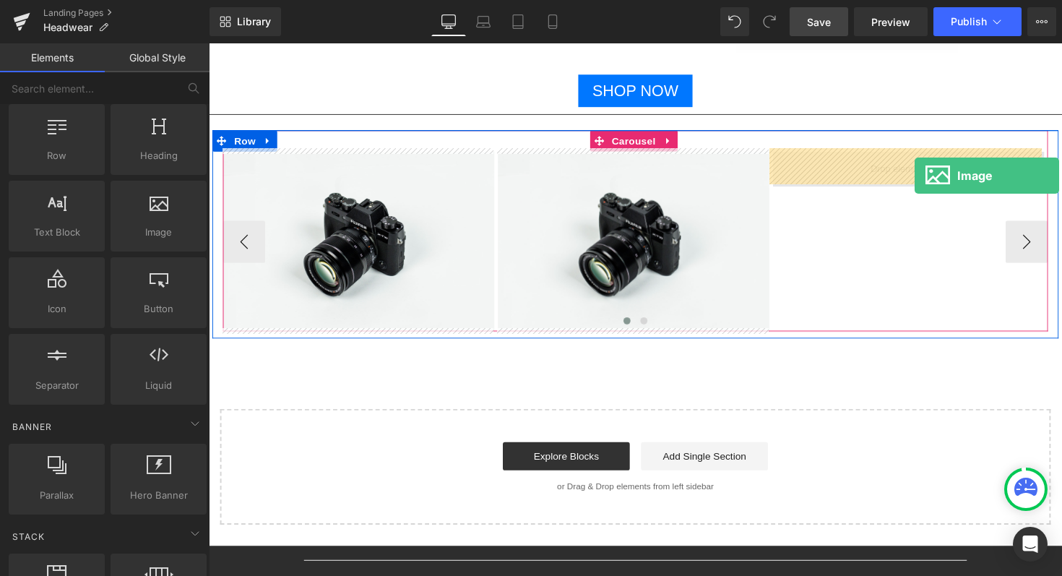
drag, startPoint x: 368, startPoint y: 269, endPoint x: 919, endPoint y: 174, distance: 559.1
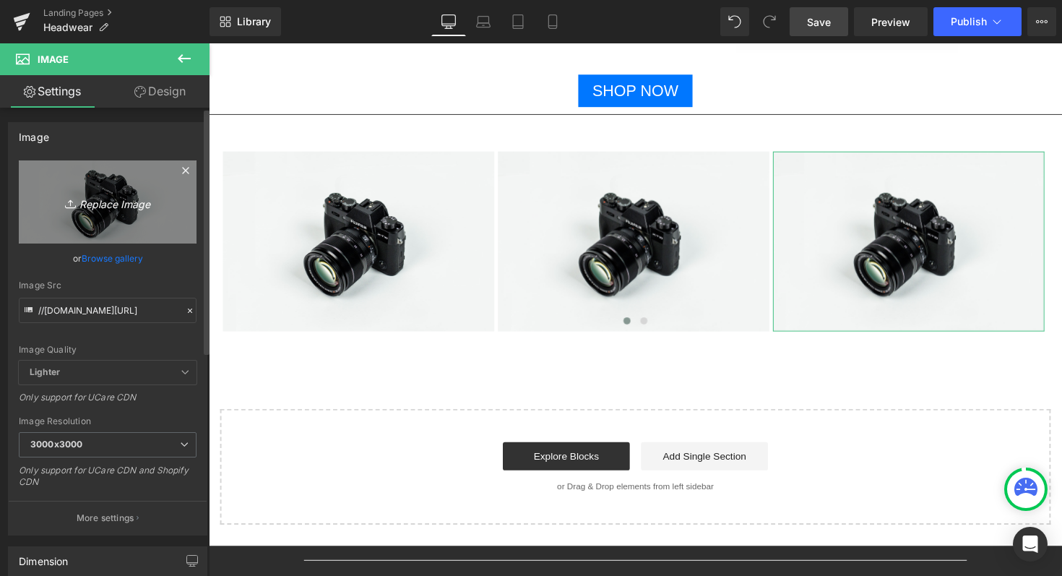
click at [97, 207] on icon "Replace Image" at bounding box center [108, 202] width 116 height 18
type input "C:\fakepath\Shop now Pro Bucket Hat (4) (1).png"
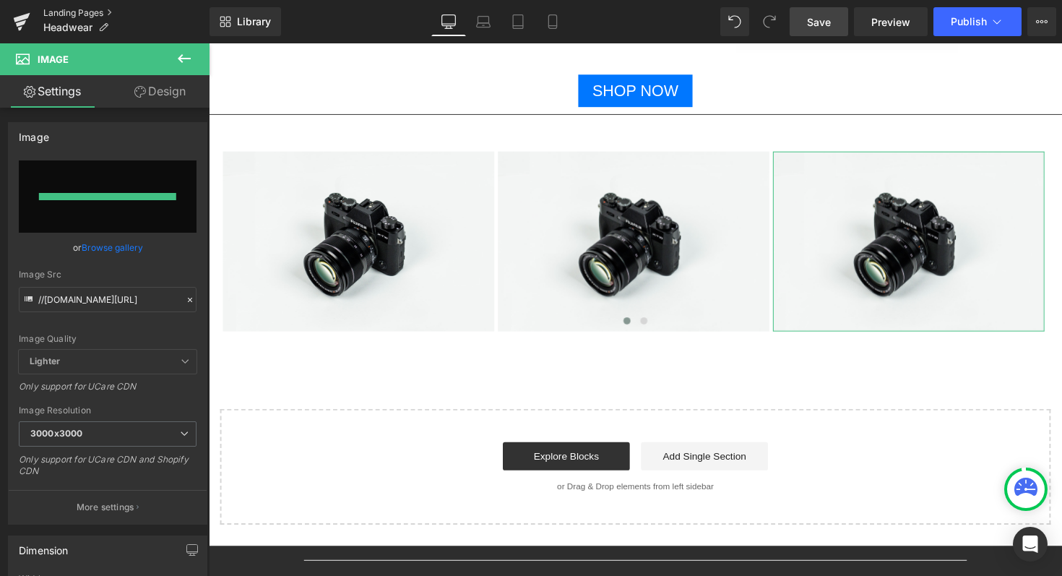
type input "[URL][DOMAIN_NAME]"
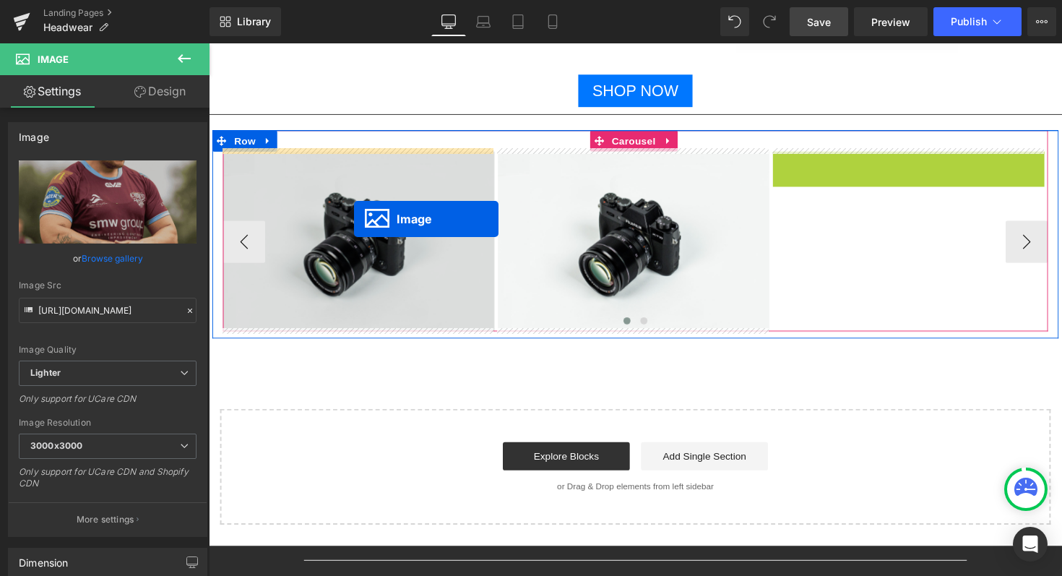
drag, startPoint x: 903, startPoint y: 325, endPoint x: 357, endPoint y: 223, distance: 554.7
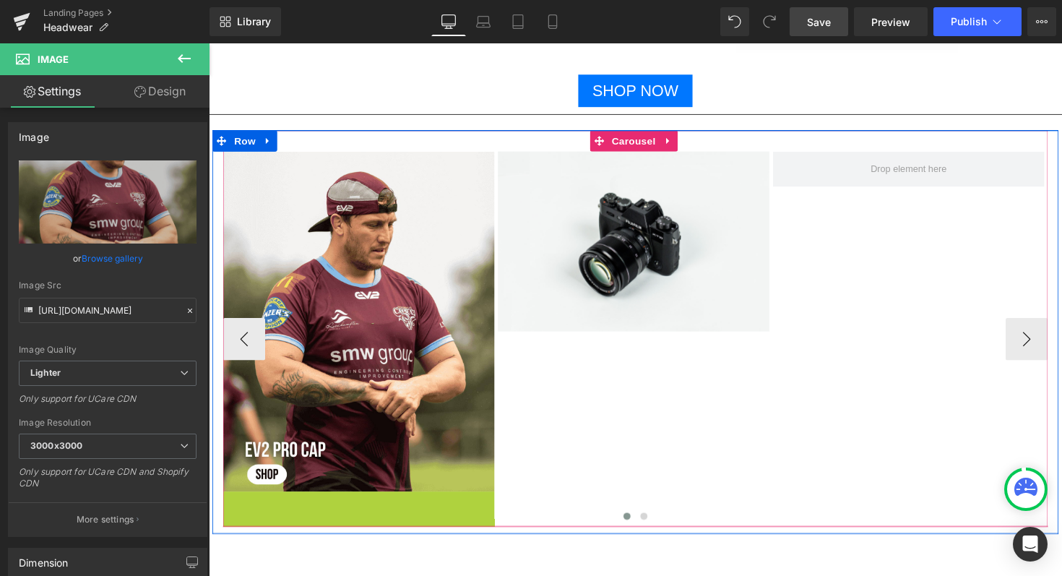
scroll to position [14, 0]
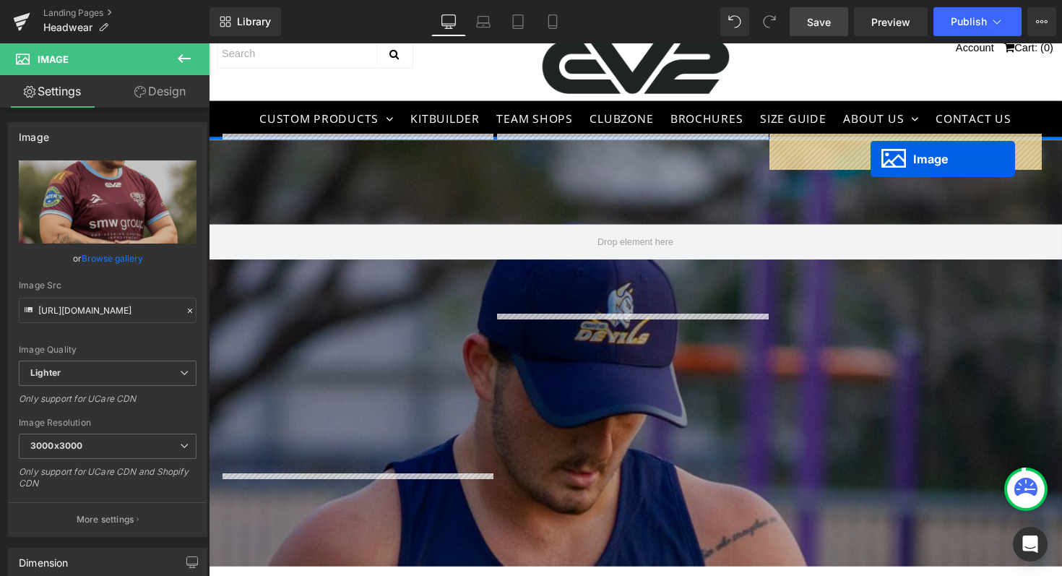
drag, startPoint x: 313, startPoint y: 586, endPoint x: 886, endPoint y: 176, distance: 704.4
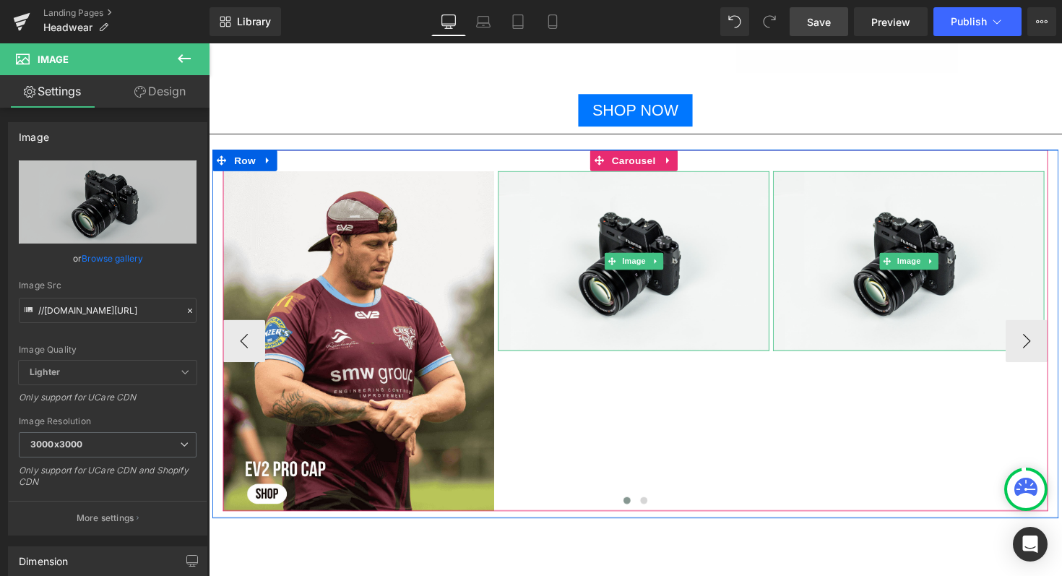
scroll to position [2381, 0]
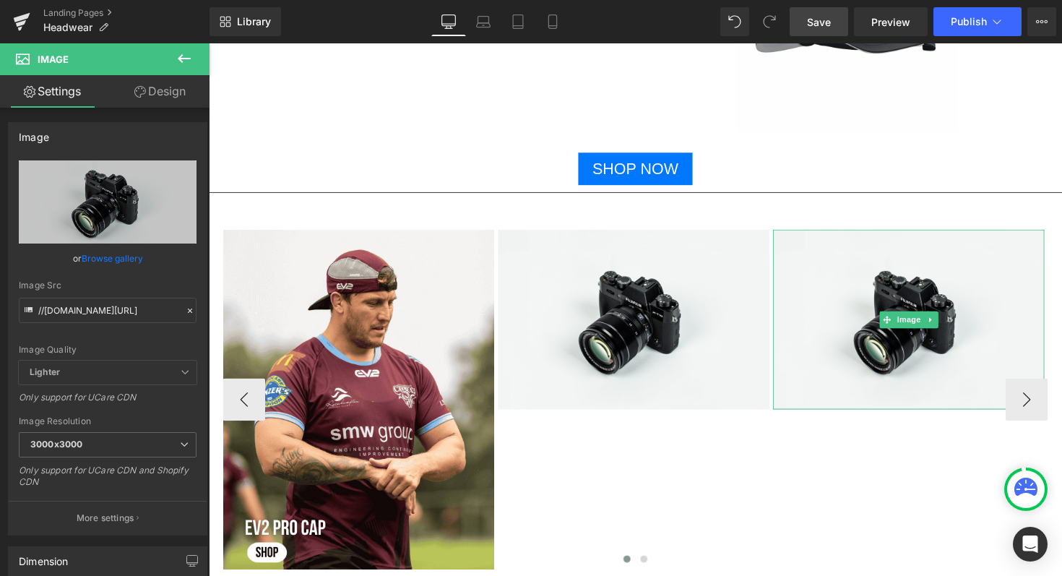
click at [178, 53] on icon at bounding box center [183, 58] width 17 height 17
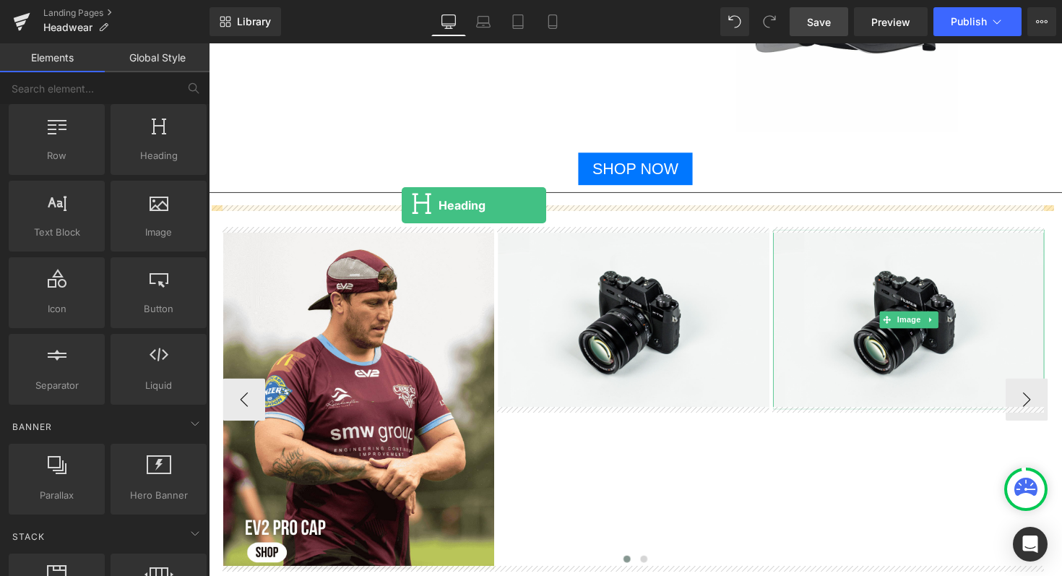
drag, startPoint x: 357, startPoint y: 181, endPoint x: 406, endPoint y: 212, distance: 57.5
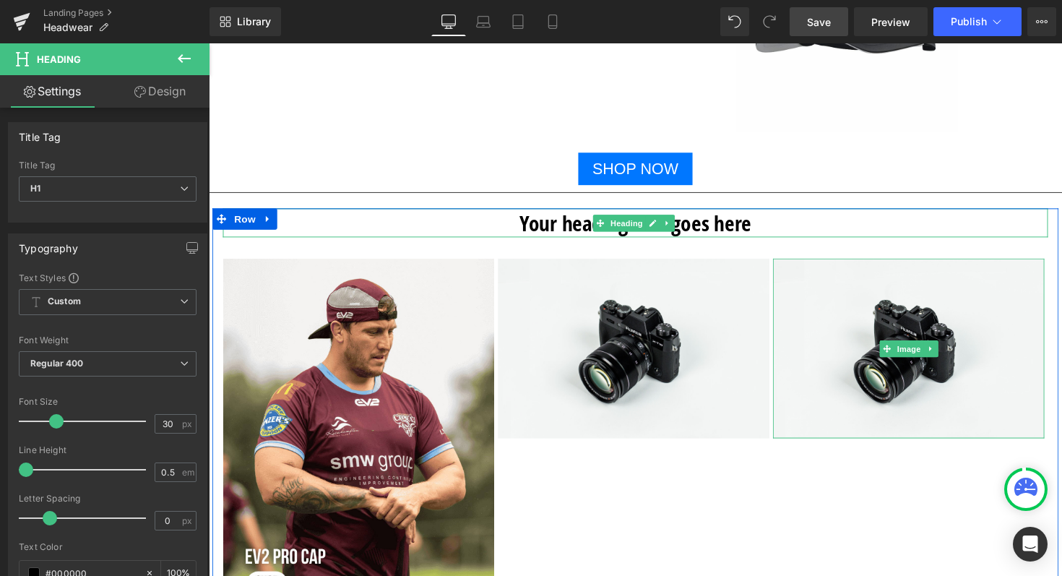
click at [533, 227] on h1 "Your heading text goes here" at bounding box center [645, 227] width 845 height 30
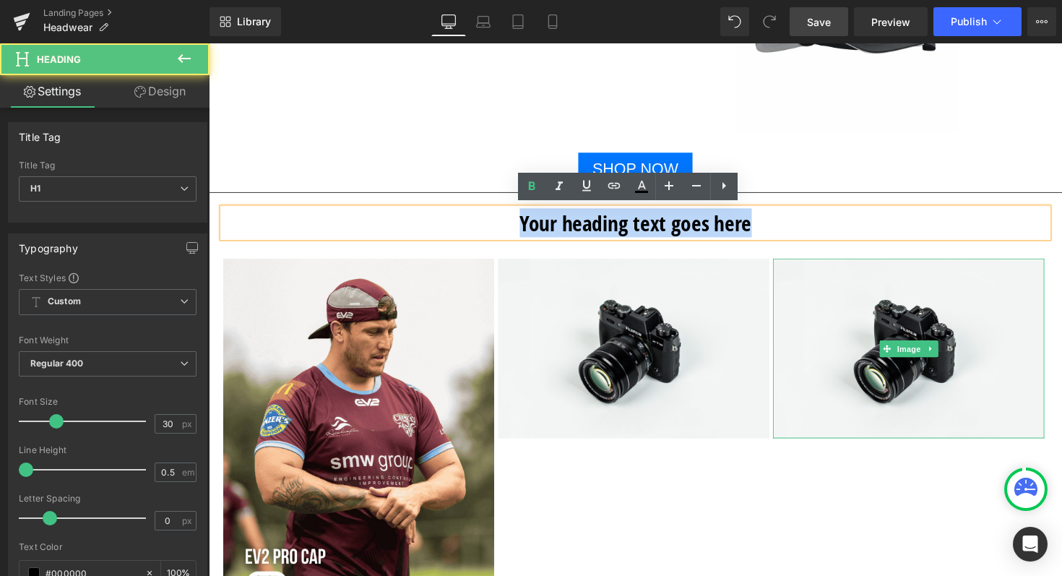
drag, startPoint x: 767, startPoint y: 231, endPoint x: 518, endPoint y: 227, distance: 249.2
click at [518, 227] on h1 "Your heading text goes here" at bounding box center [645, 227] width 845 height 30
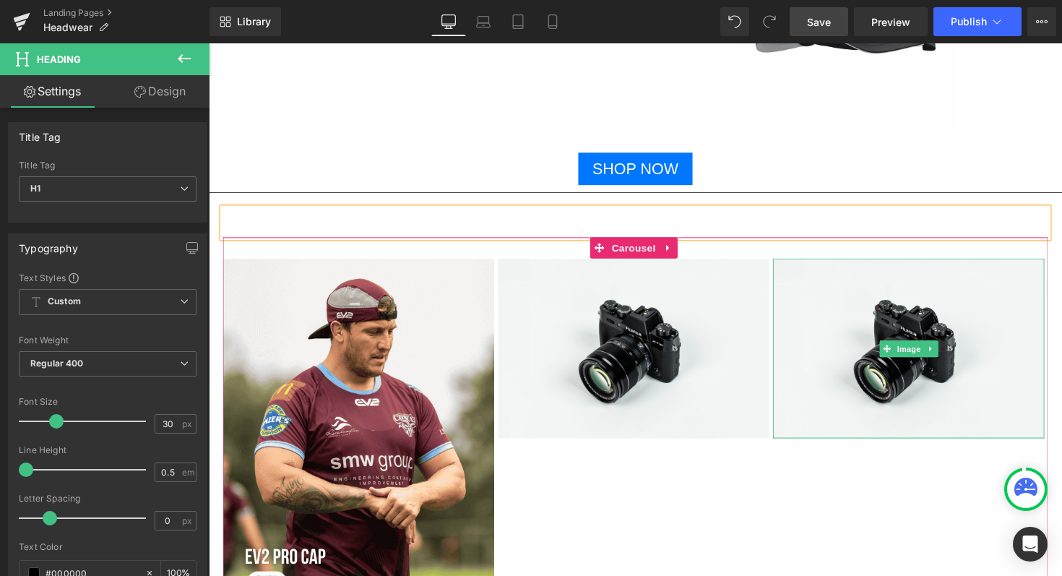
click at [567, 515] on div "Image Image Image" at bounding box center [786, 437] width 1127 height 347
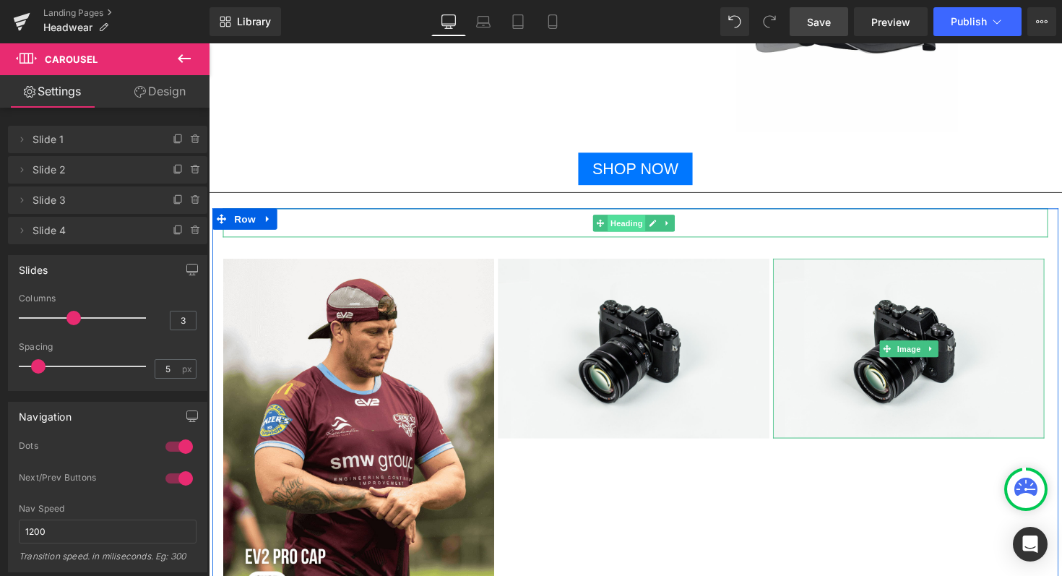
click at [628, 220] on span "Heading" at bounding box center [636, 227] width 39 height 17
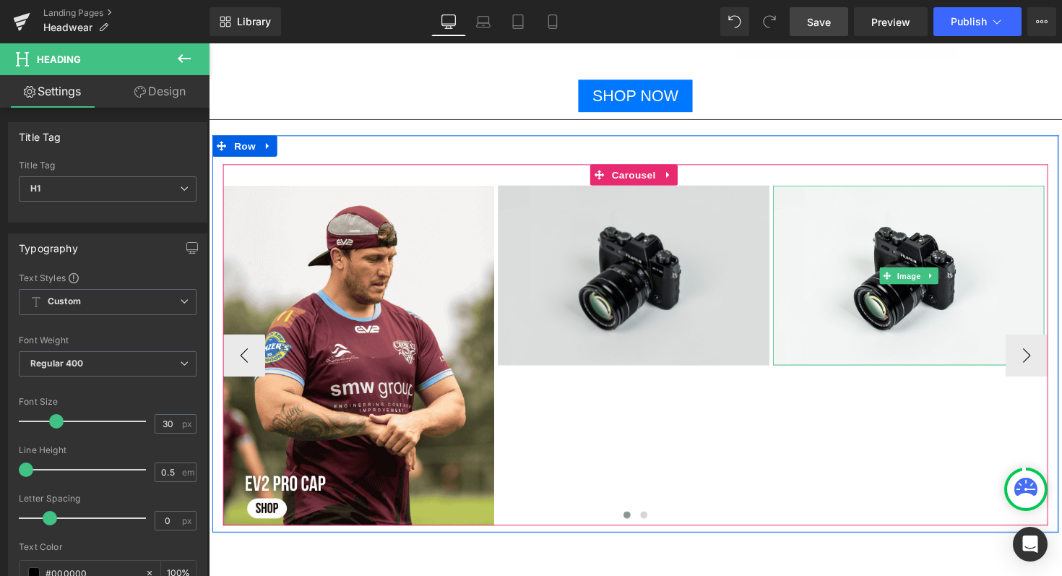
scroll to position [2458, 0]
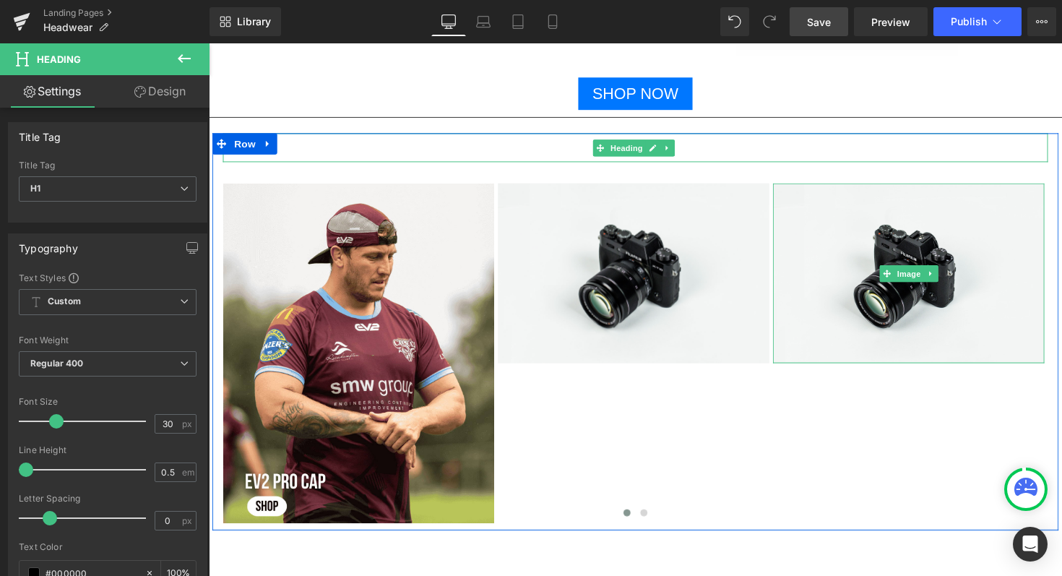
click at [577, 147] on h1 at bounding box center [645, 150] width 845 height 30
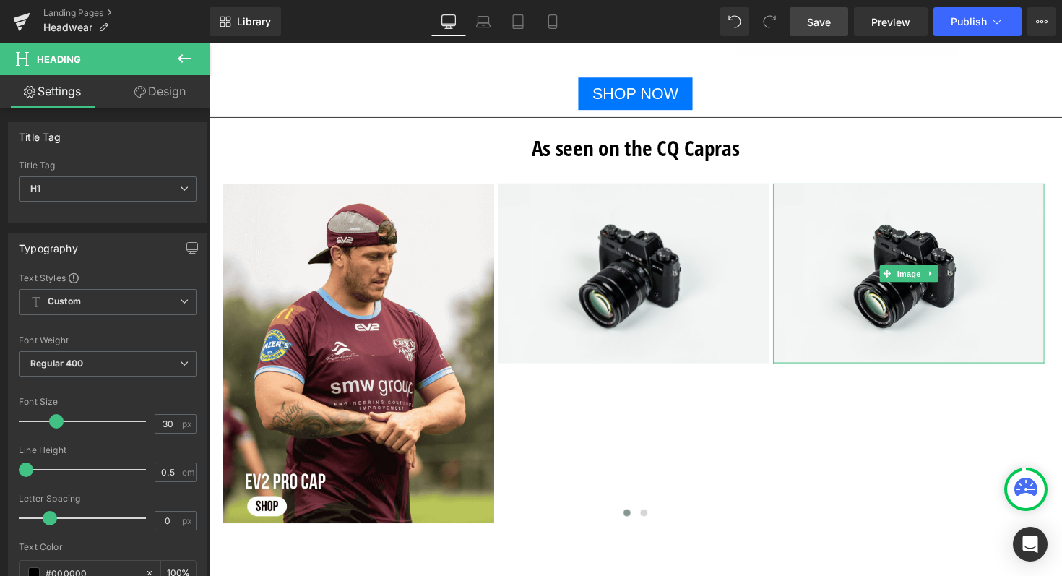
click at [188, 66] on icon at bounding box center [183, 58] width 17 height 17
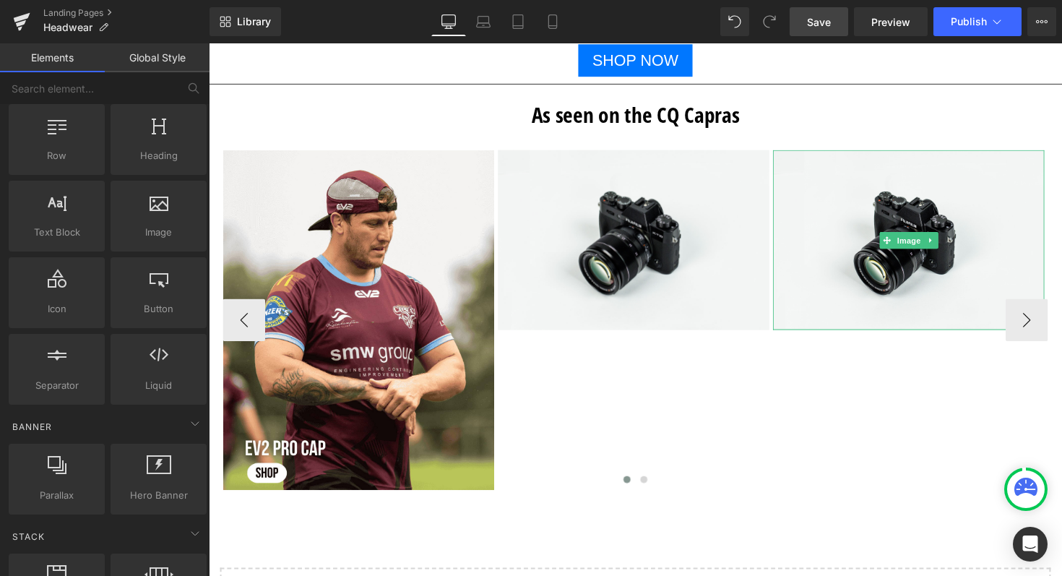
scroll to position [2487, 0]
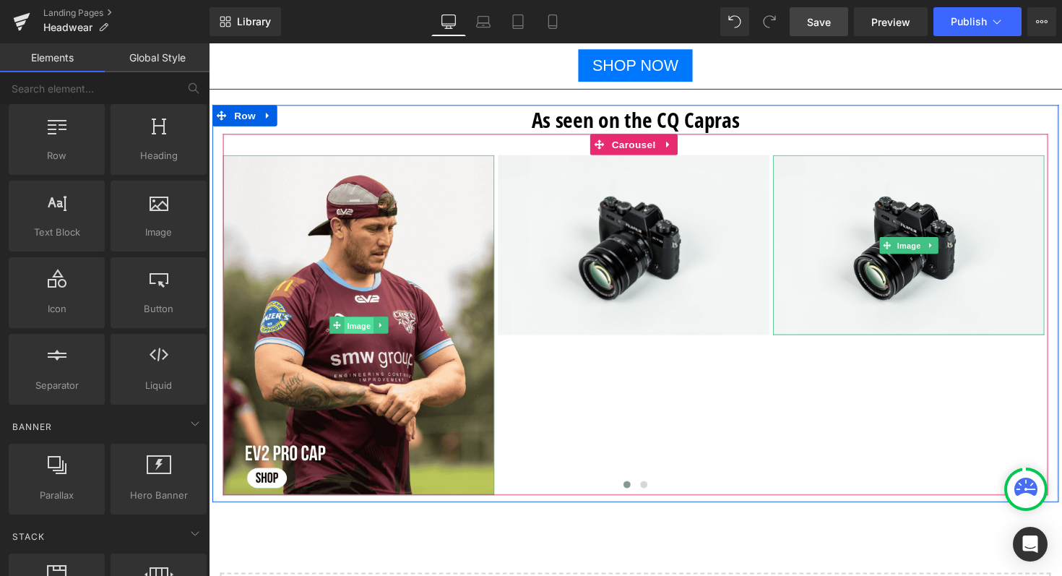
click at [352, 329] on span "Image" at bounding box center [362, 332] width 30 height 17
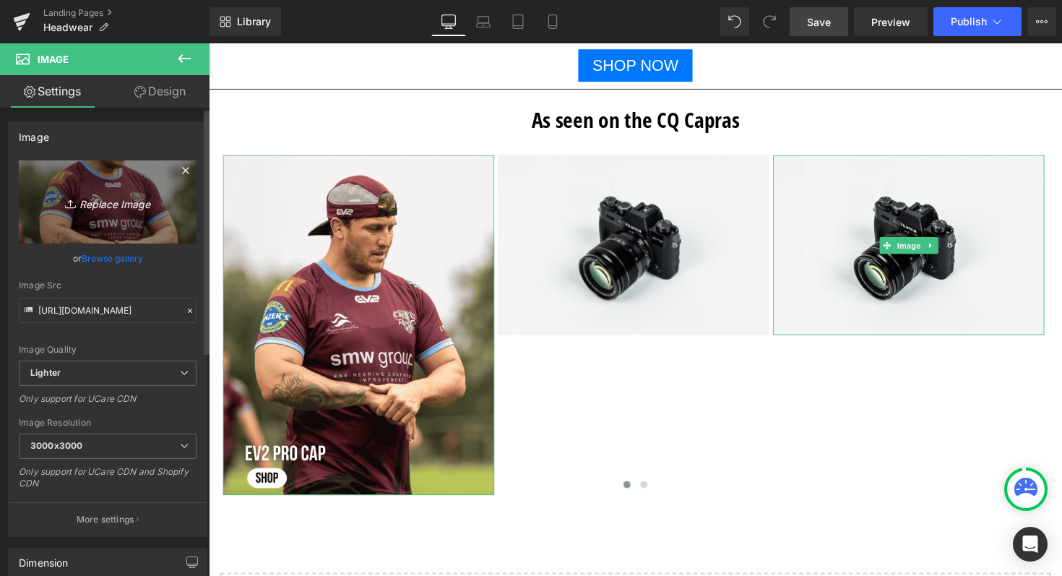
click at [84, 207] on icon "Replace Image" at bounding box center [108, 202] width 116 height 18
type input "C:\fakepath\Shop now Pro Bucket Hat (5) (1).png"
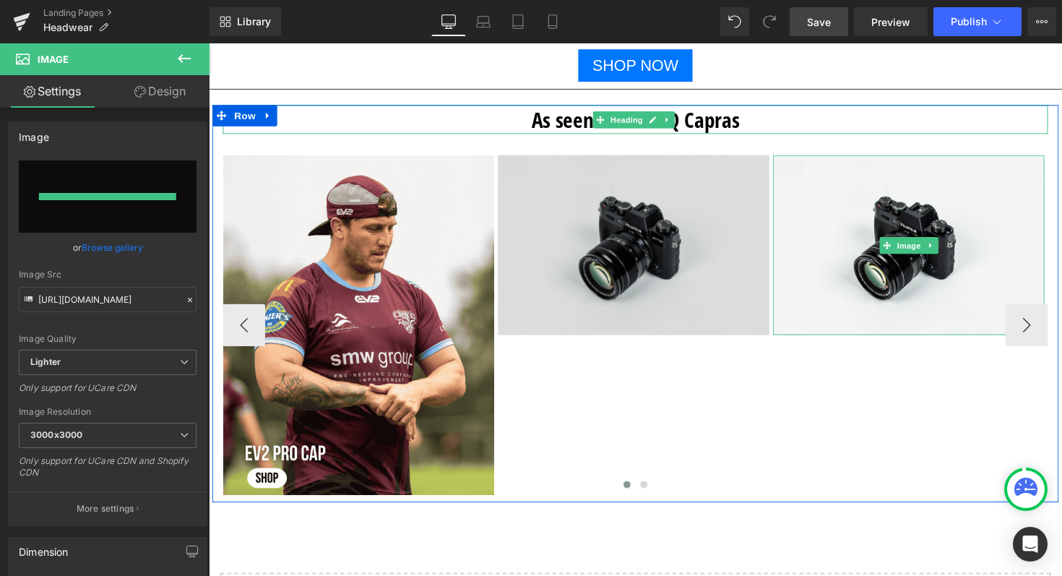
type input "[URL][DOMAIN_NAME]"
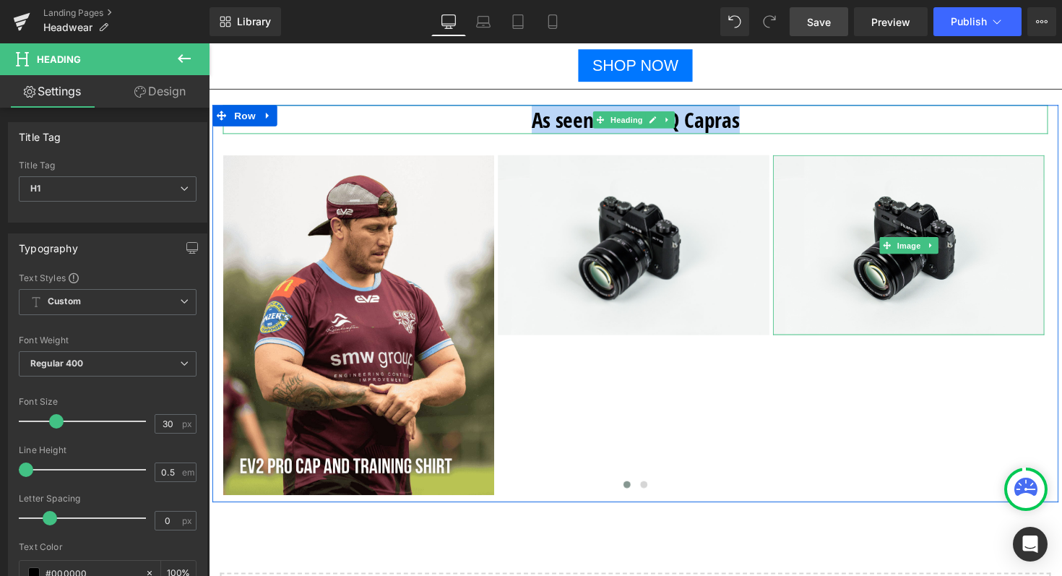
drag, startPoint x: 766, startPoint y: 121, endPoint x: 506, endPoint y: 124, distance: 260.7
click at [506, 124] on h1 "As seen on the CQ Capras" at bounding box center [645, 121] width 845 height 30
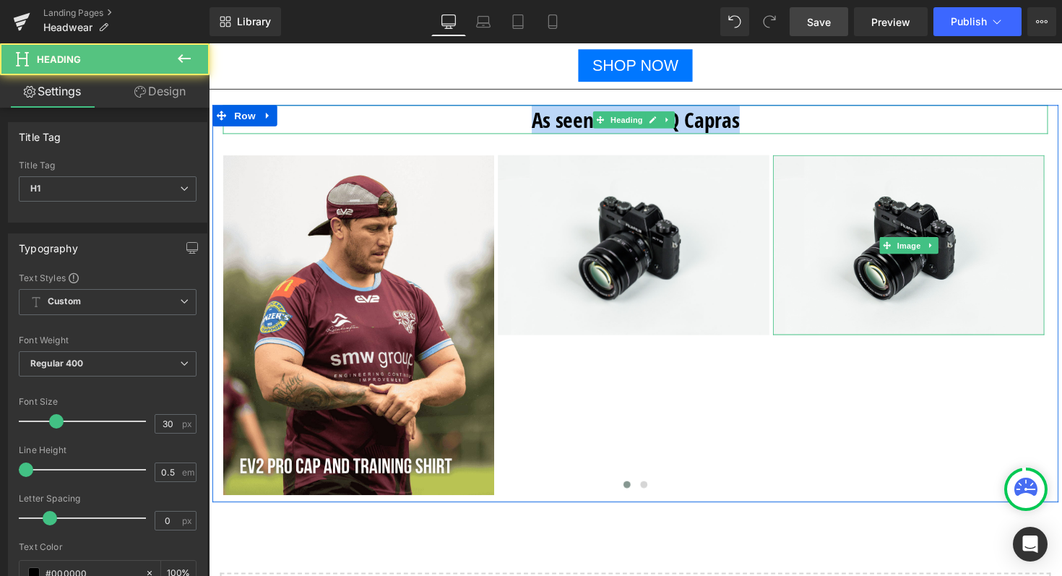
drag, startPoint x: 521, startPoint y: 129, endPoint x: 511, endPoint y: 129, distance: 9.4
click at [511, 129] on h1 "As seen on the CQ Capras" at bounding box center [645, 121] width 845 height 30
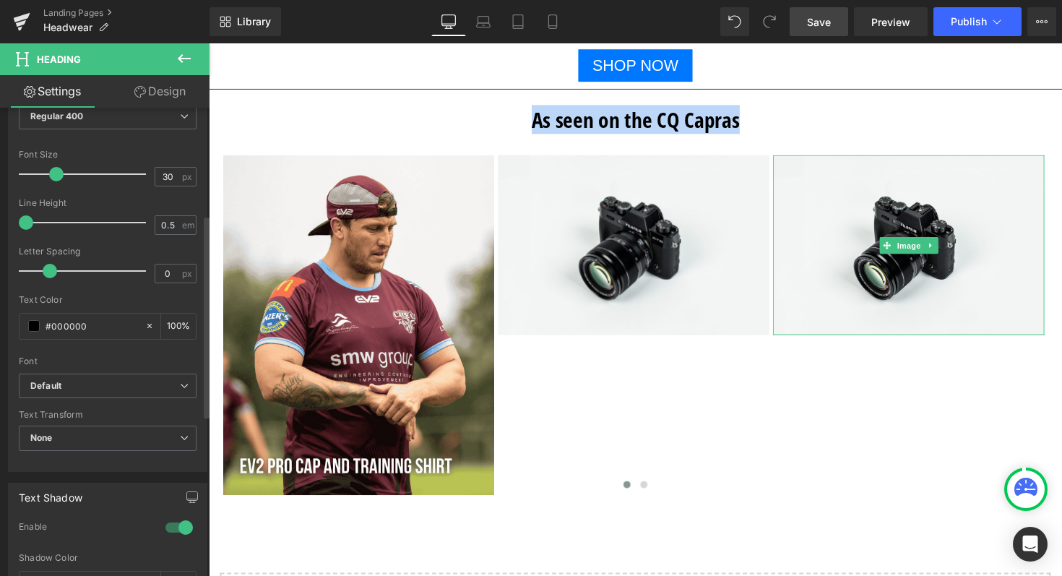
scroll to position [262, 0]
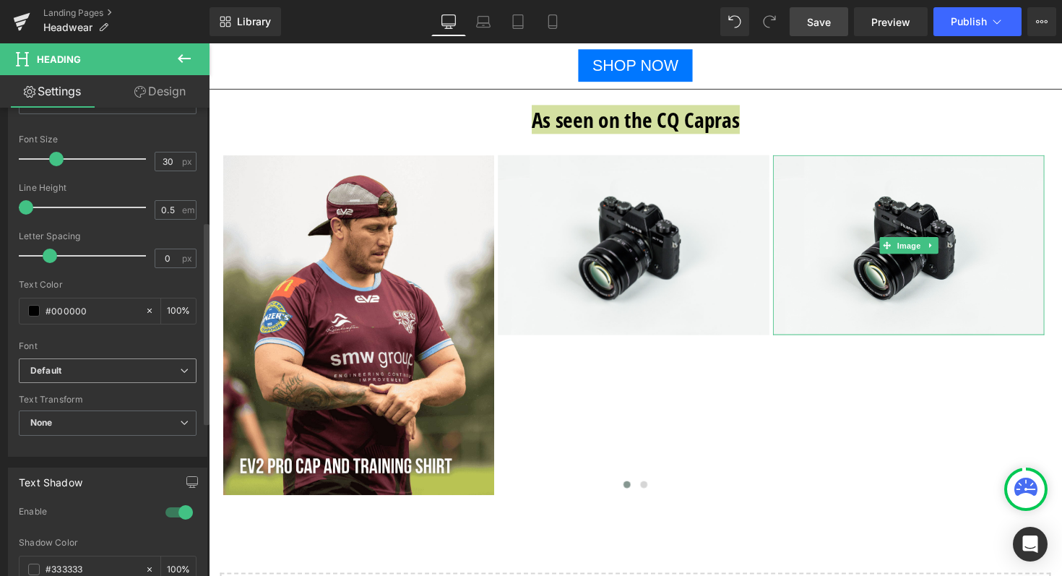
click at [108, 366] on b "Default" at bounding box center [104, 371] width 149 height 12
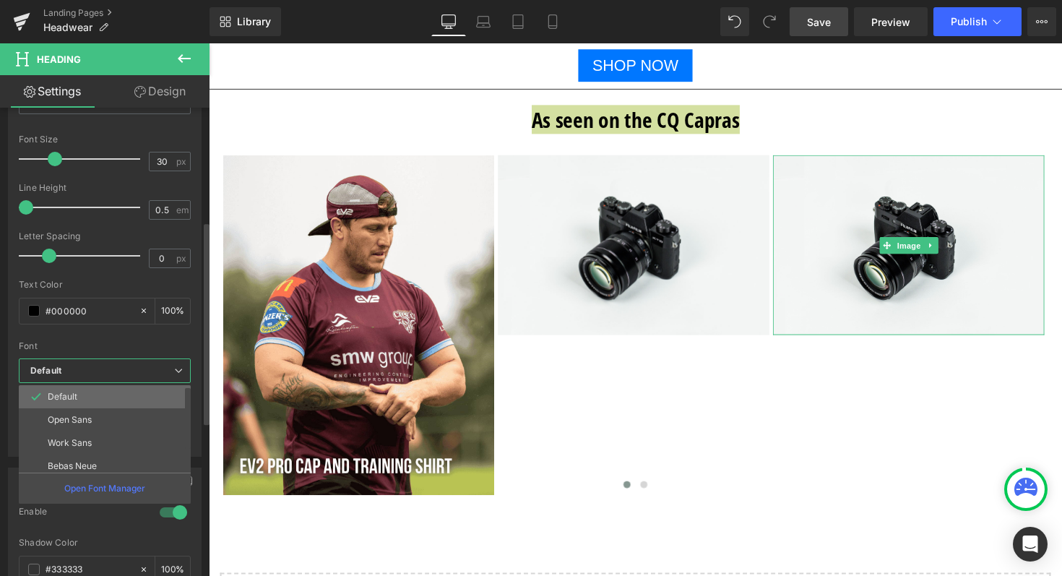
click at [92, 402] on li "Default" at bounding box center [108, 396] width 178 height 23
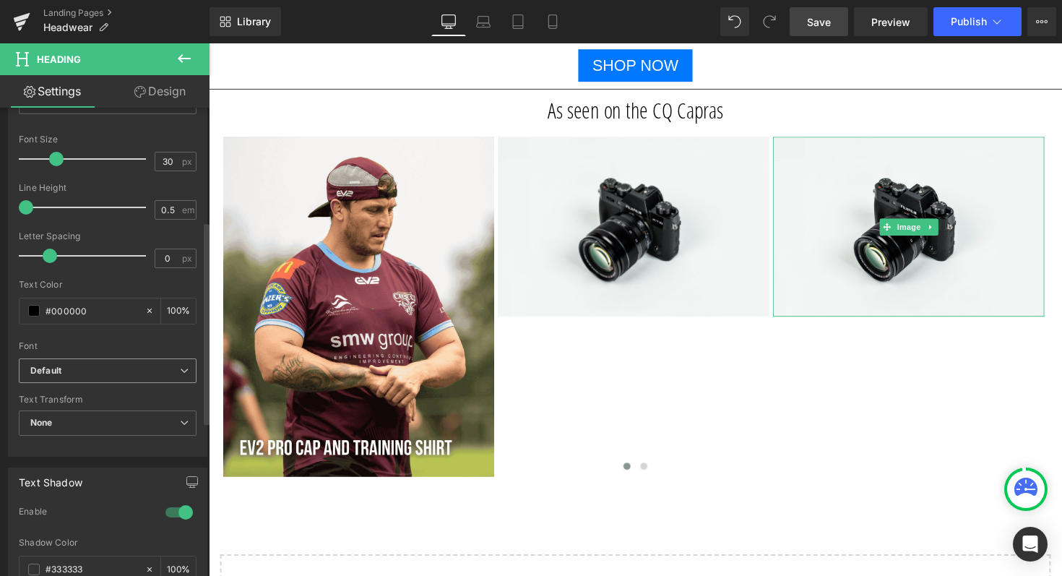
click at [89, 368] on b "Default" at bounding box center [104, 371] width 149 height 12
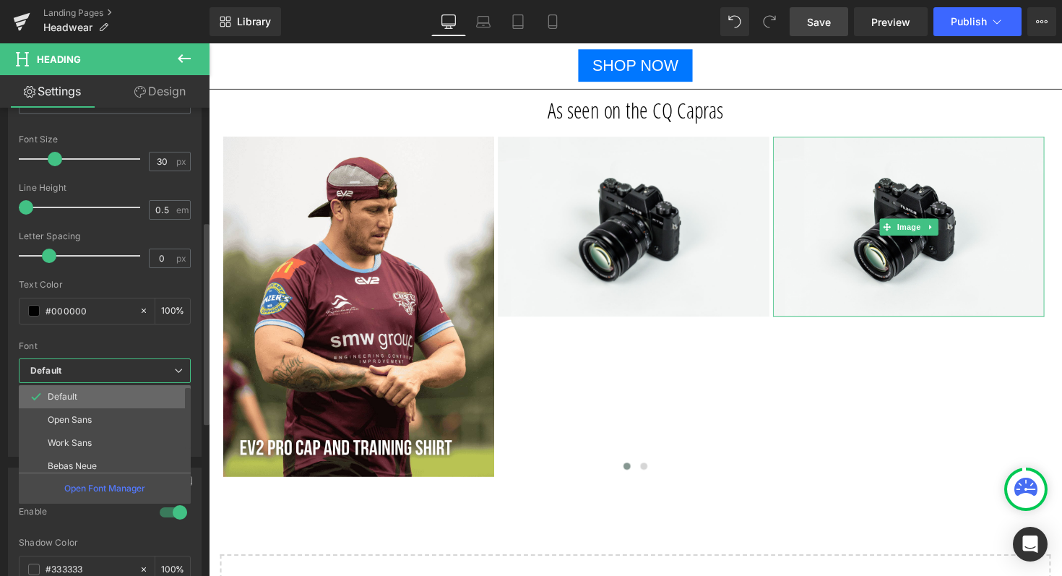
click at [102, 398] on li "Default" at bounding box center [108, 396] width 178 height 23
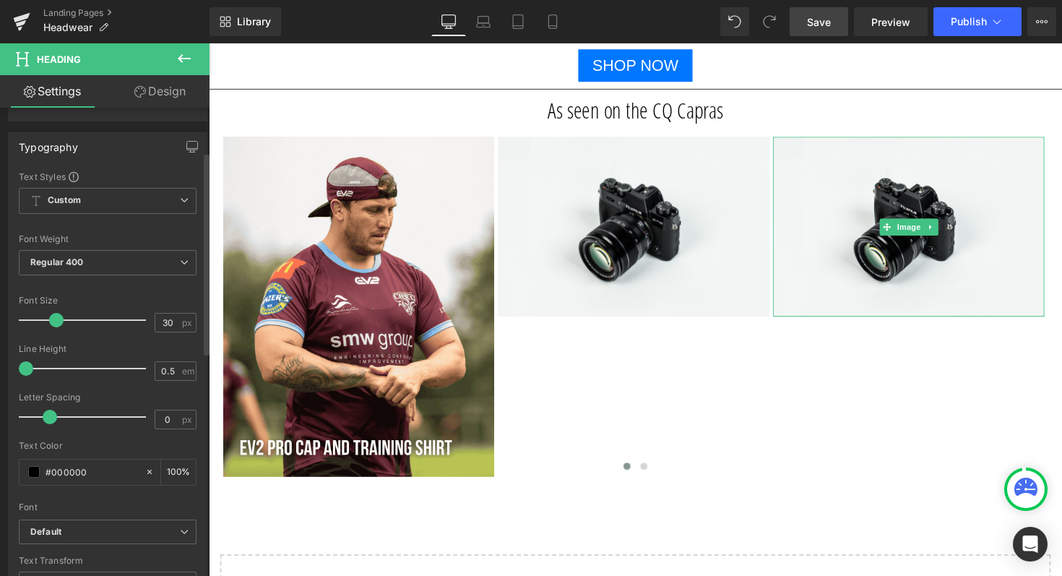
scroll to position [102, 0]
click at [69, 256] on b "Regular 400" at bounding box center [56, 261] width 53 height 11
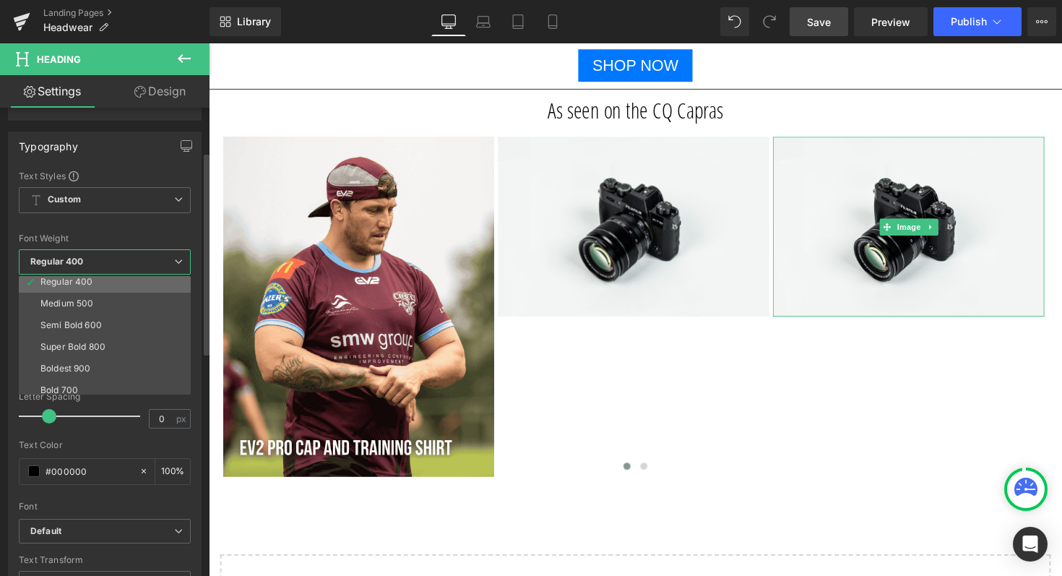
scroll to position [75, 0]
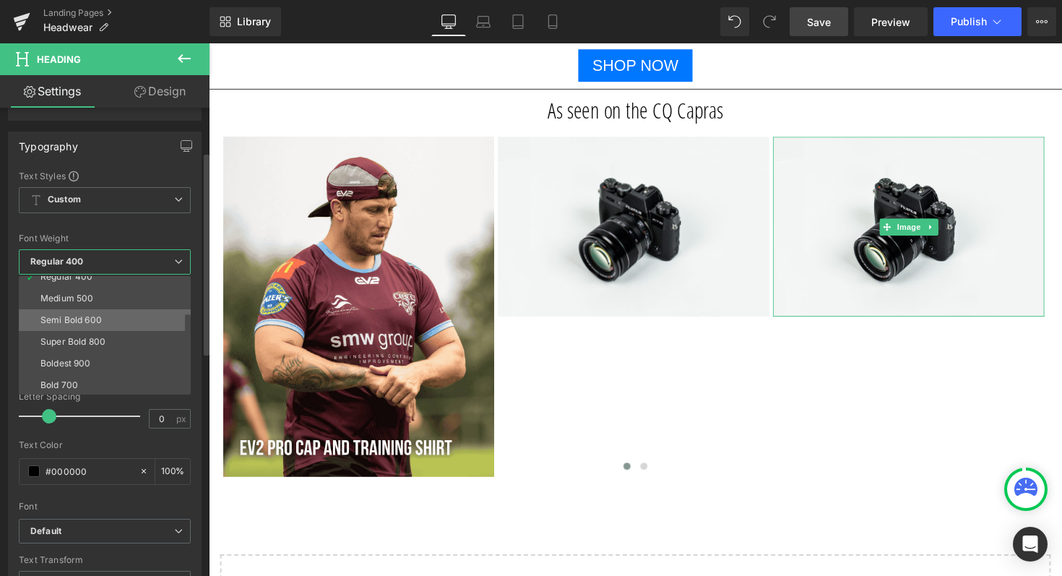
click at [71, 324] on div "Semi Bold 600" at bounding box center [70, 320] width 61 height 10
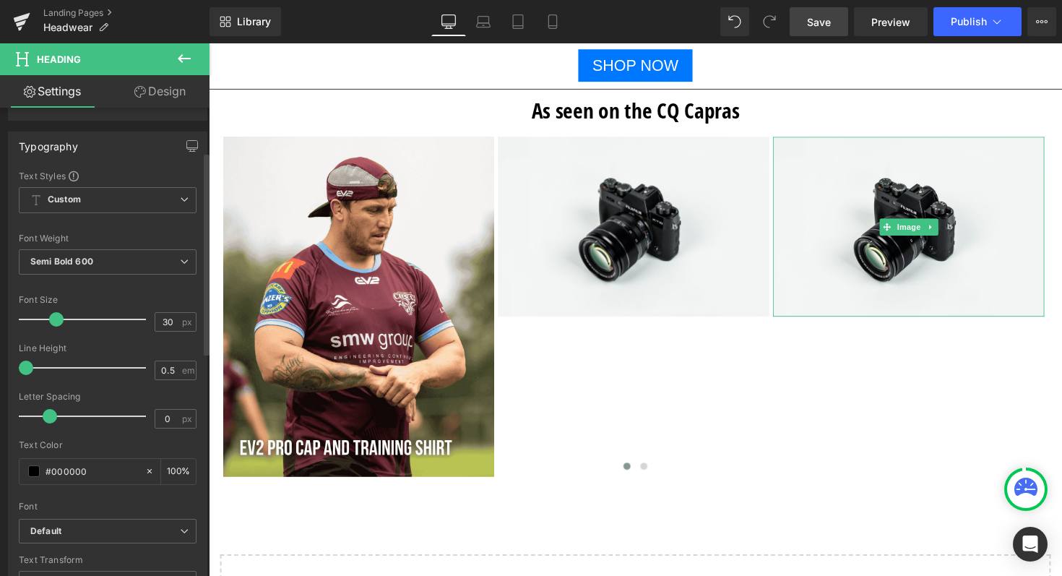
click at [122, 295] on div "Font Size" at bounding box center [108, 300] width 178 height 10
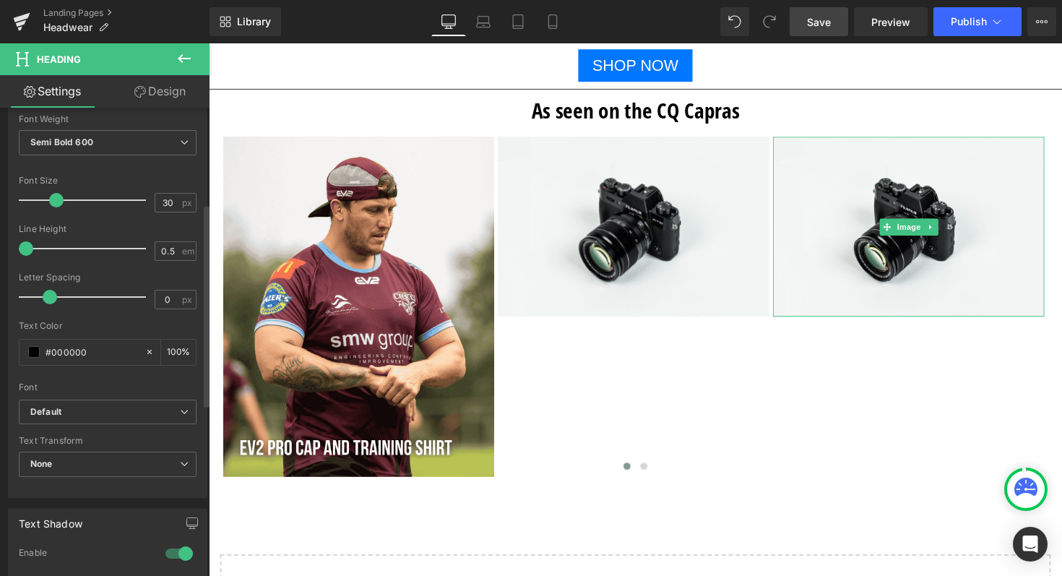
scroll to position [0, 0]
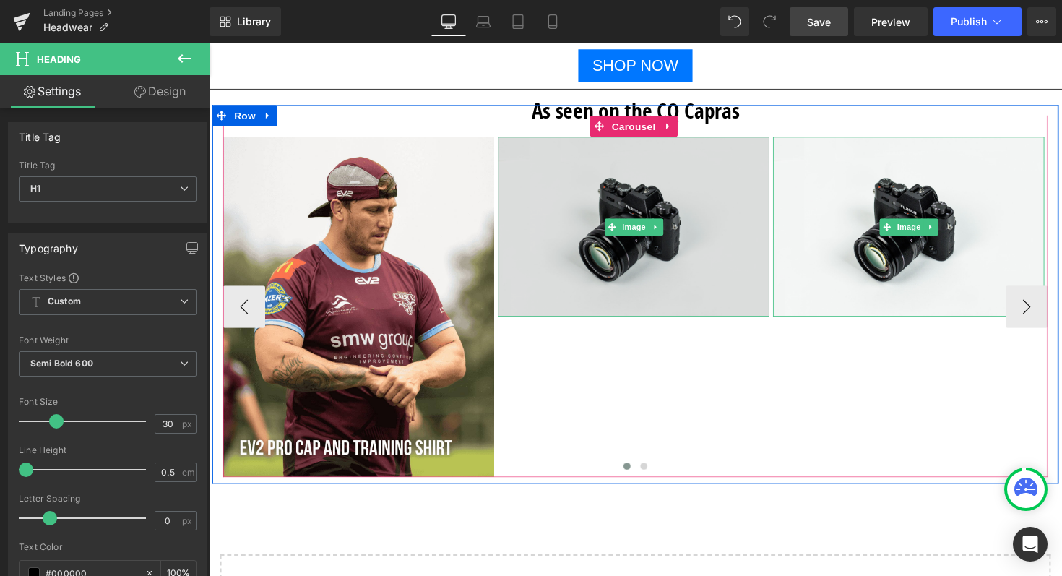
click at [626, 216] on img at bounding box center [644, 231] width 278 height 184
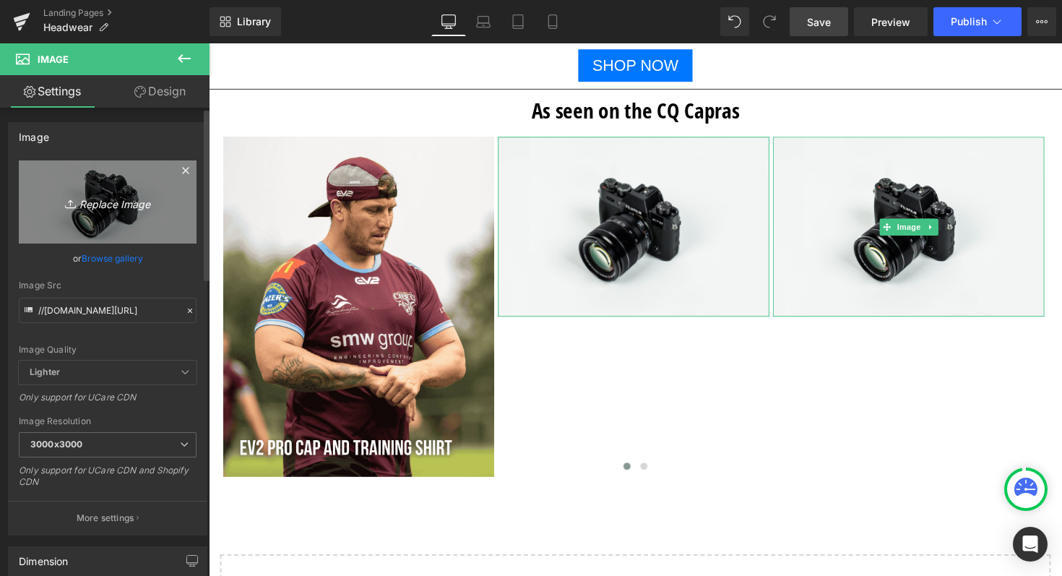
click at [113, 203] on icon "Replace Image" at bounding box center [108, 202] width 116 height 18
type input "C:\fakepath\Shop now Pro Bucket Hat (6).png"
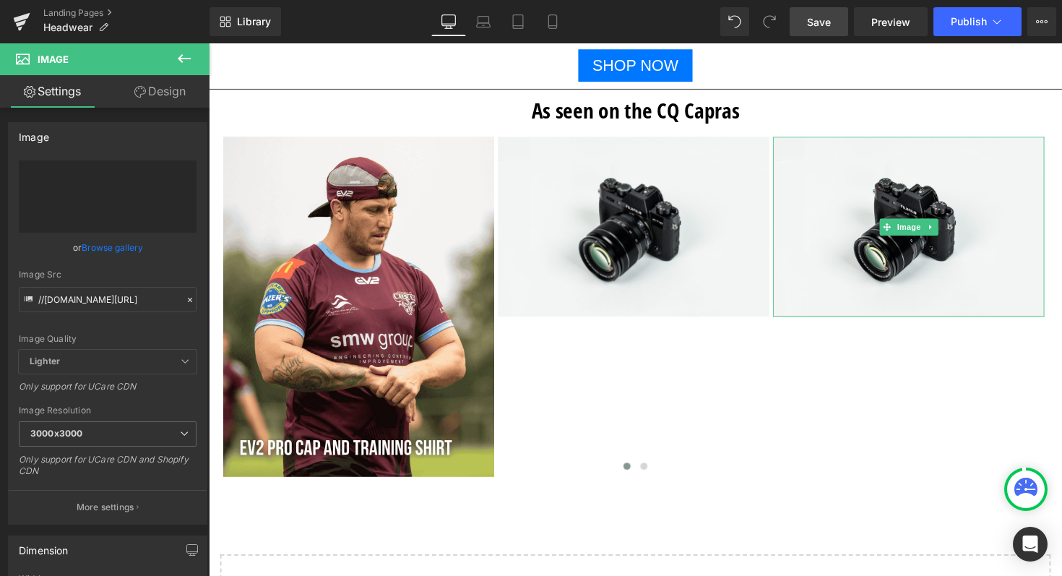
type input "[URL][DOMAIN_NAME]"
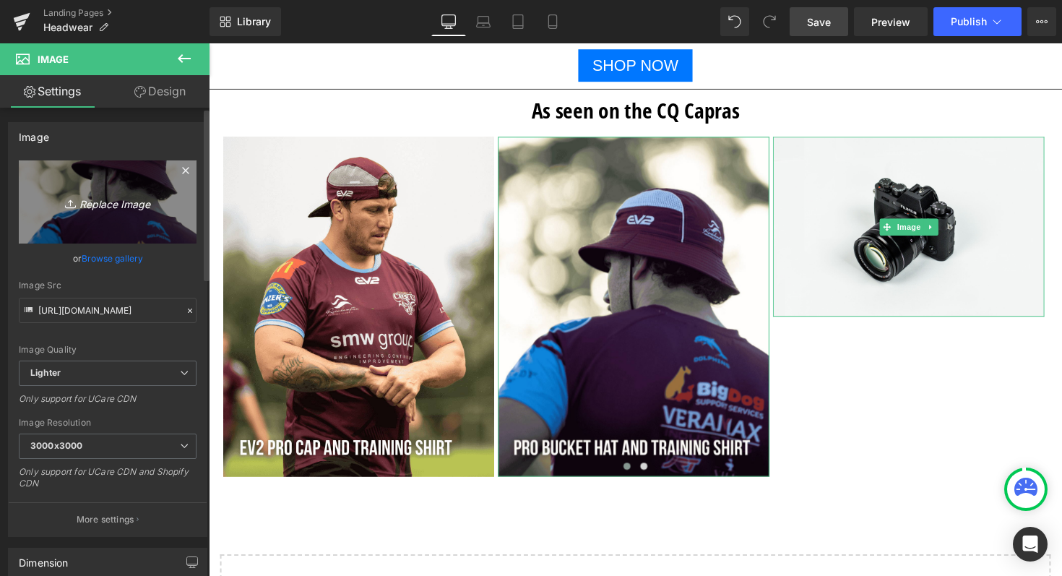
click at [86, 197] on icon "Replace Image" at bounding box center [108, 202] width 116 height 18
type input "C:\fakepath\Shop now Pro Bucket Hat (6) (1).png"
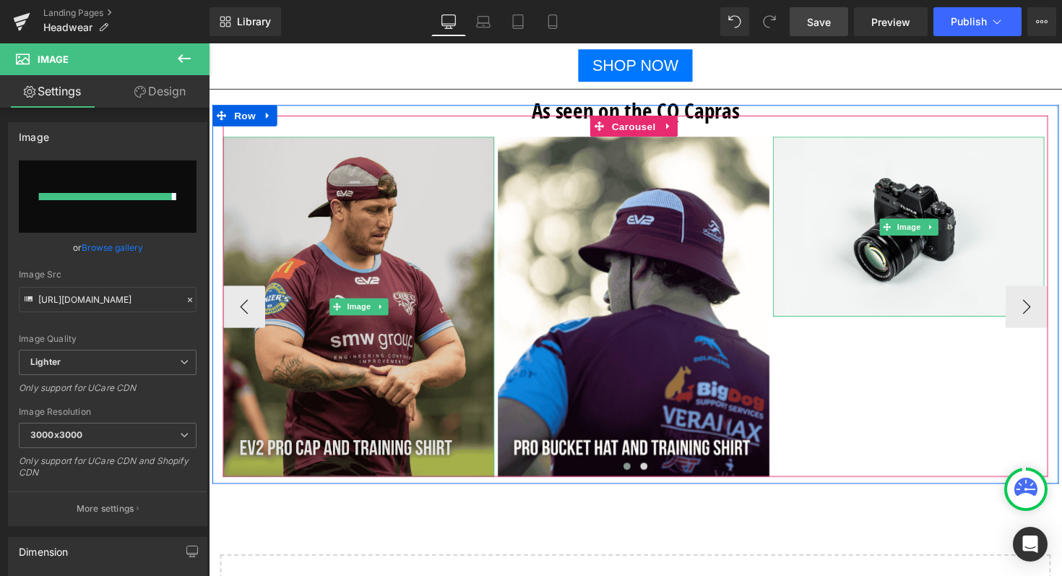
type input "[URL][DOMAIN_NAME]"
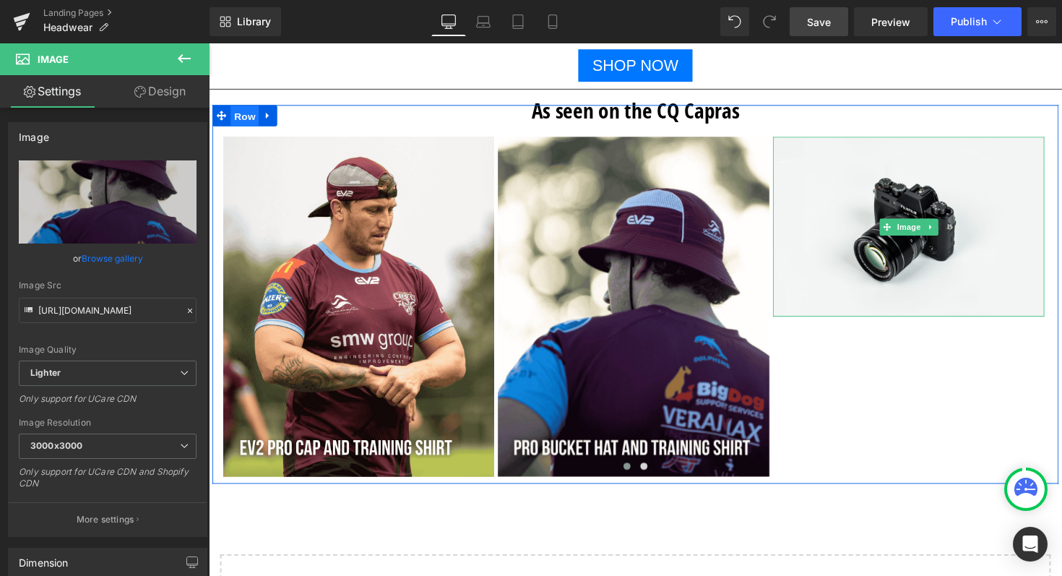
click at [241, 121] on span "Row" at bounding box center [245, 118] width 29 height 22
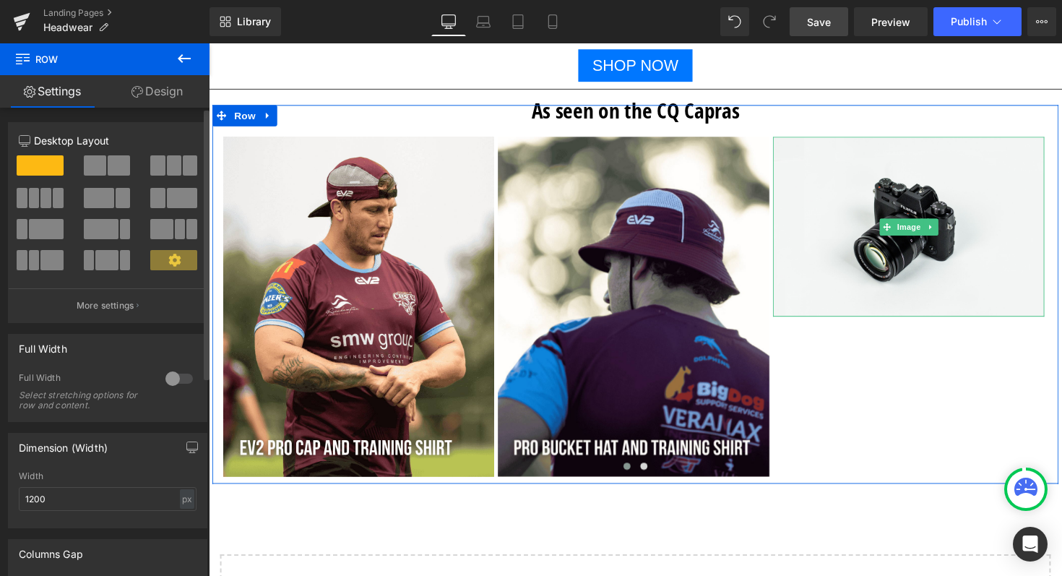
click at [174, 384] on div at bounding box center [179, 378] width 35 height 23
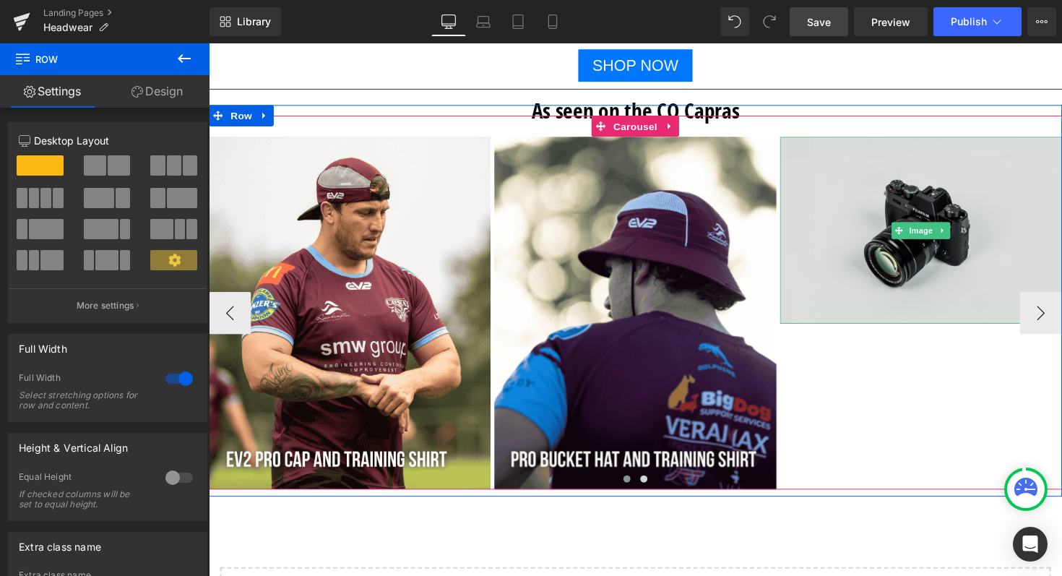
click at [846, 199] on img at bounding box center [938, 234] width 289 height 191
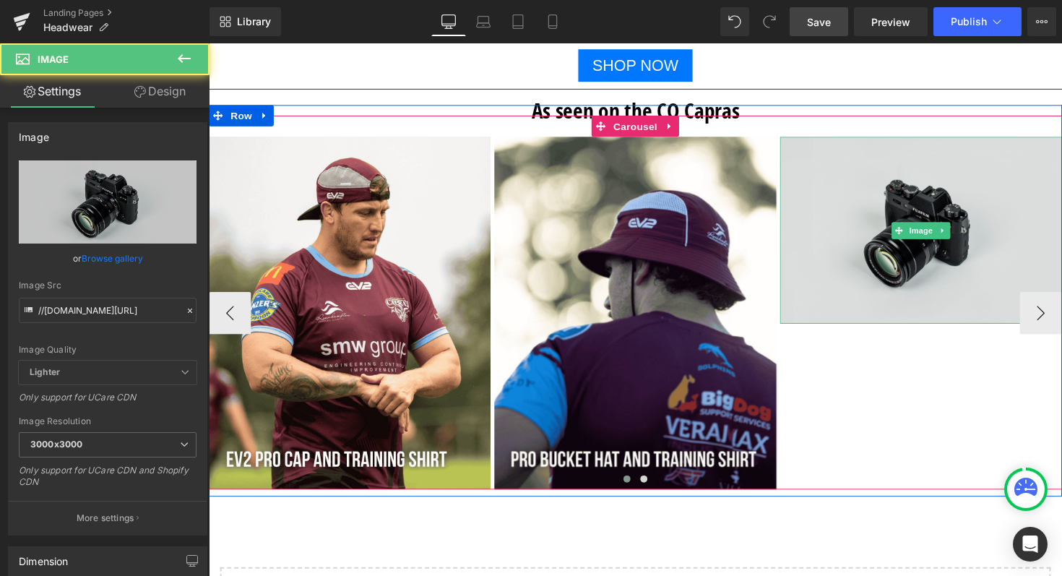
click at [1018, 243] on img at bounding box center [938, 234] width 289 height 191
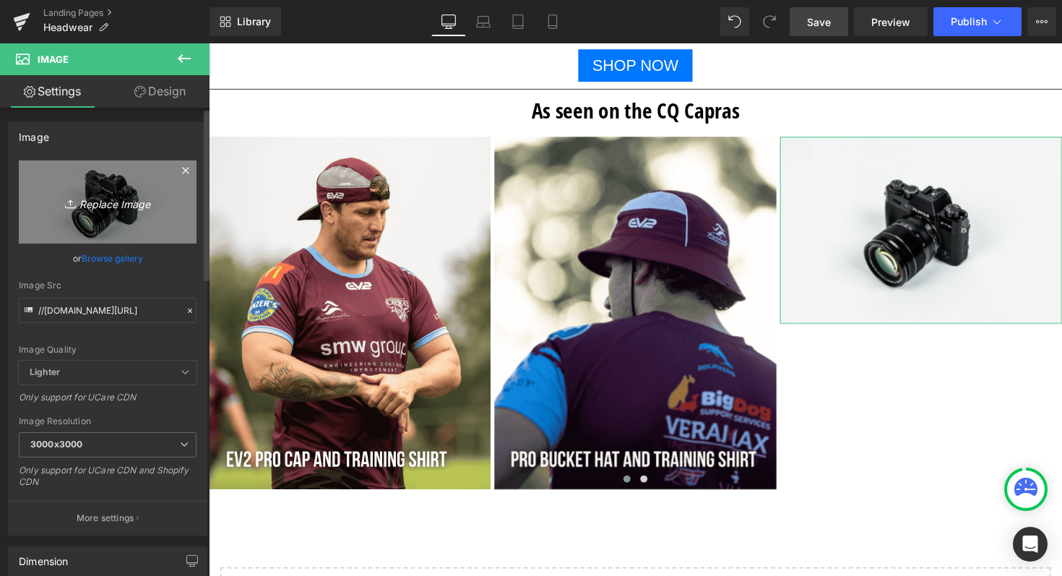
click at [114, 199] on icon "Replace Image" at bounding box center [108, 202] width 116 height 18
type input "C:\fakepath\Shop now Mesh Cap (1).png"
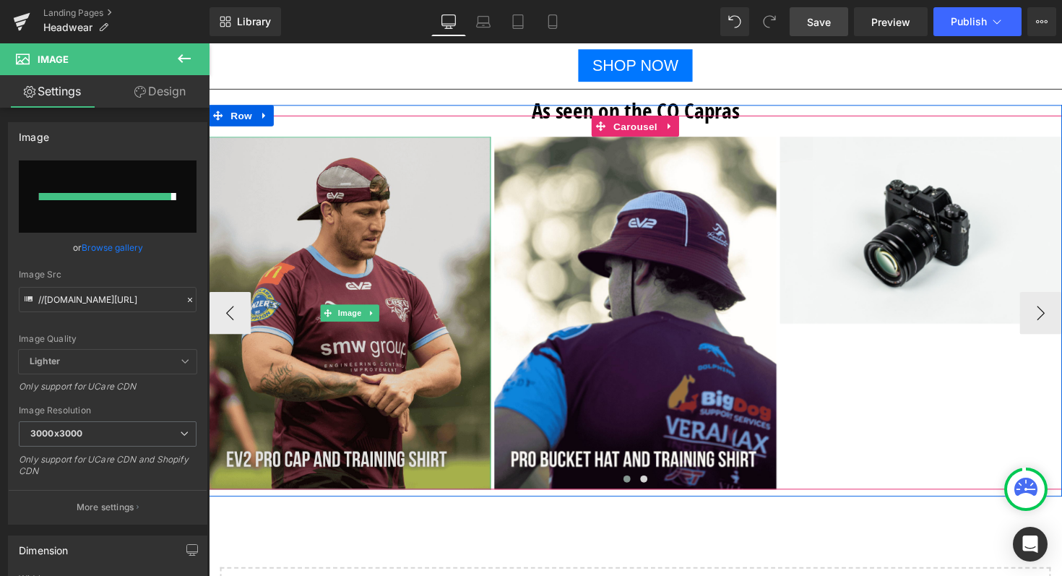
type input "[URL][DOMAIN_NAME]"
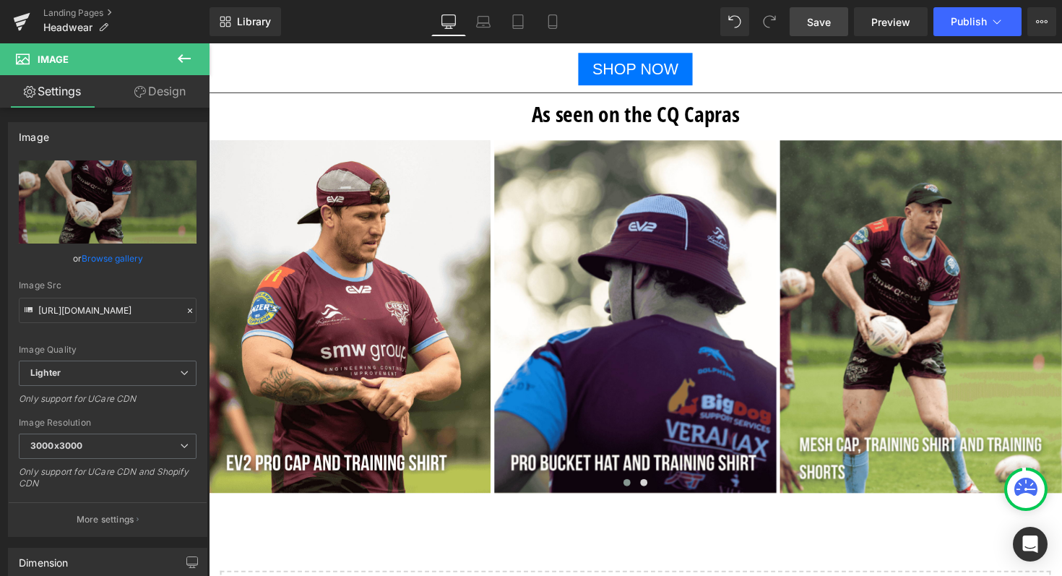
scroll to position [2477, 0]
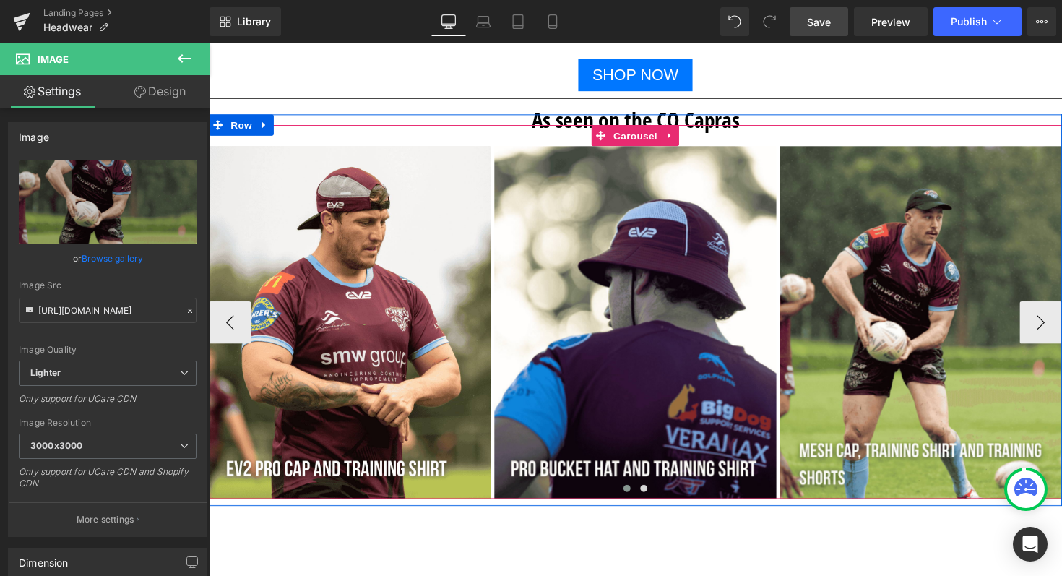
click at [633, 498] on span at bounding box center [636, 498] width 7 height 7
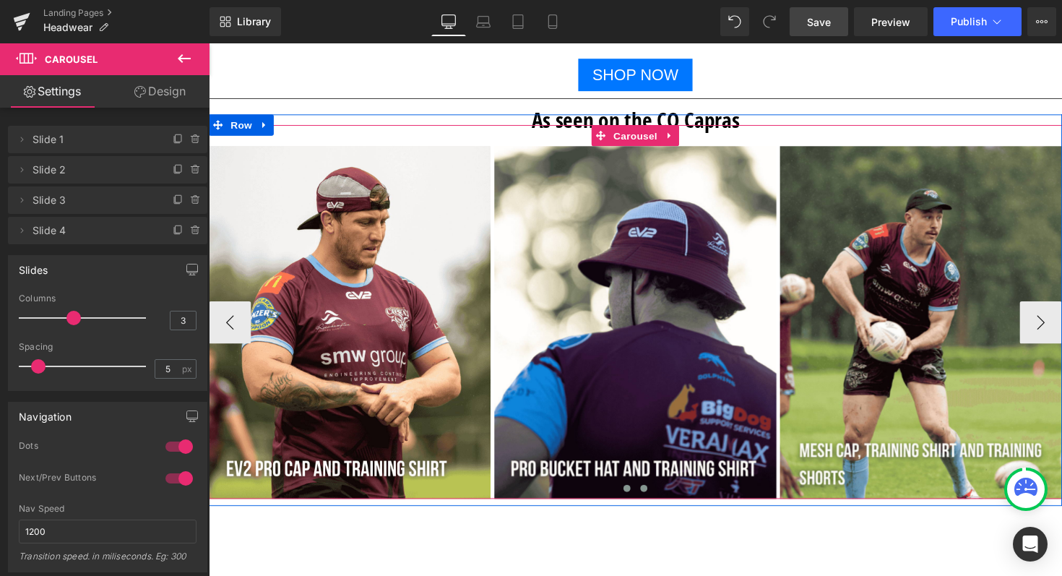
click at [651, 497] on span at bounding box center [654, 498] width 7 height 7
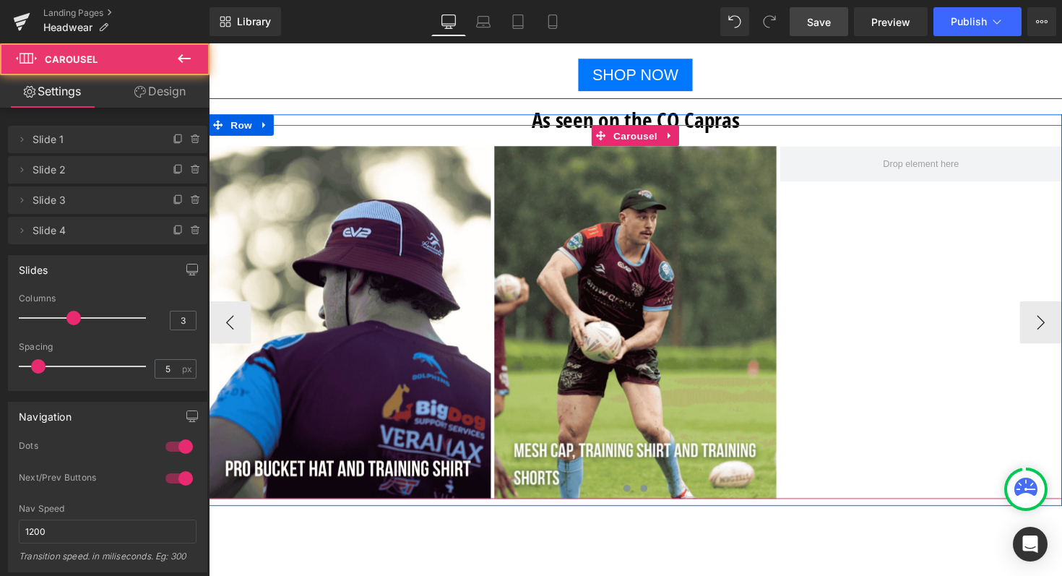
click at [633, 498] on span at bounding box center [636, 498] width 7 height 7
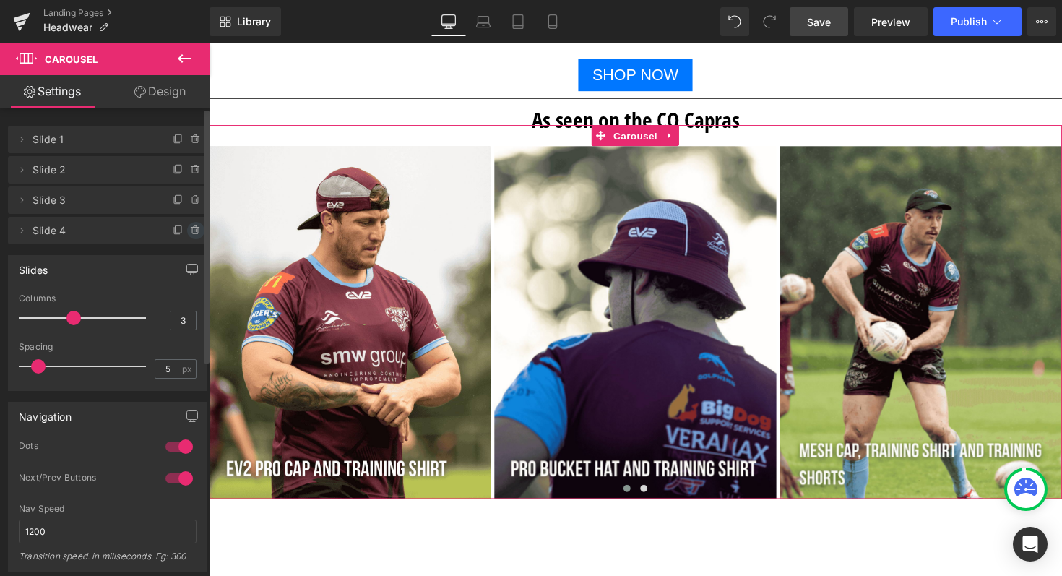
click at [190, 227] on icon at bounding box center [196, 231] width 12 height 12
click at [32, 246] on div "Slides 3 Columns 3 3 Columns 3 3 Columns 3 1 Columns 1 5px Spacing 5 px 5px Spa…" at bounding box center [108, 317] width 216 height 147
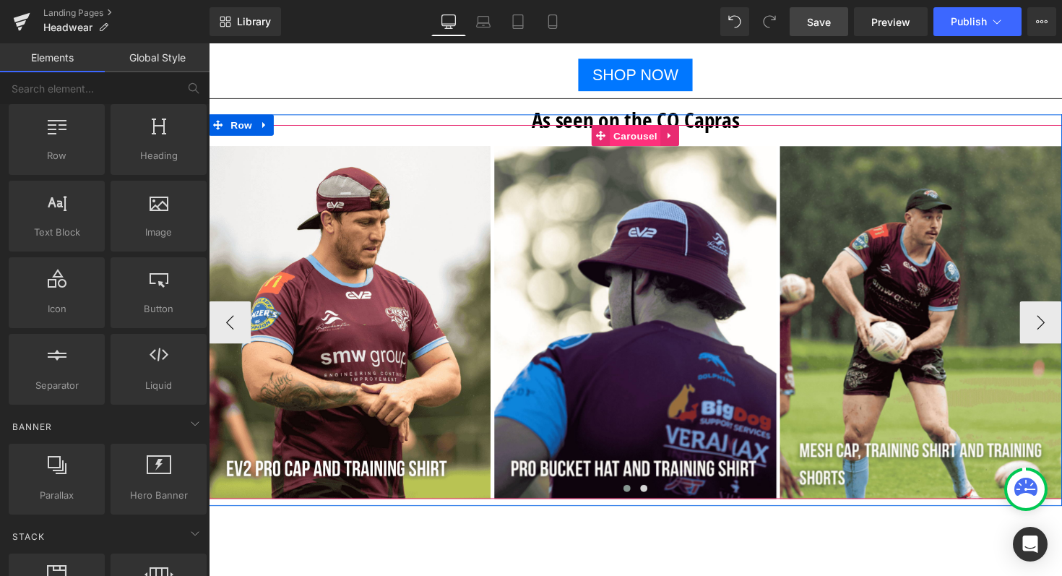
click at [637, 134] on span "Carousel" at bounding box center [646, 138] width 52 height 22
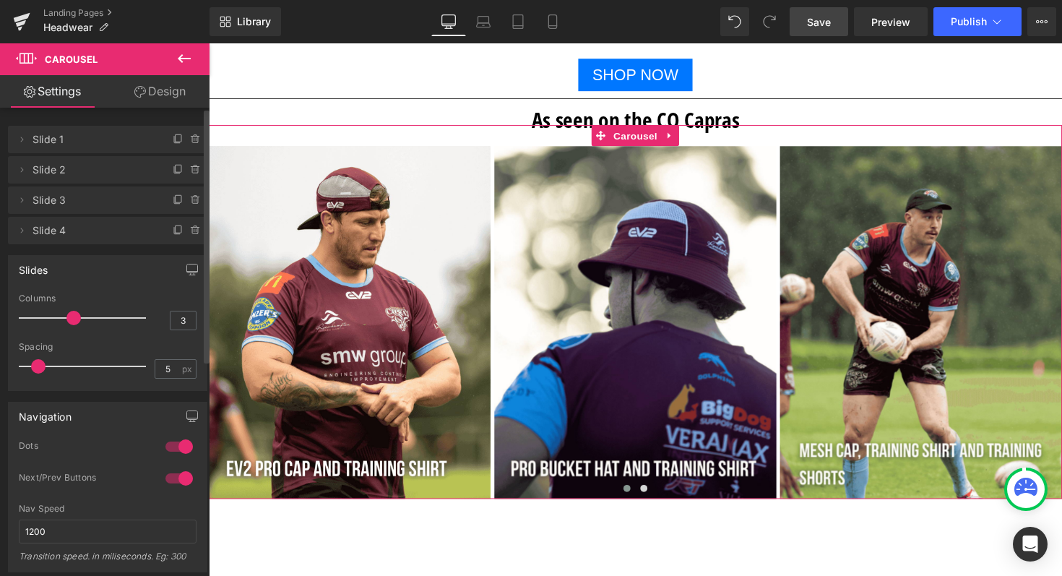
click at [53, 231] on span "Slide 4" at bounding box center [92, 230] width 121 height 27
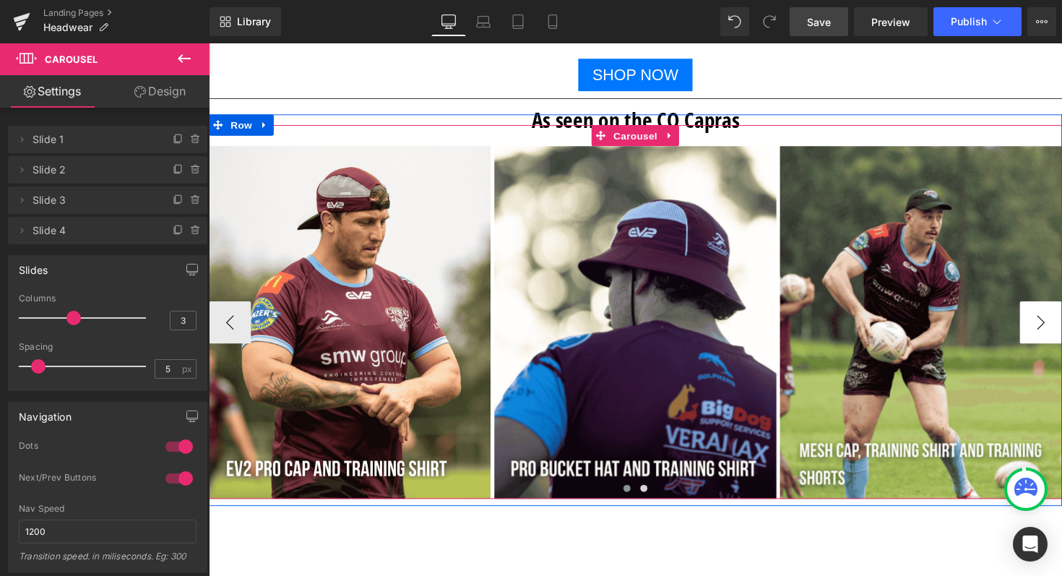
click at [1061, 329] on button "›" at bounding box center [1060, 329] width 43 height 43
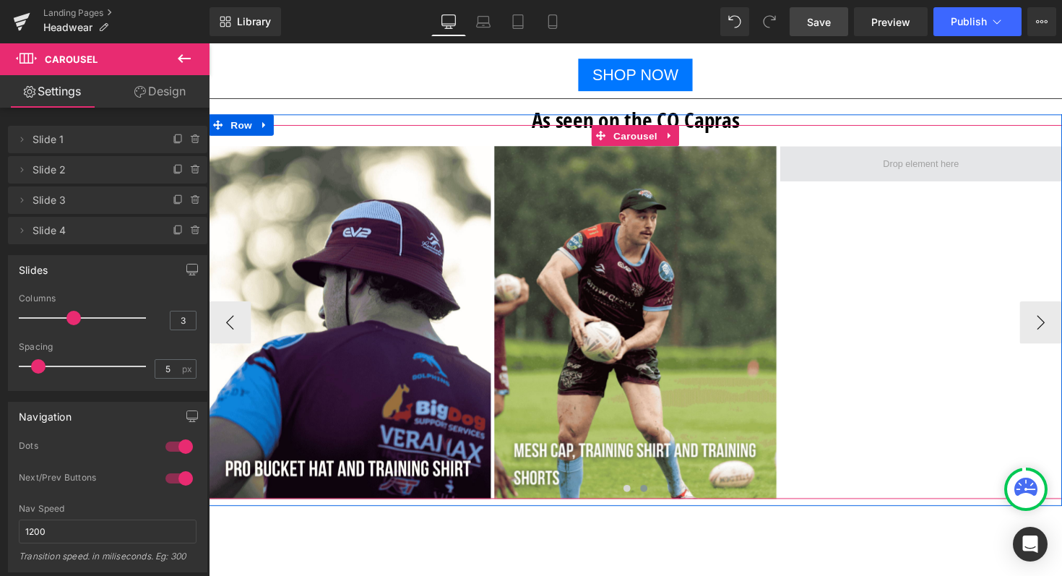
click at [1010, 164] on span at bounding box center [938, 167] width 289 height 36
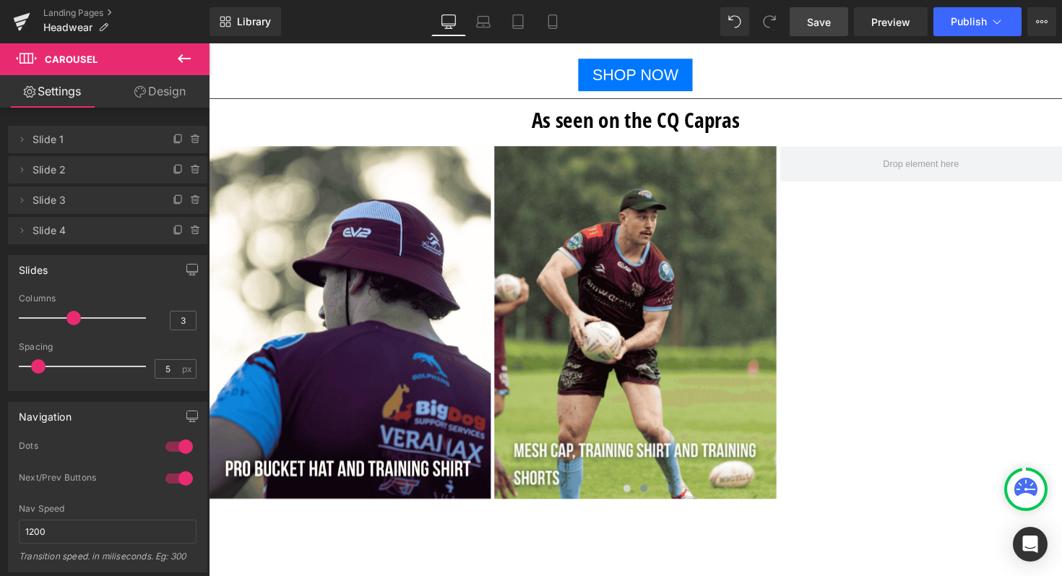
click at [183, 61] on icon at bounding box center [183, 58] width 17 height 17
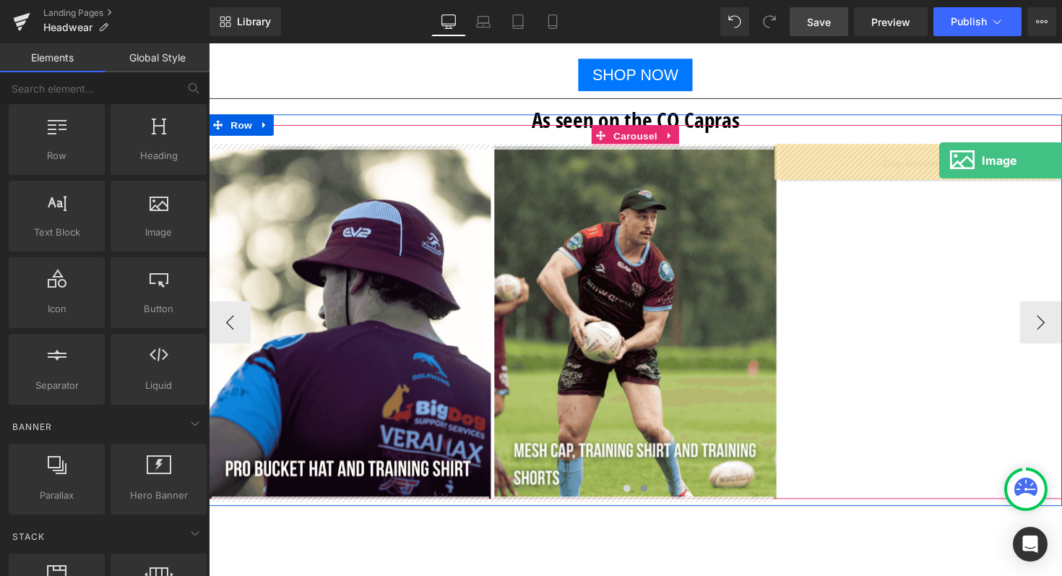
drag, startPoint x: 363, startPoint y: 263, endPoint x: 957, endPoint y: 163, distance: 601.9
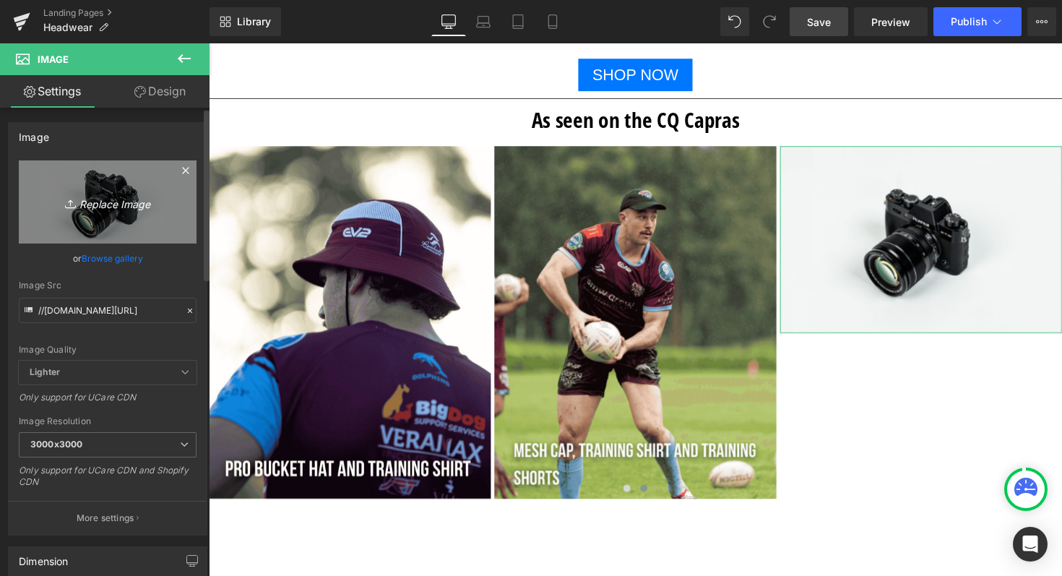
click at [111, 207] on icon "Replace Image" at bounding box center [108, 202] width 116 height 18
type input "C:\fakepath\Shop now Mesh Cap (2) (1).png"
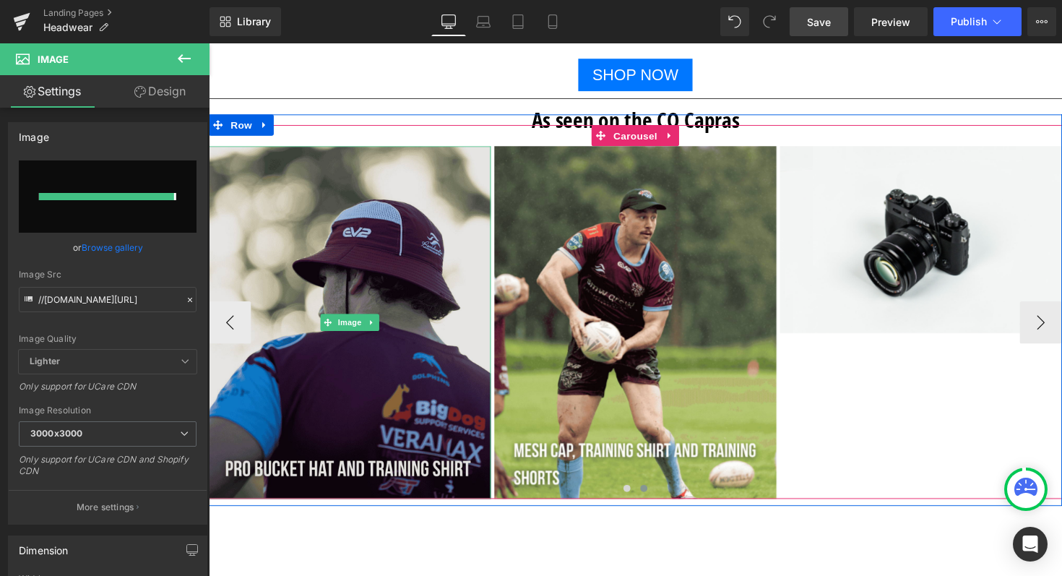
type input "[URL][DOMAIN_NAME]"
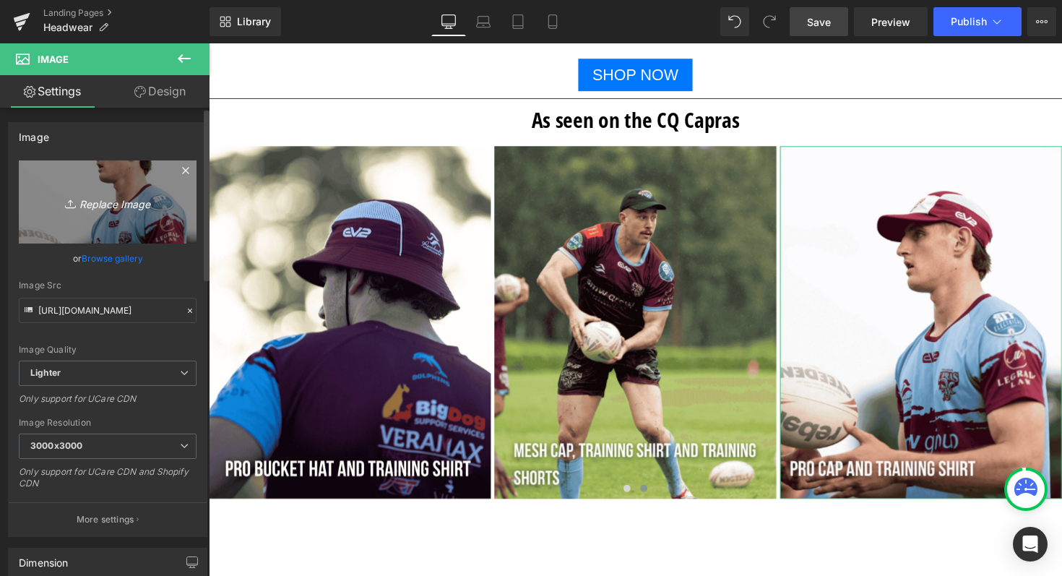
click at [90, 203] on icon "Replace Image" at bounding box center [108, 202] width 116 height 18
type input "C:\fakepath\Shop now Mesh Cap (3) (1).png"
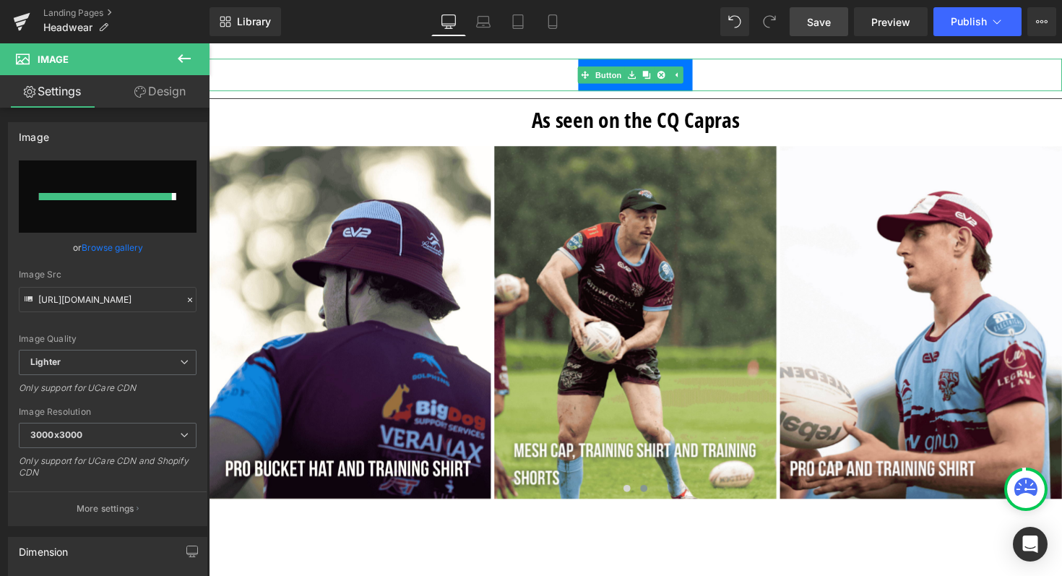
type input "[URL][DOMAIN_NAME]"
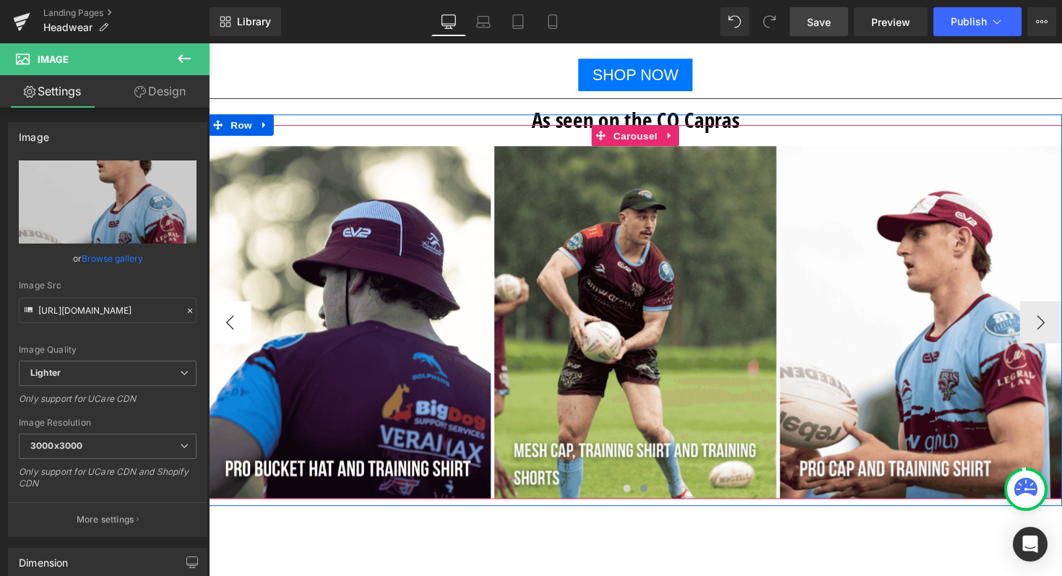
click at [225, 330] on button "‹" at bounding box center [230, 329] width 43 height 43
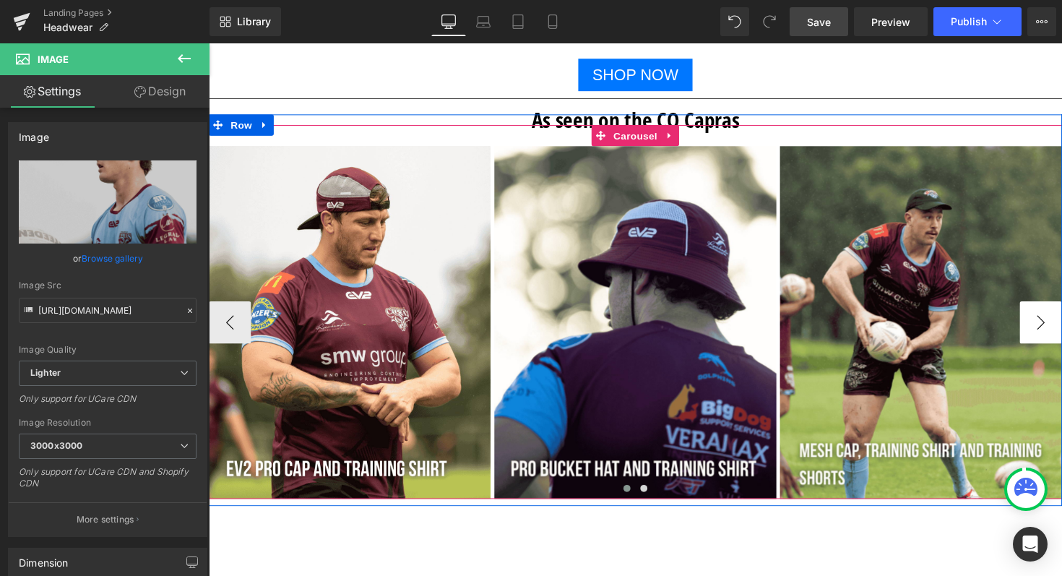
click at [1050, 325] on button "›" at bounding box center [1060, 329] width 43 height 43
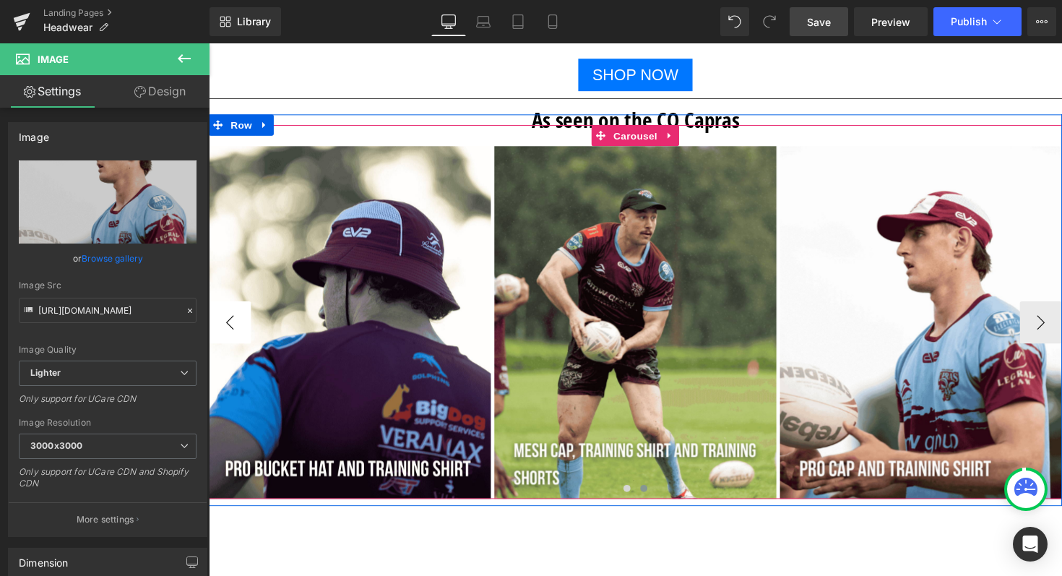
click at [221, 324] on button "‹" at bounding box center [230, 329] width 43 height 43
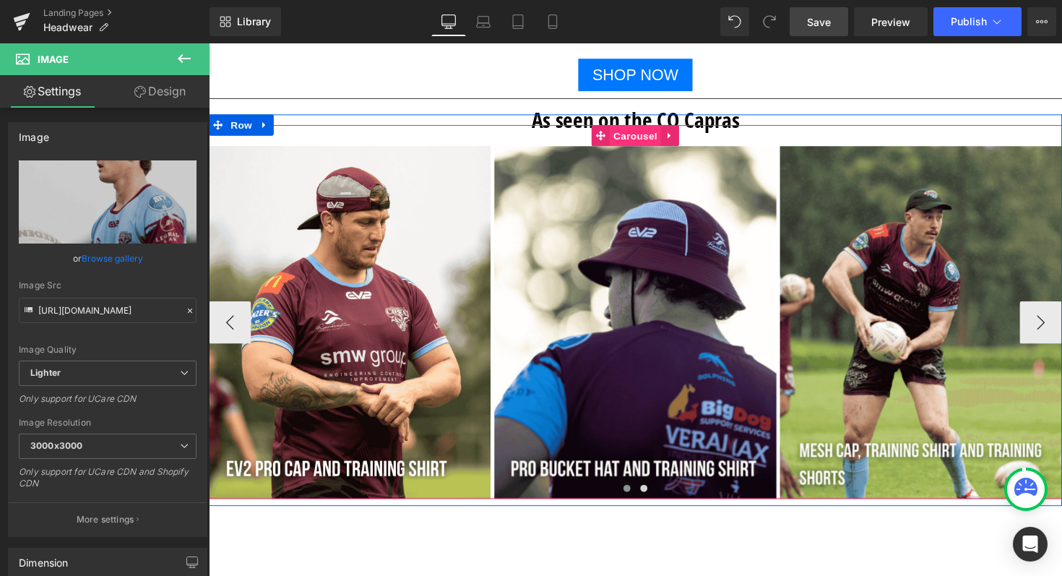
click at [620, 137] on span "Carousel" at bounding box center [646, 138] width 52 height 22
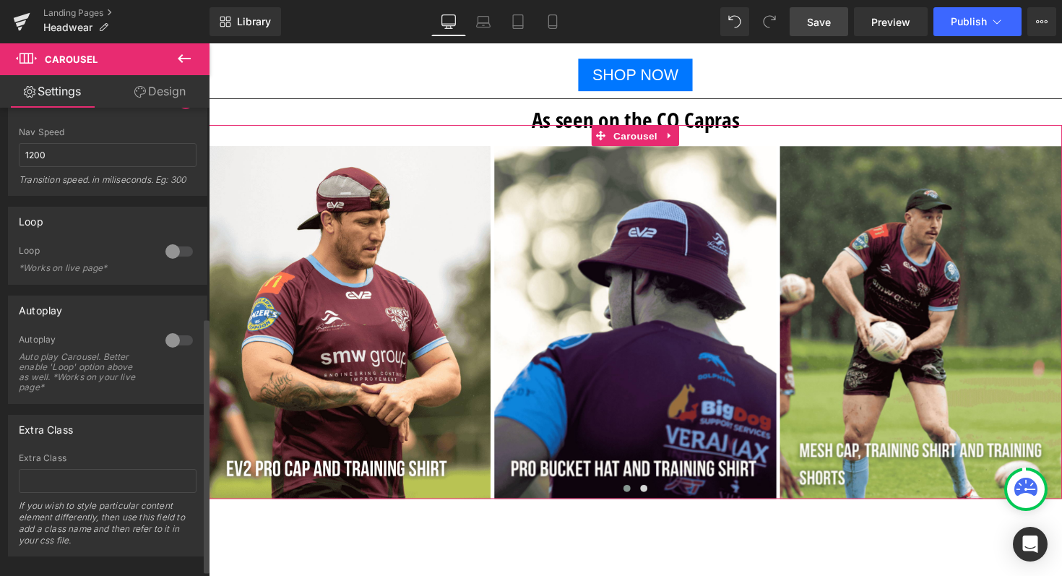
scroll to position [396, 0]
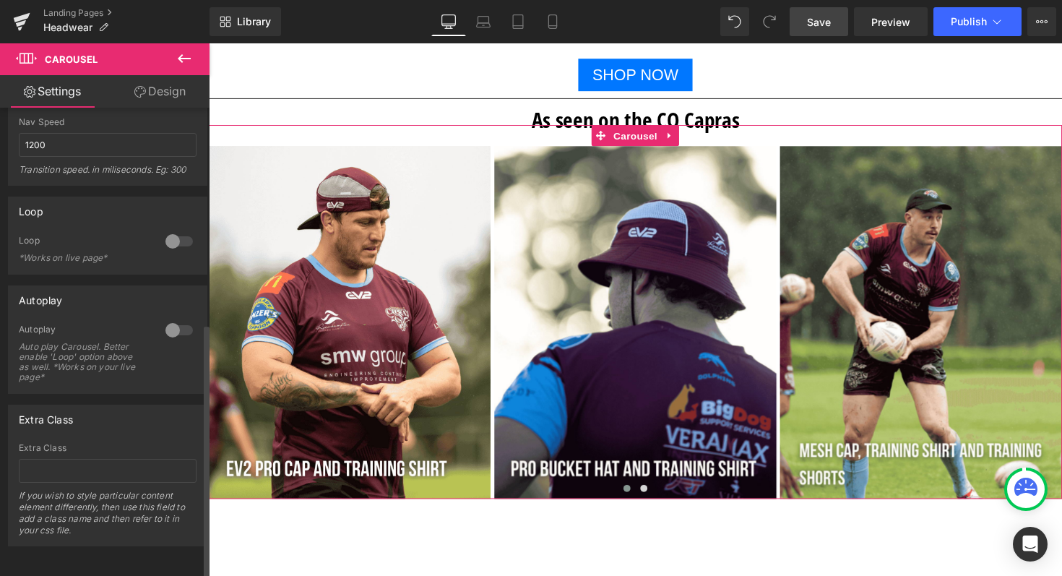
click at [171, 235] on div at bounding box center [179, 241] width 35 height 23
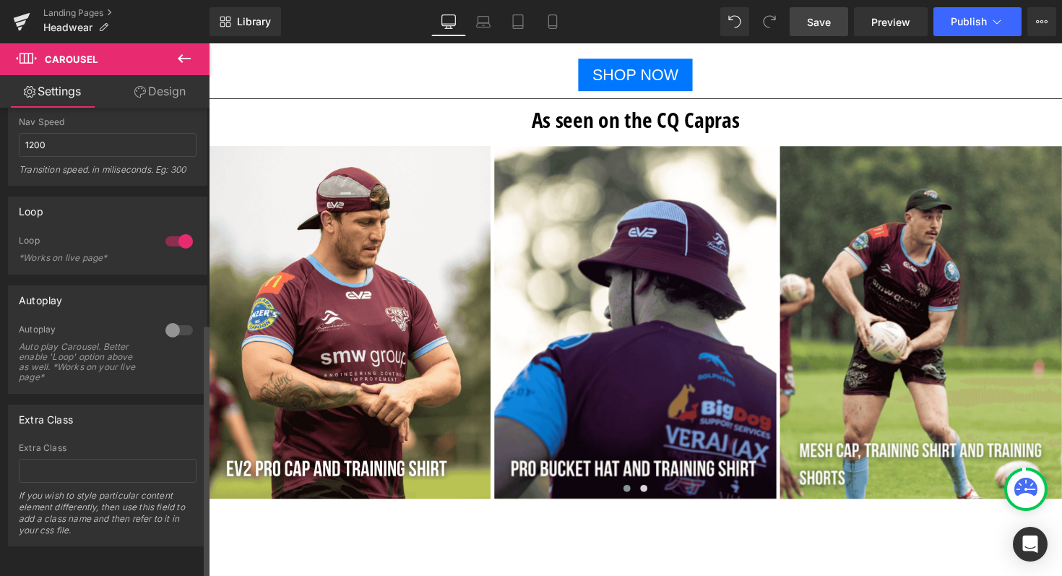
click at [173, 320] on div at bounding box center [179, 329] width 35 height 23
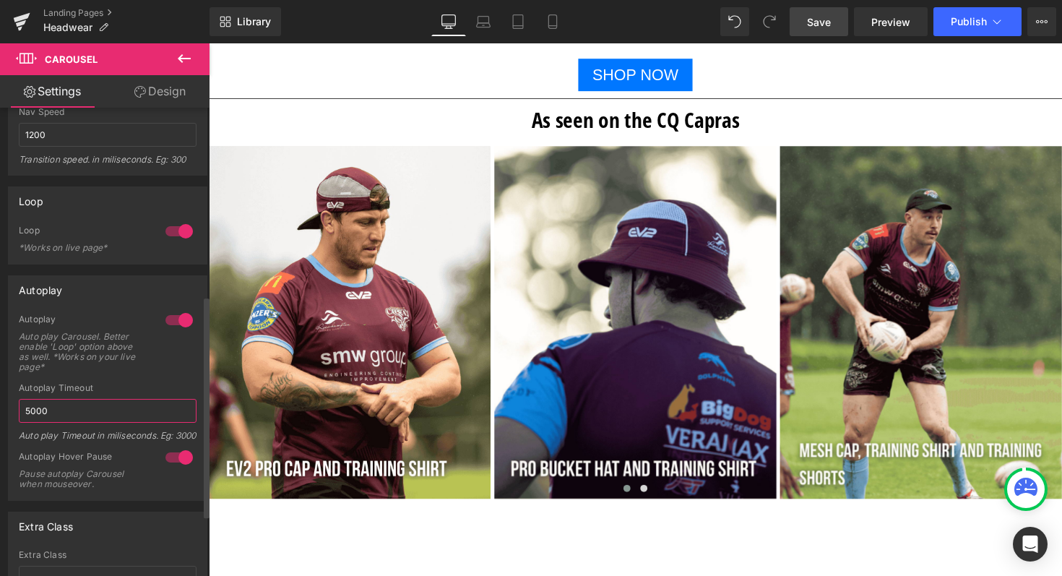
click at [71, 411] on input "5000" at bounding box center [108, 411] width 178 height 24
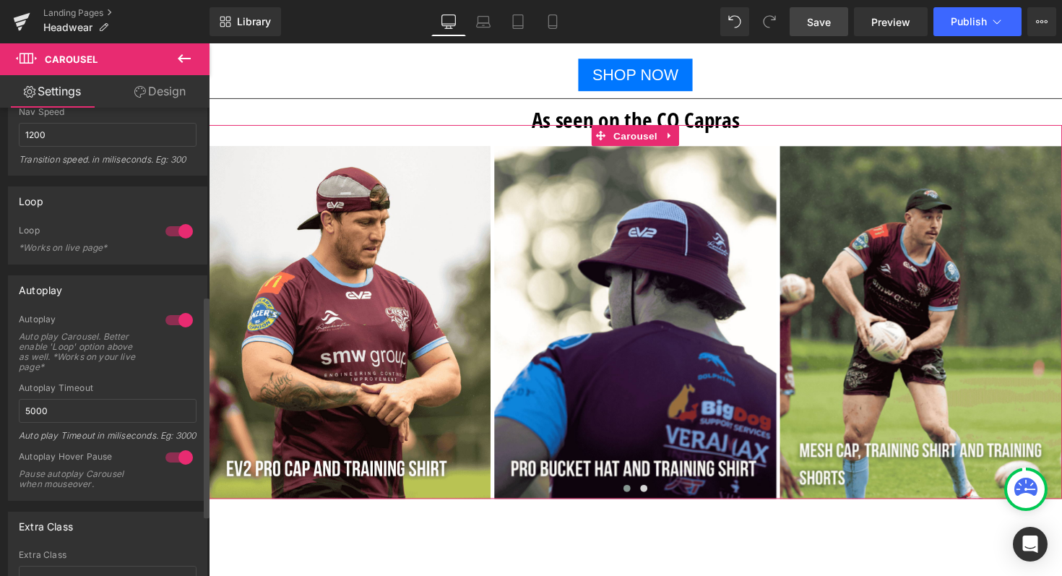
click at [179, 468] on div at bounding box center [179, 457] width 35 height 23
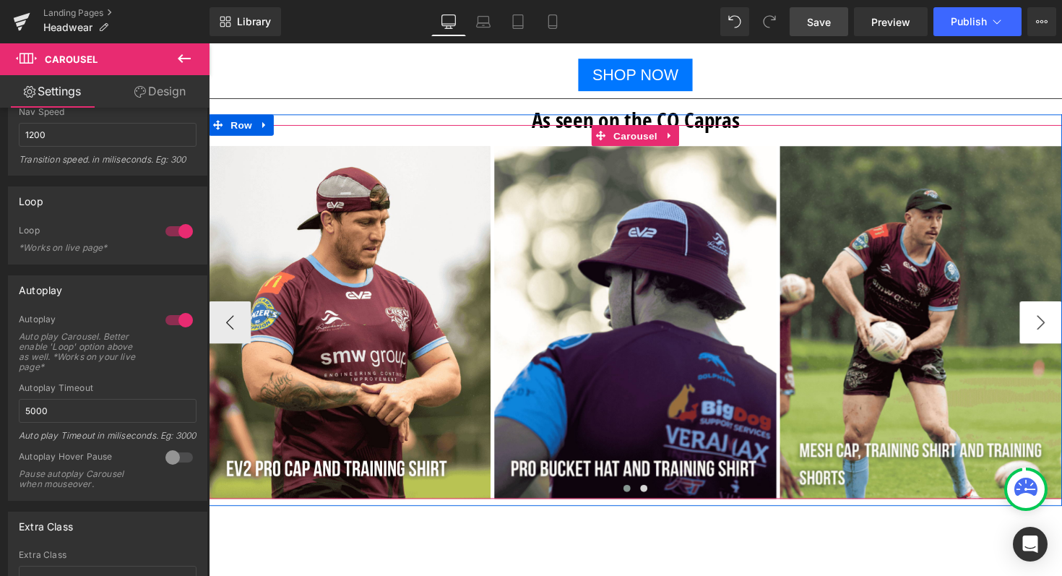
click at [1053, 318] on button "›" at bounding box center [1060, 329] width 43 height 43
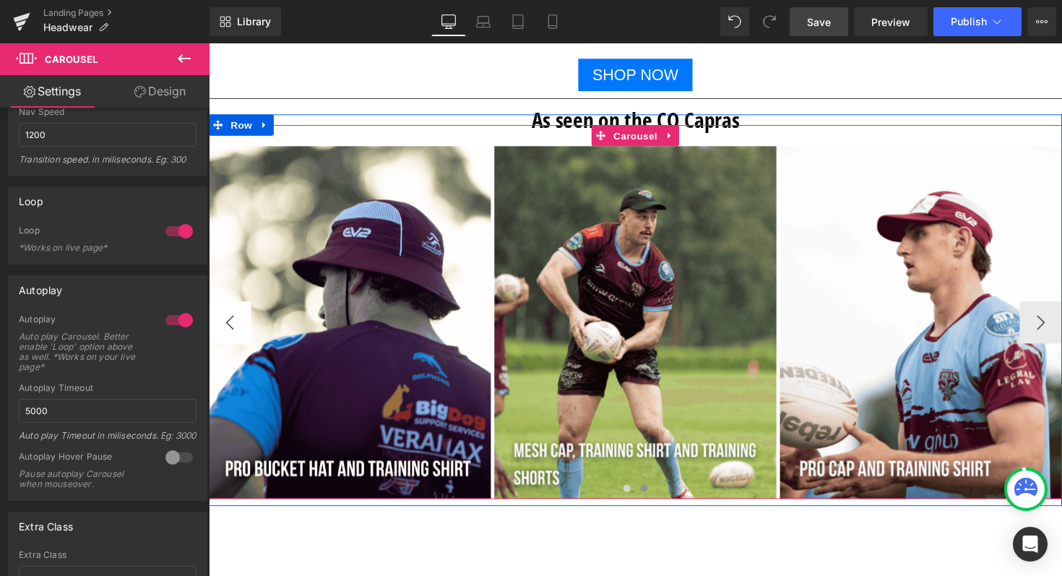
click at [222, 317] on button "‹" at bounding box center [230, 329] width 43 height 43
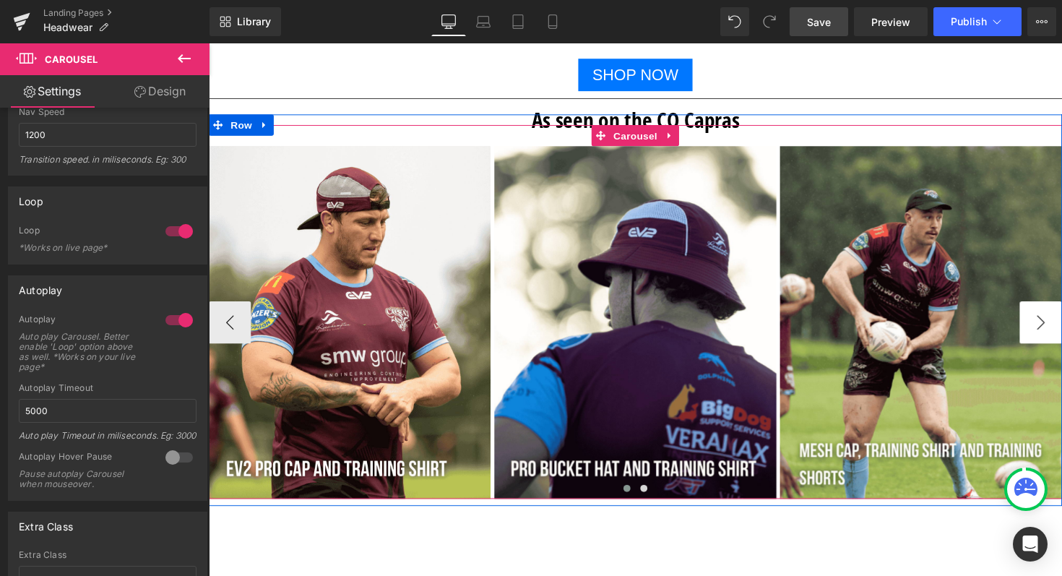
click at [1051, 330] on button "›" at bounding box center [1060, 329] width 43 height 43
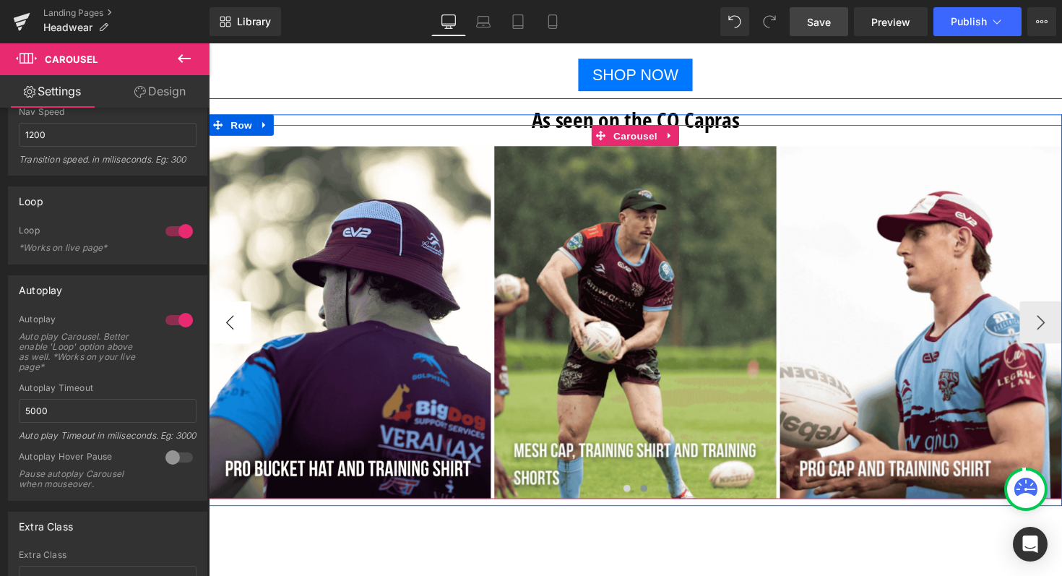
click at [224, 321] on button "‹" at bounding box center [230, 329] width 43 height 43
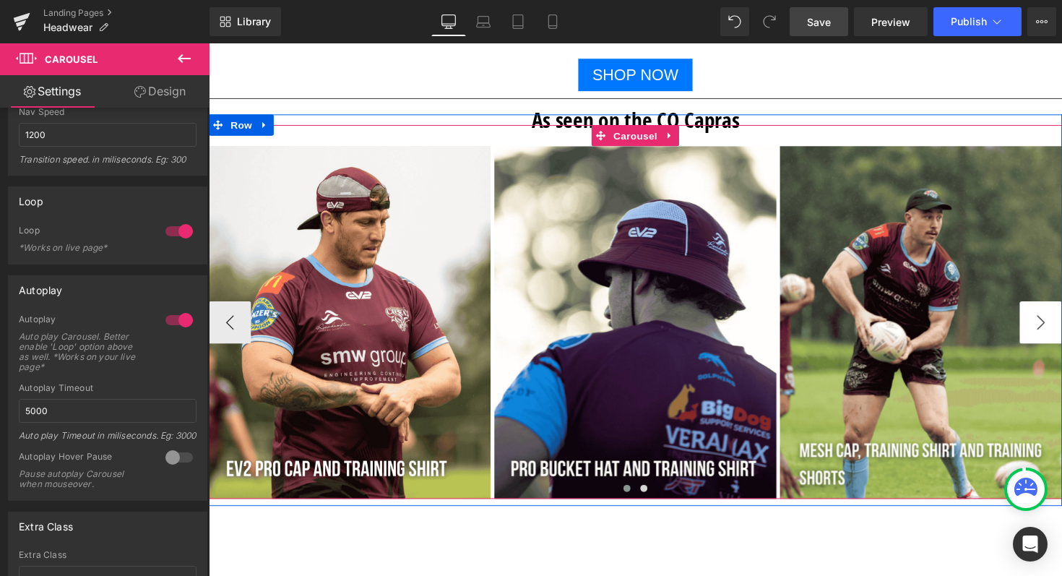
click at [1047, 327] on button "›" at bounding box center [1060, 329] width 43 height 43
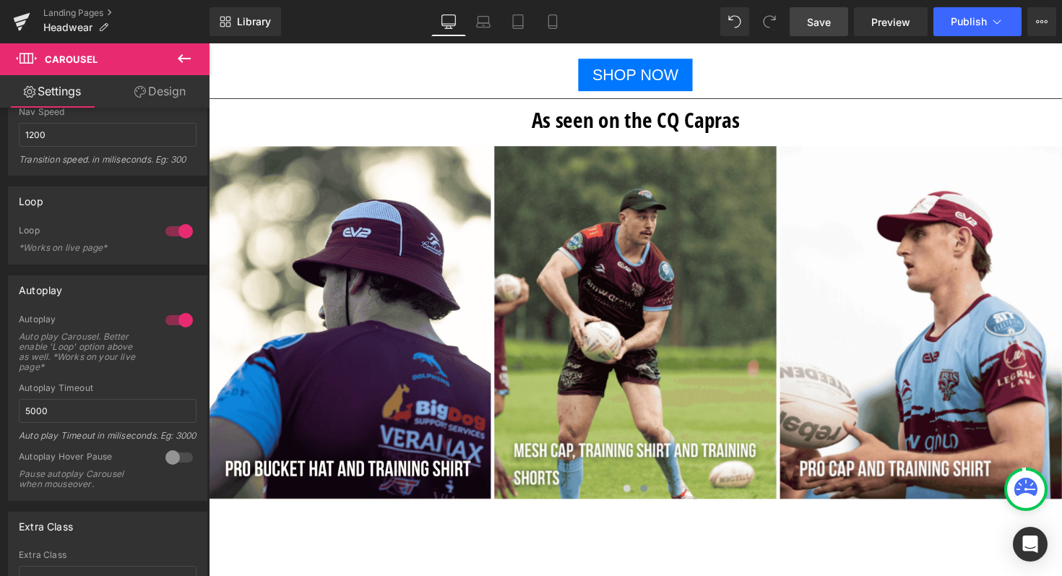
click at [812, 27] on span "Save" at bounding box center [819, 21] width 24 height 15
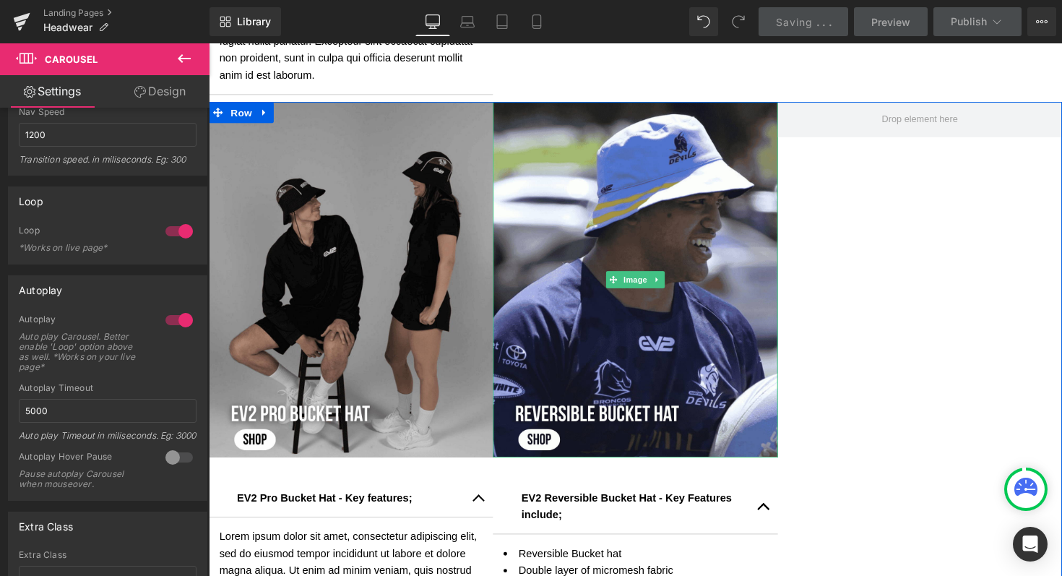
scroll to position [1158, 0]
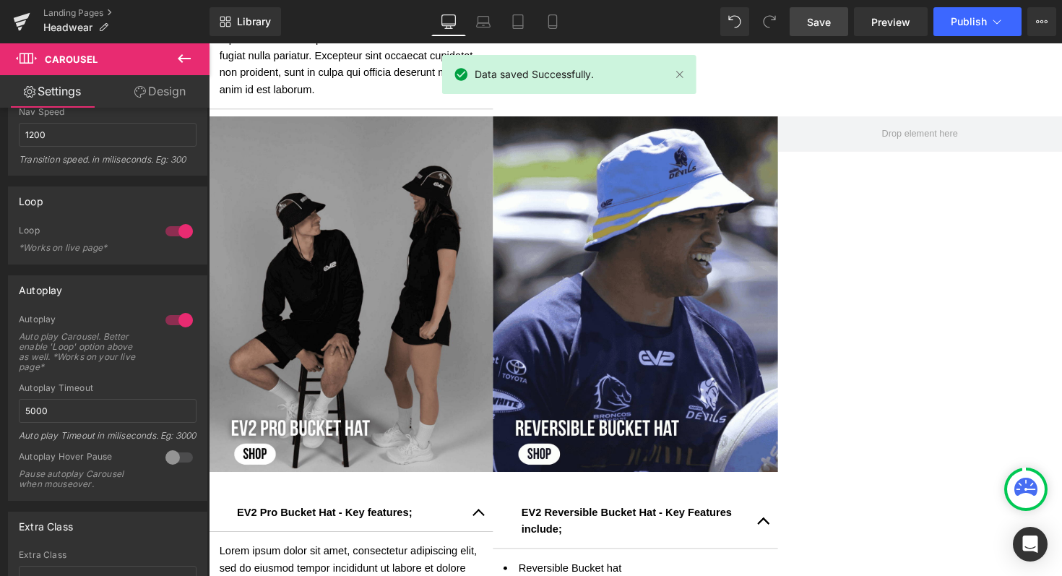
click at [184, 52] on icon at bounding box center [183, 58] width 17 height 17
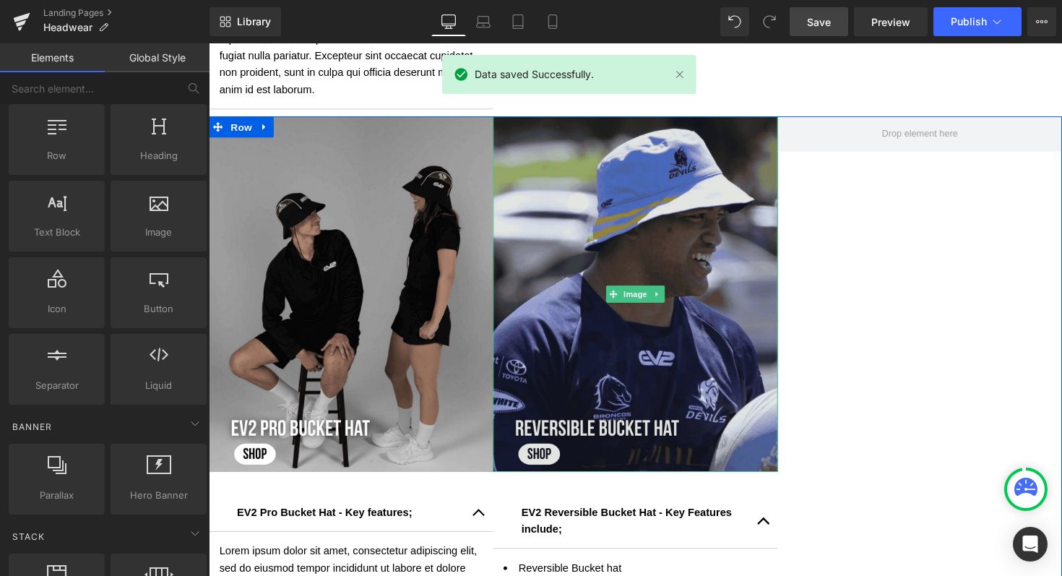
click at [579, 212] on img at bounding box center [645, 300] width 291 height 364
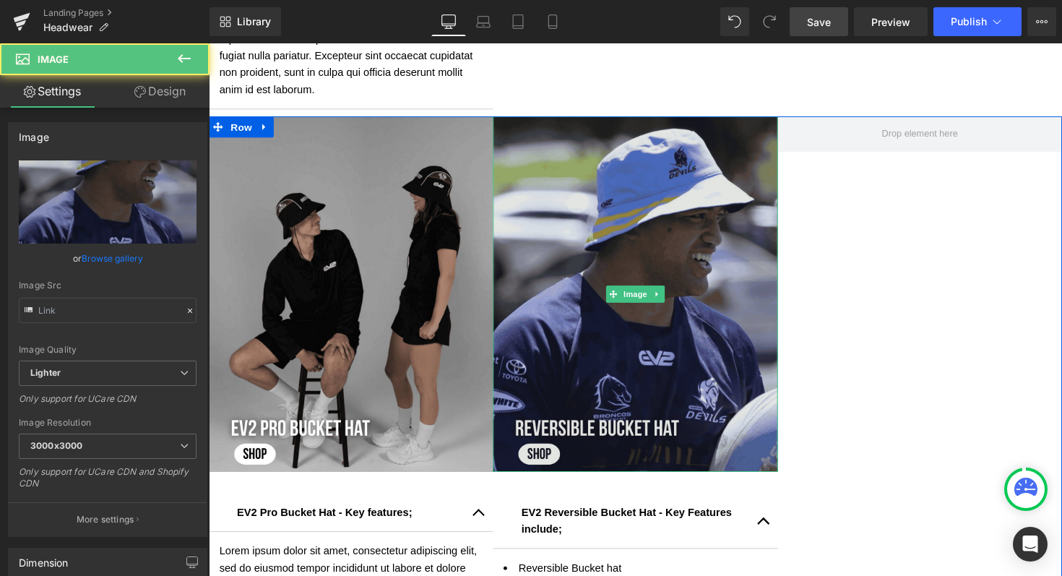
type input "[URL][DOMAIN_NAME]"
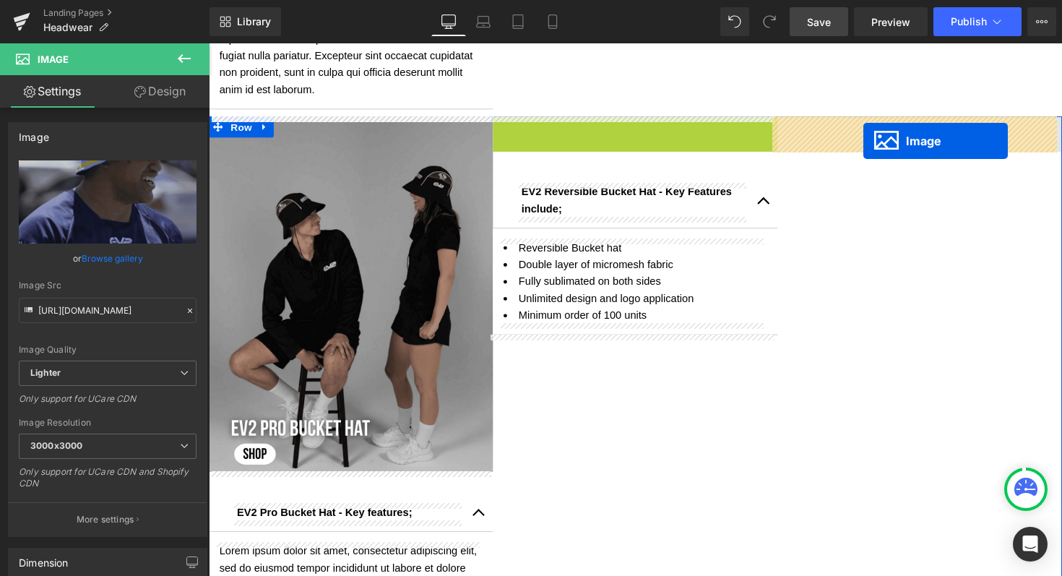
drag, startPoint x: 620, startPoint y: 300, endPoint x: 879, endPoint y: 143, distance: 303.3
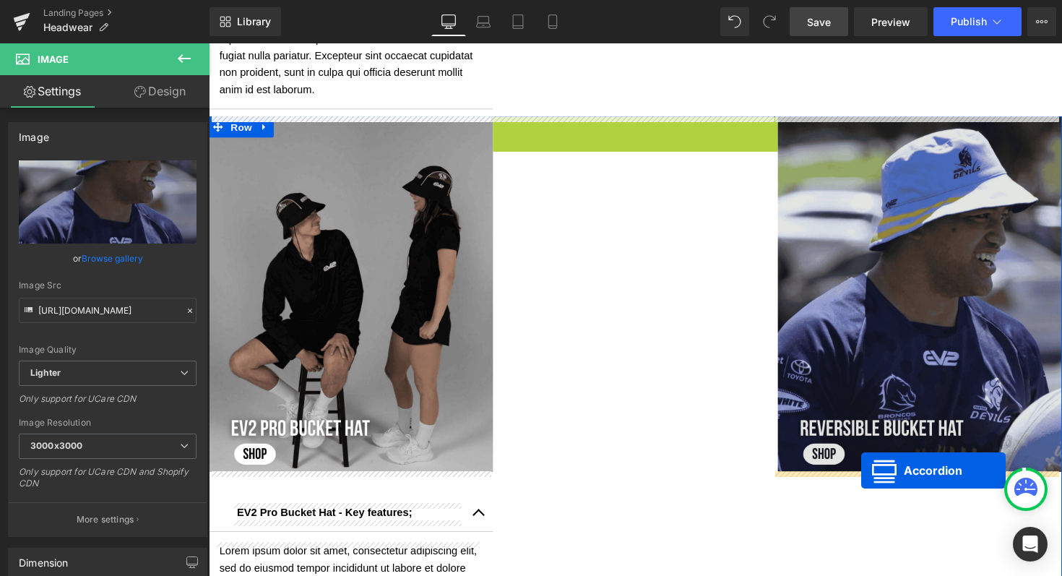
drag, startPoint x: 573, startPoint y: 129, endPoint x: 876, endPoint y: 480, distance: 463.4
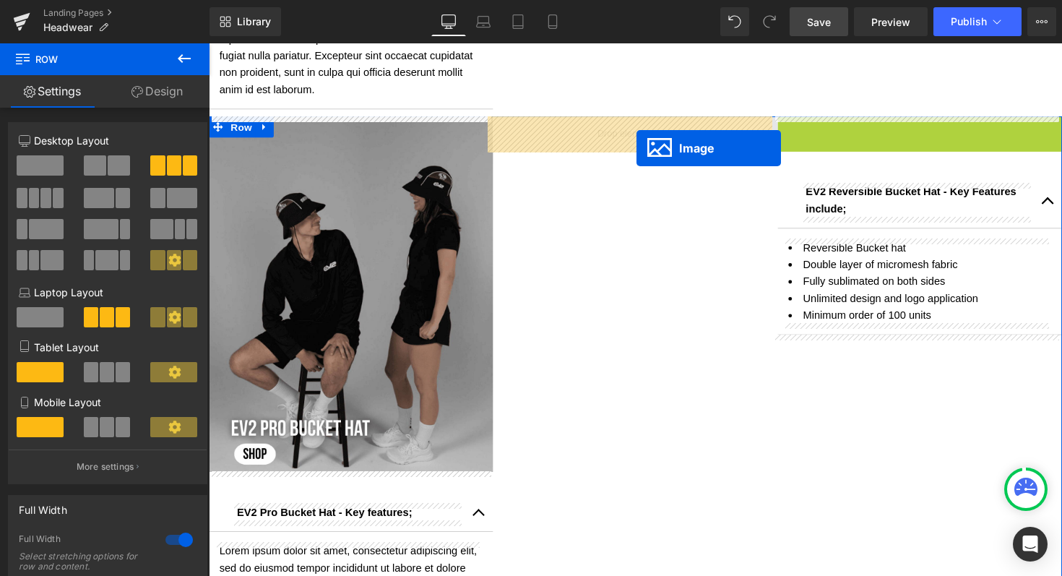
drag, startPoint x: 909, startPoint y: 298, endPoint x: 636, endPoint y: 142, distance: 314.4
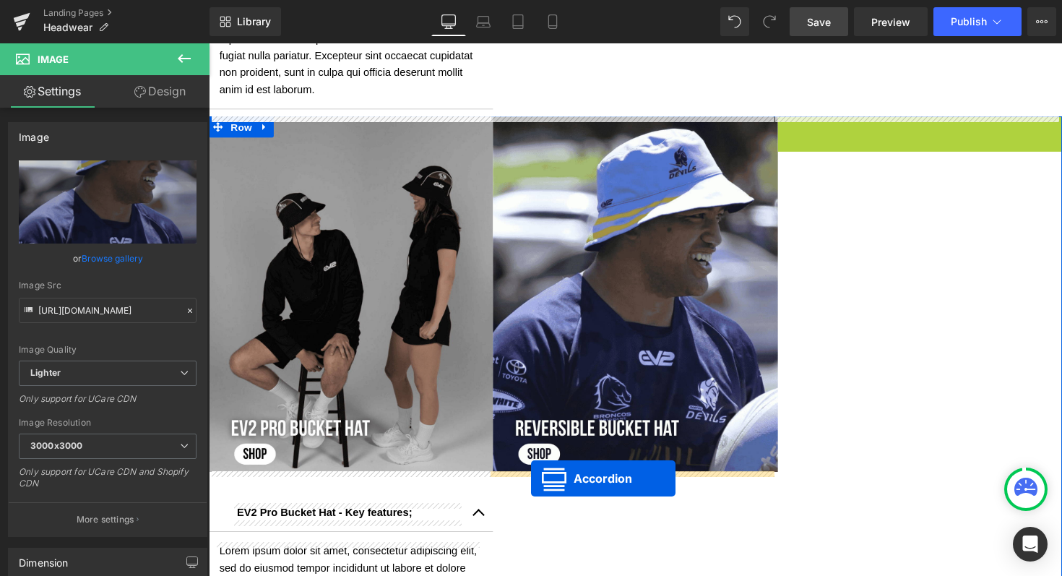
drag, startPoint x: 890, startPoint y: 129, endPoint x: 539, endPoint y: 489, distance: 503.0
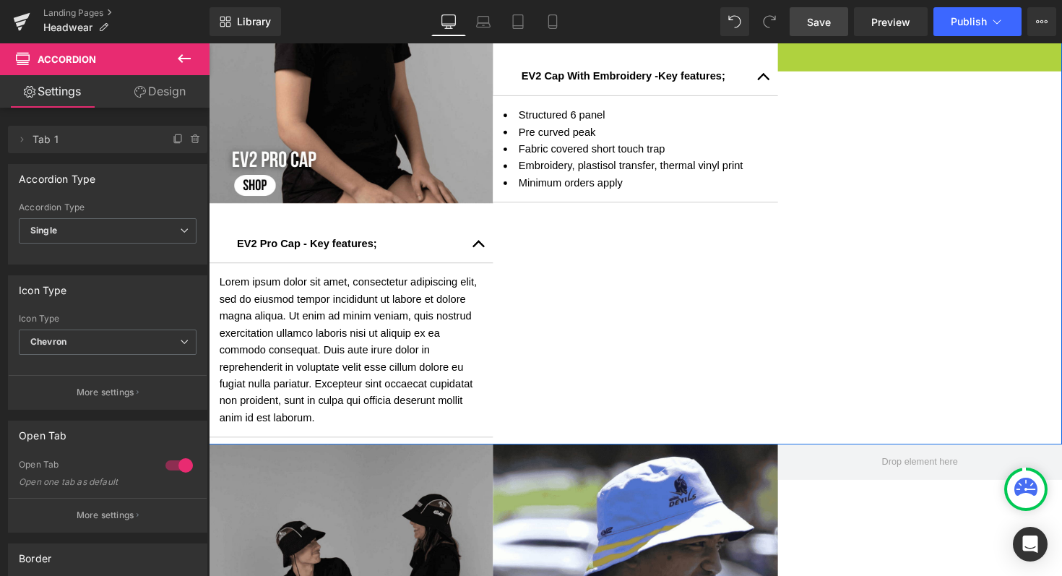
scroll to position [0, 0]
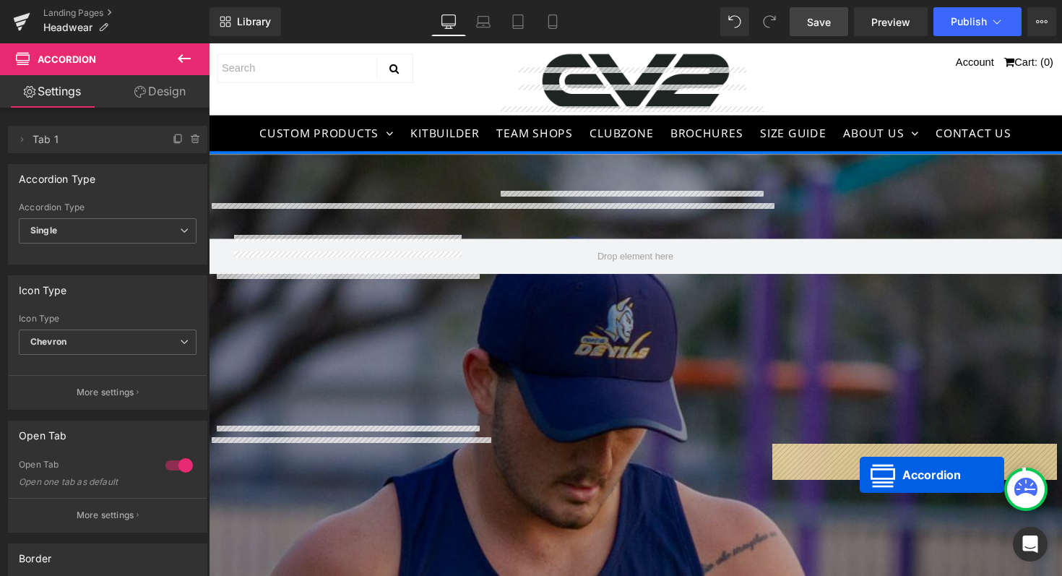
drag, startPoint x: 888, startPoint y: 47, endPoint x: 876, endPoint y: 484, distance: 437.1
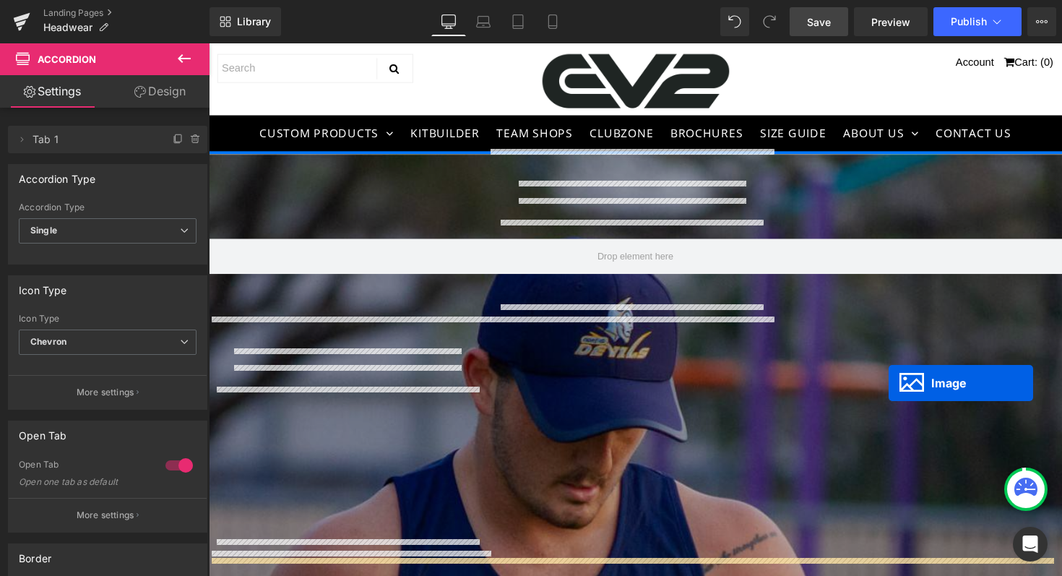
scroll to position [14, 0]
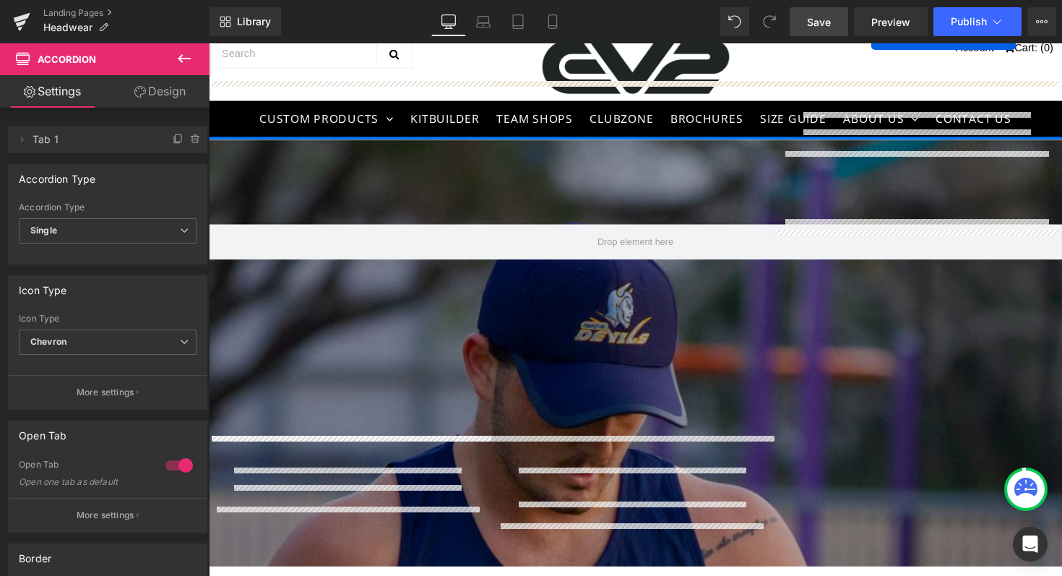
drag, startPoint x: 907, startPoint y: 57, endPoint x: 887, endPoint y: 520, distance: 463.4
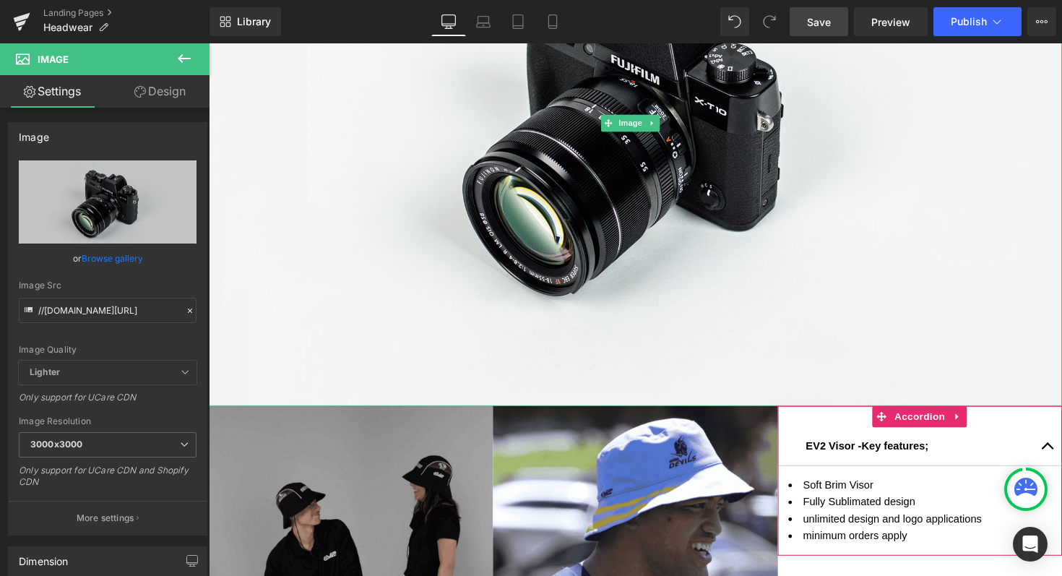
scroll to position [905, 0]
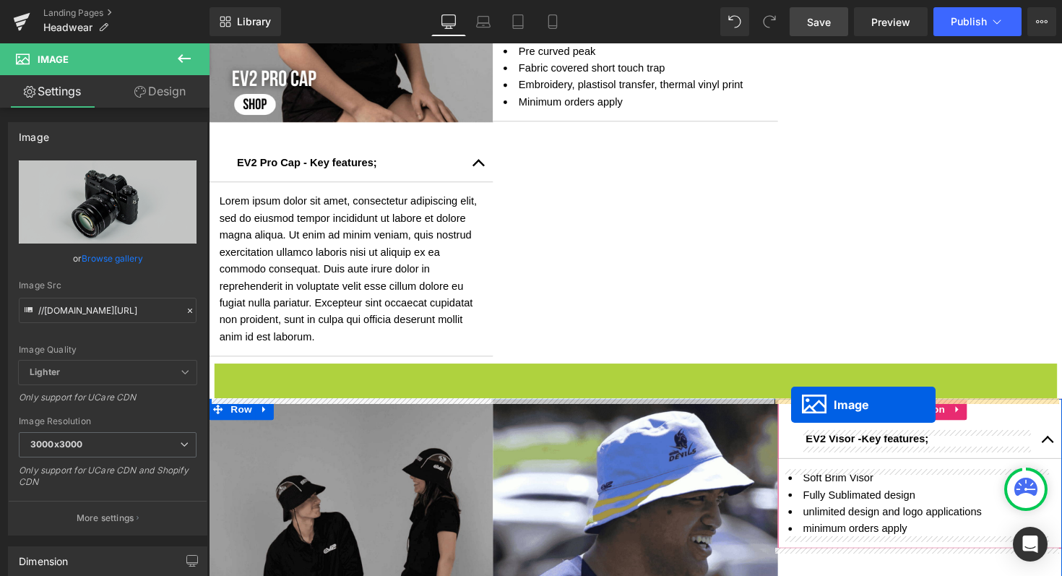
drag, startPoint x: 616, startPoint y: 116, endPoint x: 805, endPoint y: 413, distance: 352.6
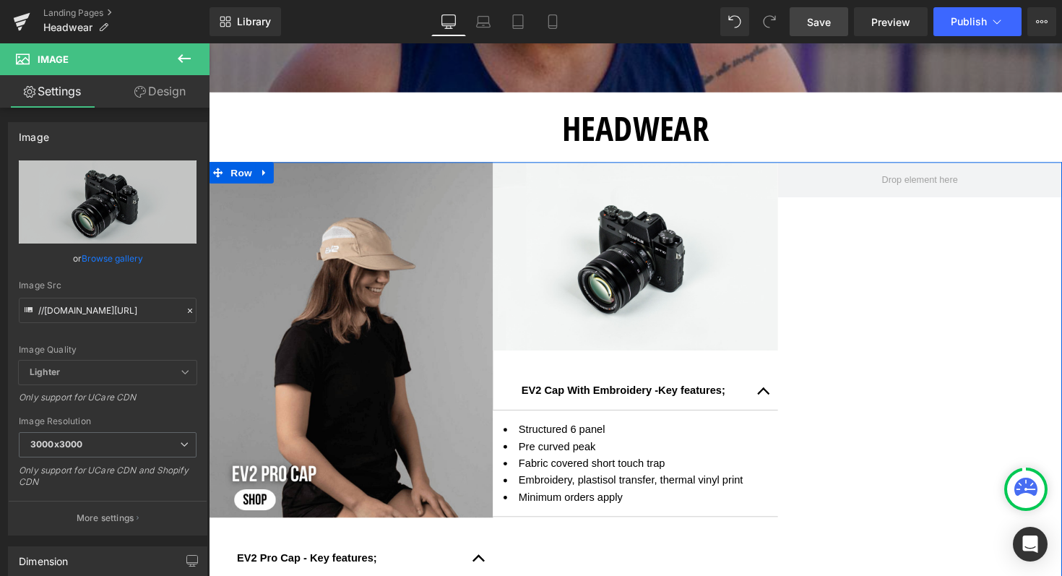
scroll to position [500, 0]
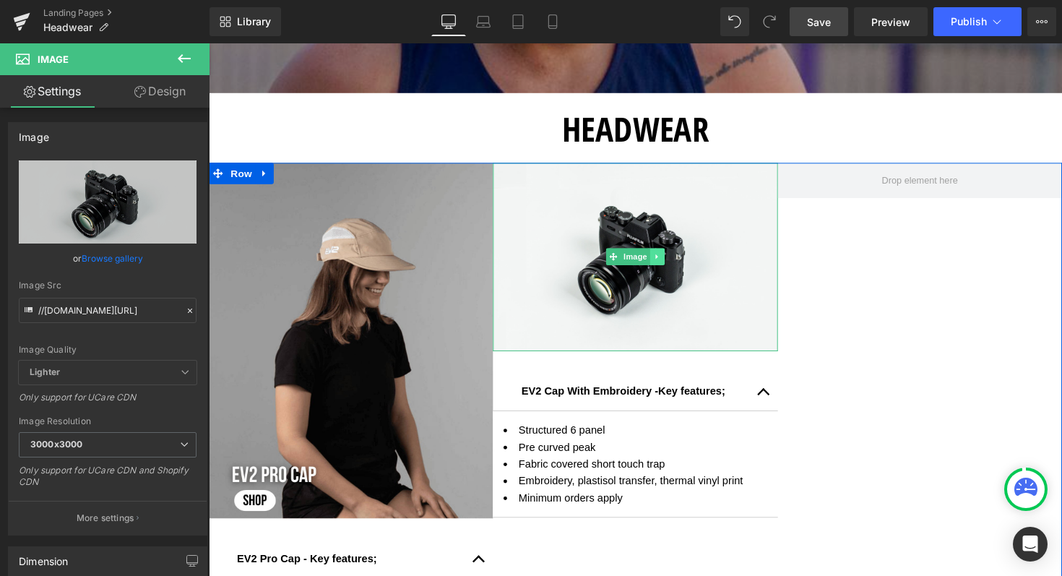
click at [664, 264] on icon at bounding box center [668, 261] width 8 height 9
click at [656, 264] on icon at bounding box center [660, 261] width 8 height 9
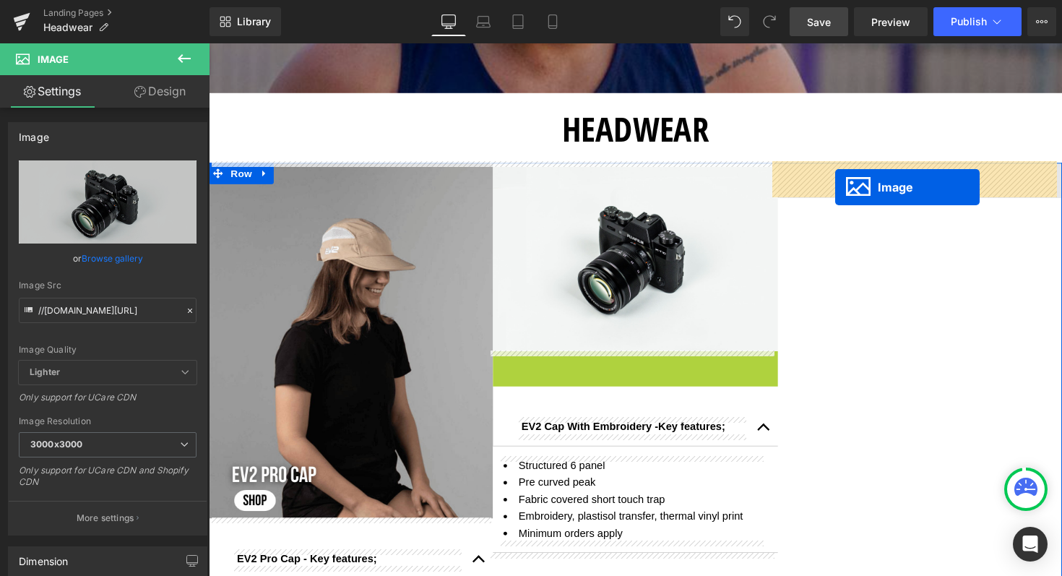
drag, startPoint x: 620, startPoint y: 455, endPoint x: 850, endPoint y: 190, distance: 350.7
